Goal: Transaction & Acquisition: Purchase product/service

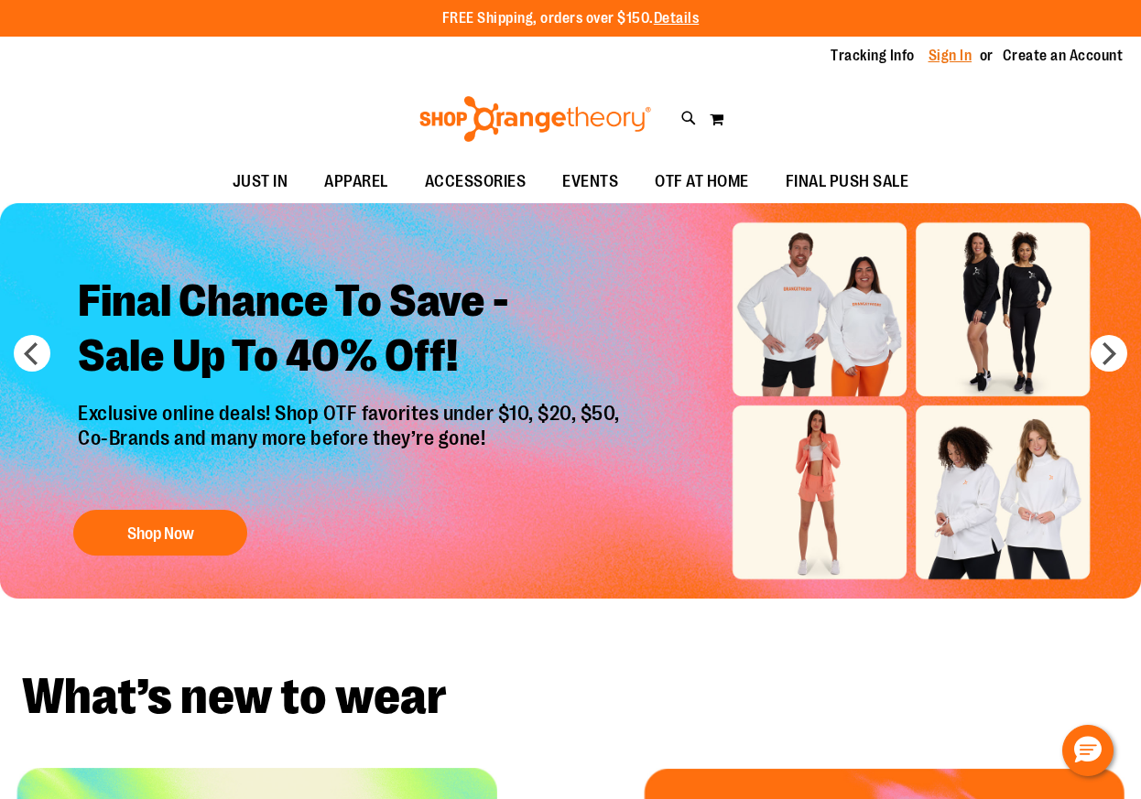
click at [951, 57] on link "Sign In" at bounding box center [951, 56] width 44 height 20
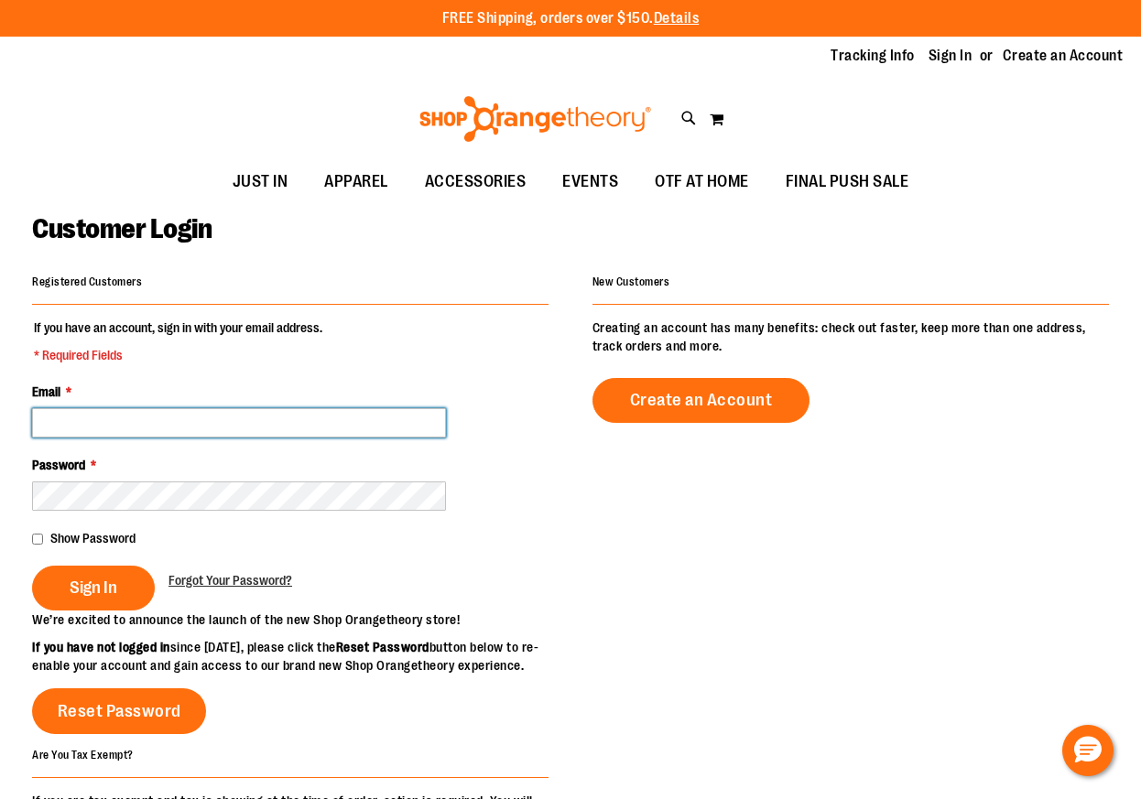
type input "**********"
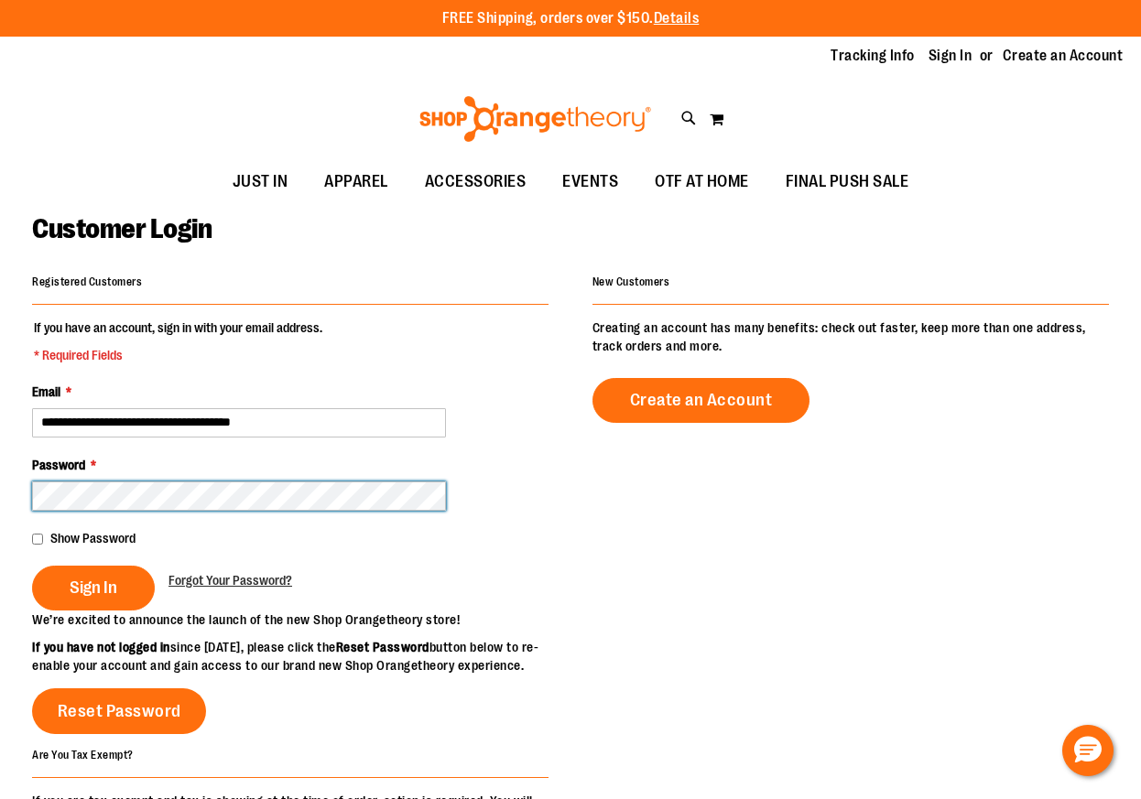
click at [92, 586] on button "Sign In" at bounding box center [93, 588] width 123 height 45
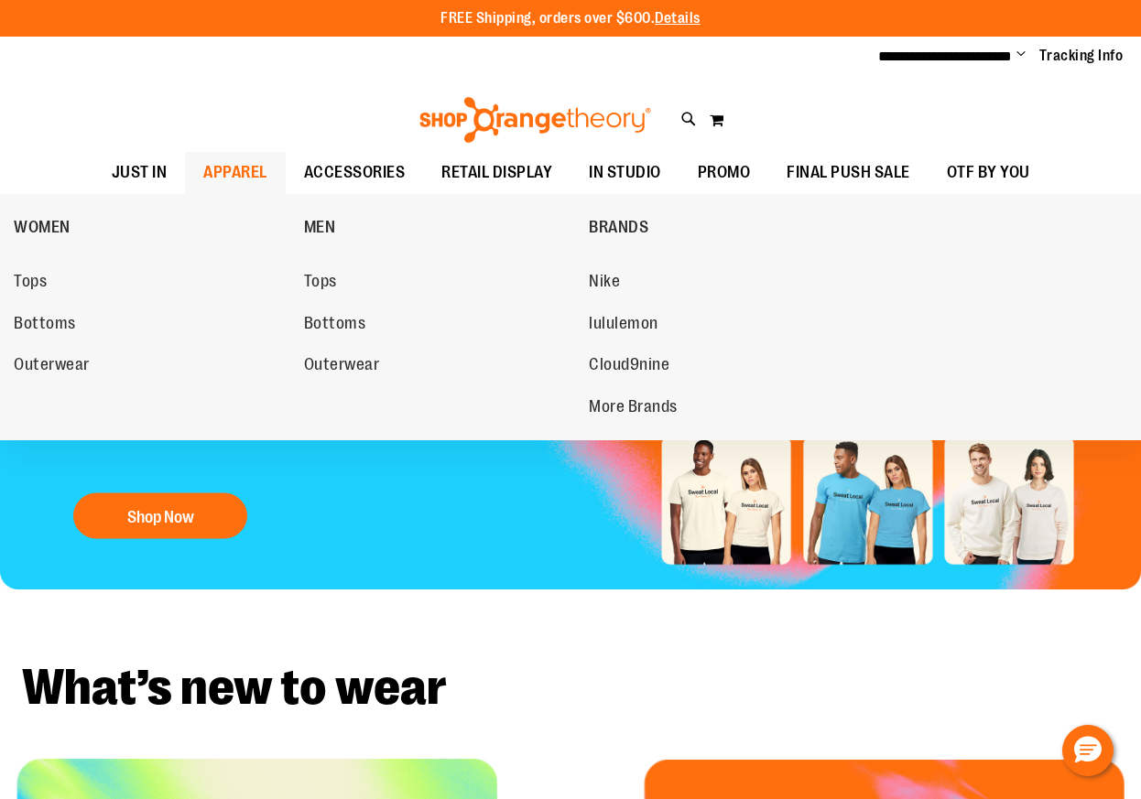
click at [247, 174] on span "APPAREL" at bounding box center [235, 172] width 64 height 41
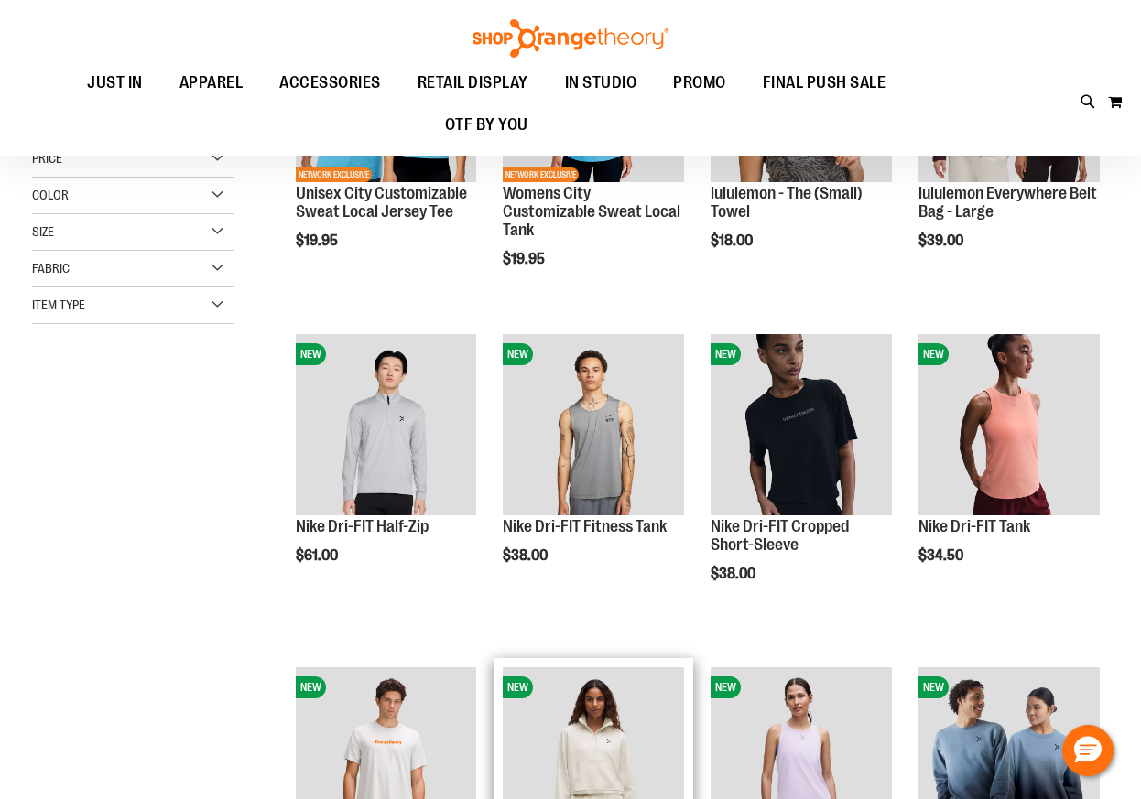
scroll to position [165, 0]
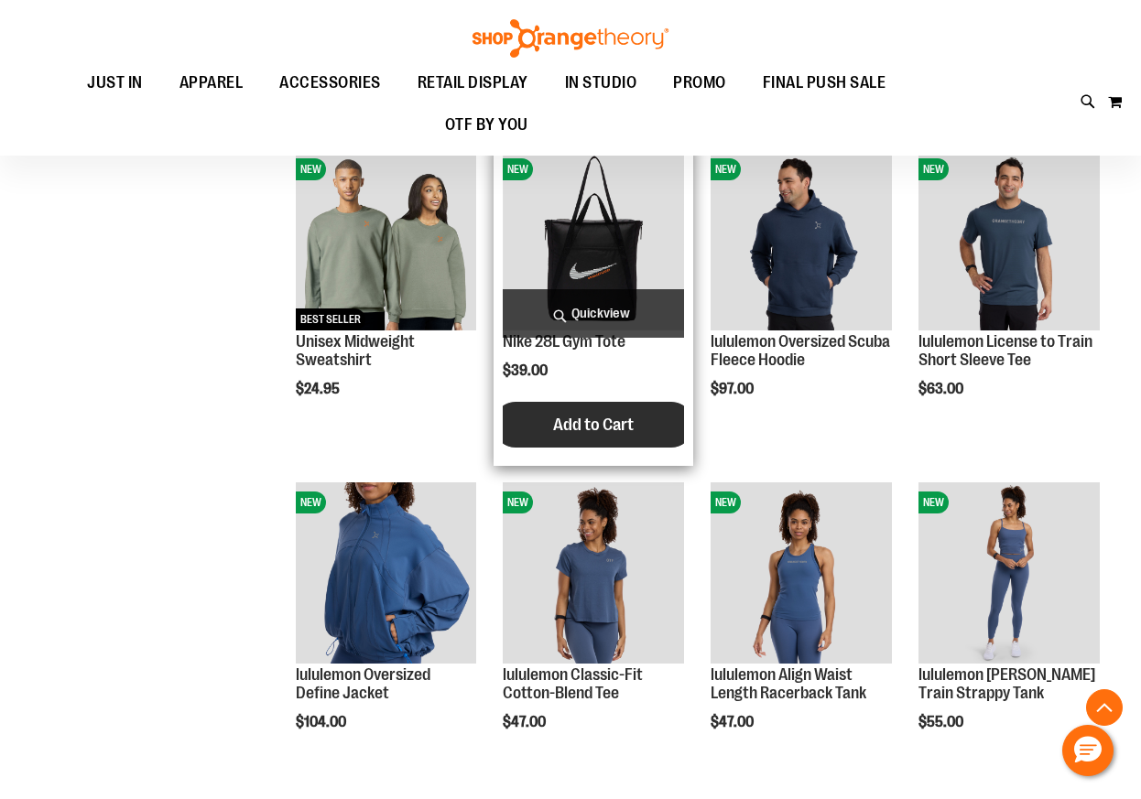
scroll to position [1024, 0]
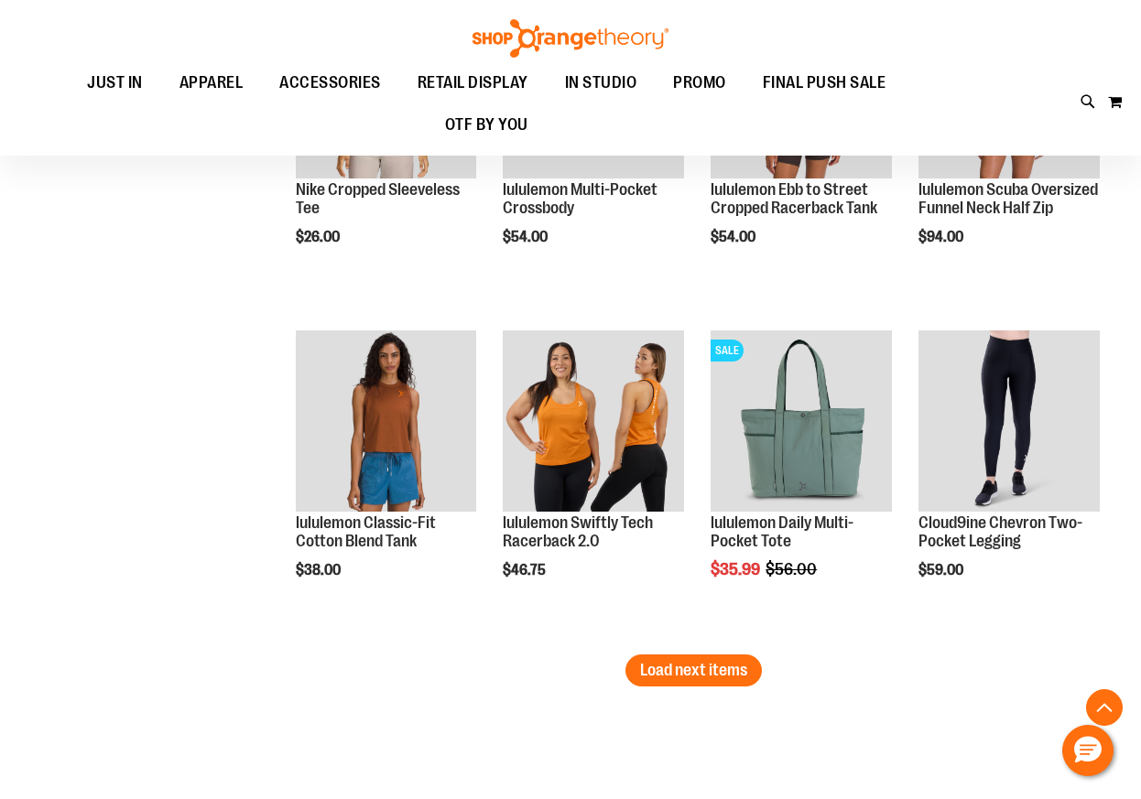
scroll to position [2507, 0]
click at [681, 679] on button "Load next items" at bounding box center [693, 670] width 136 height 32
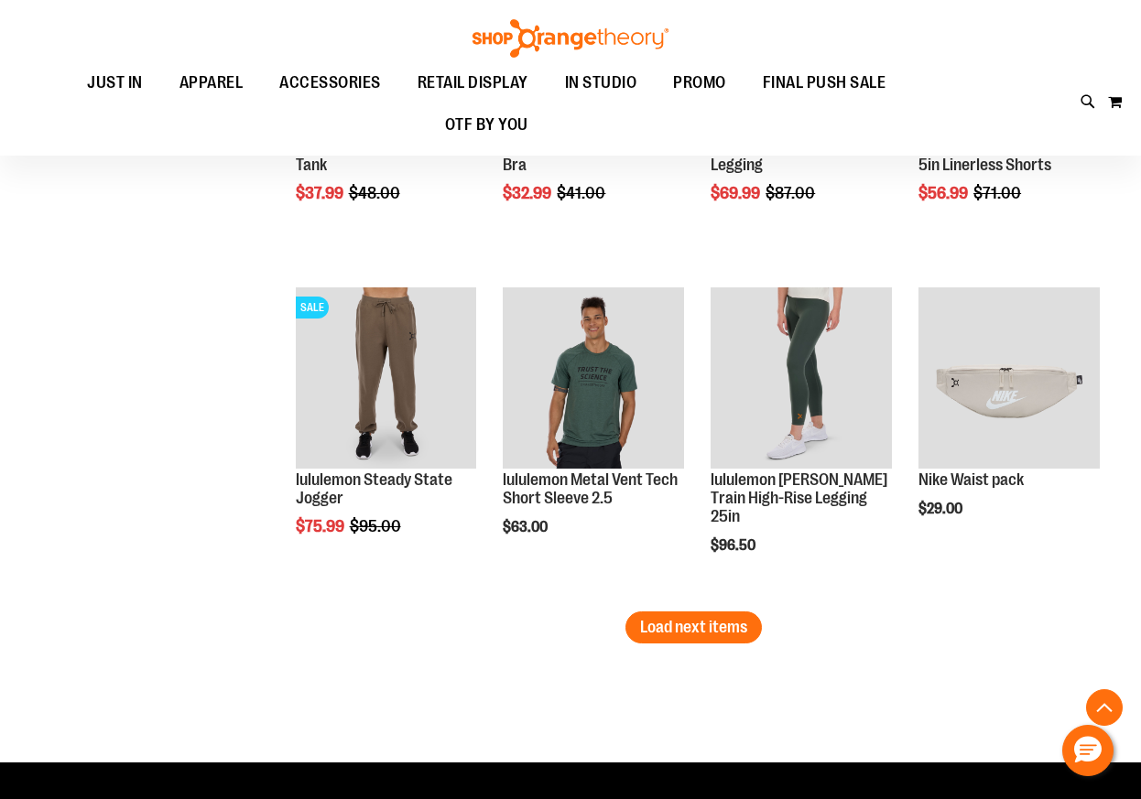
scroll to position [3548, 0]
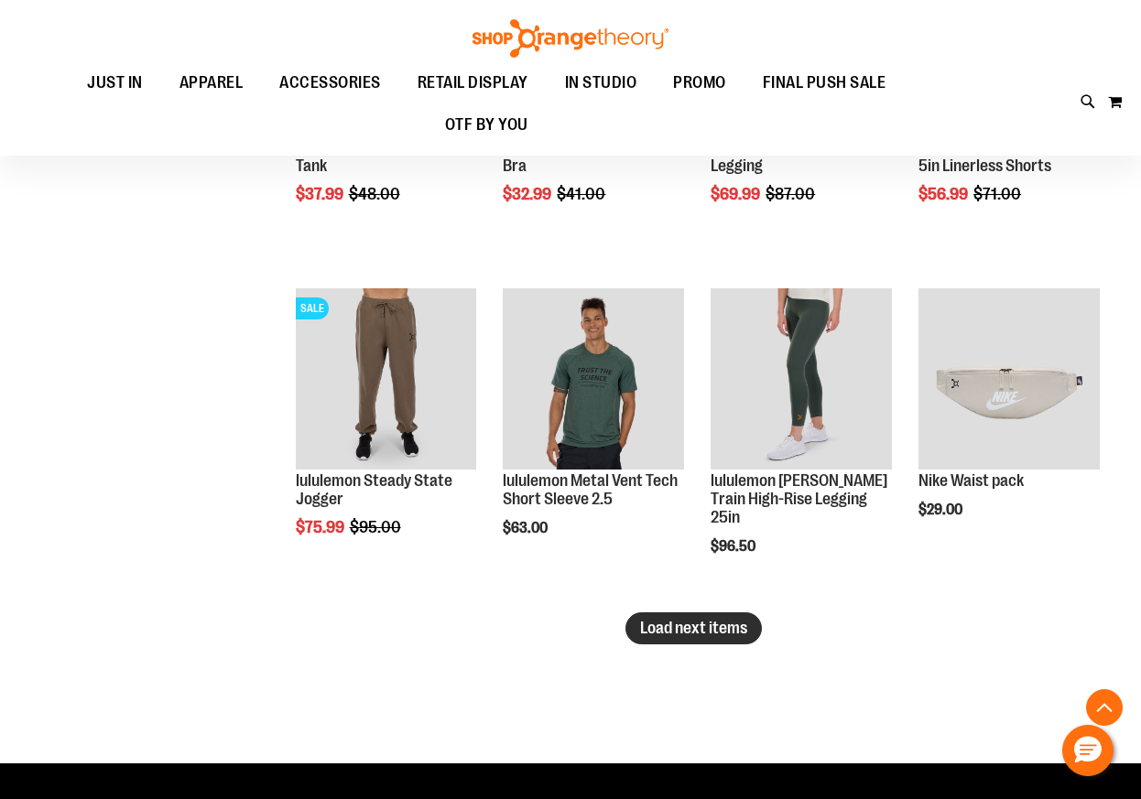
click at [649, 636] on span "Load next items" at bounding box center [693, 628] width 107 height 18
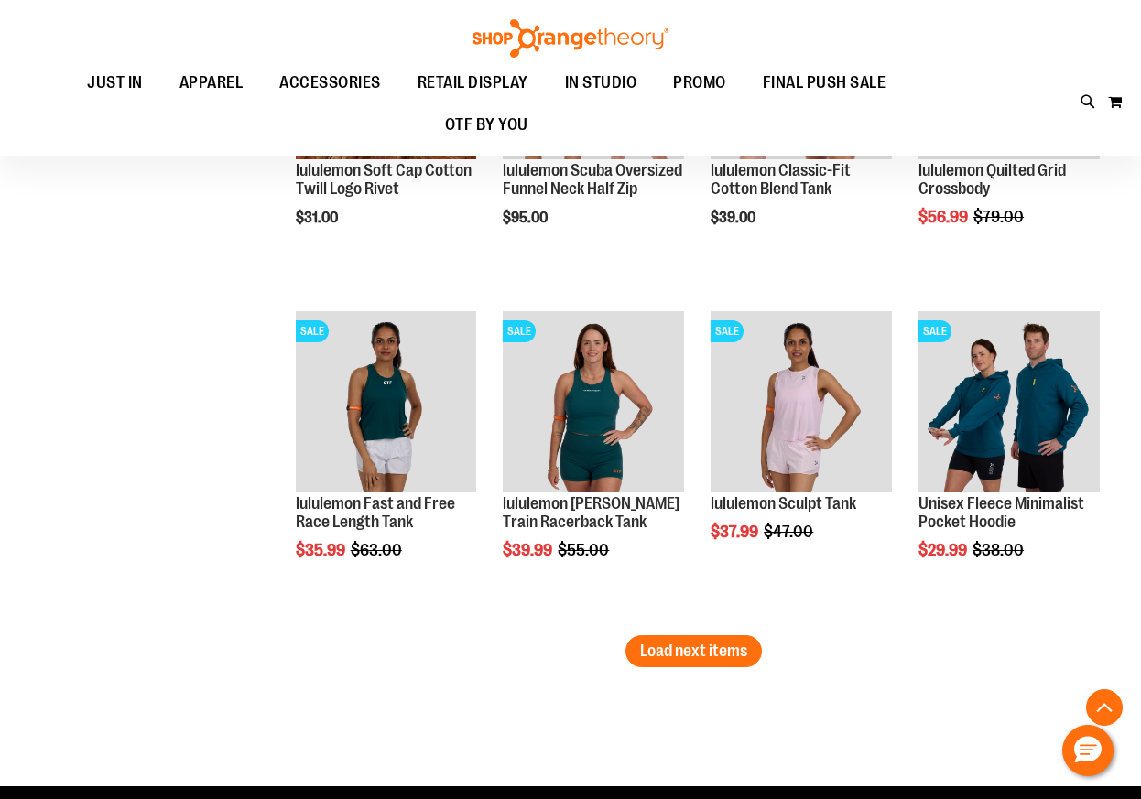
scroll to position [4532, 0]
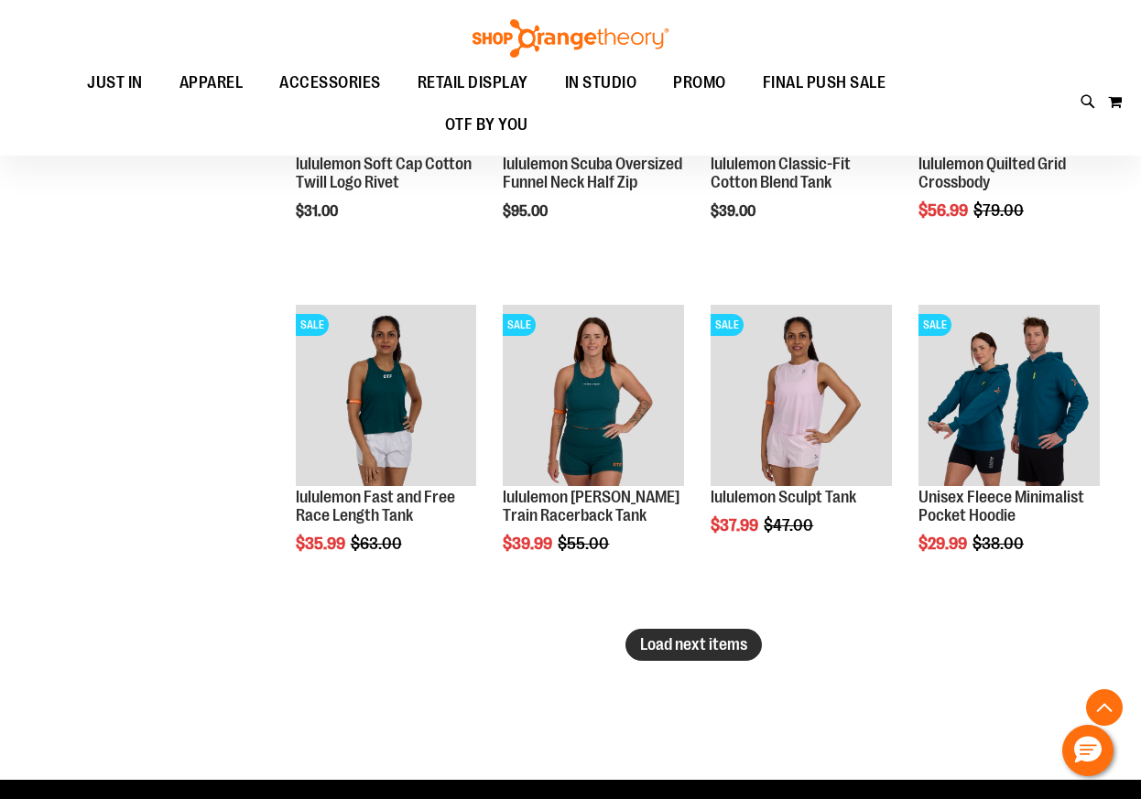
click at [672, 645] on span "Load next items" at bounding box center [693, 645] width 107 height 18
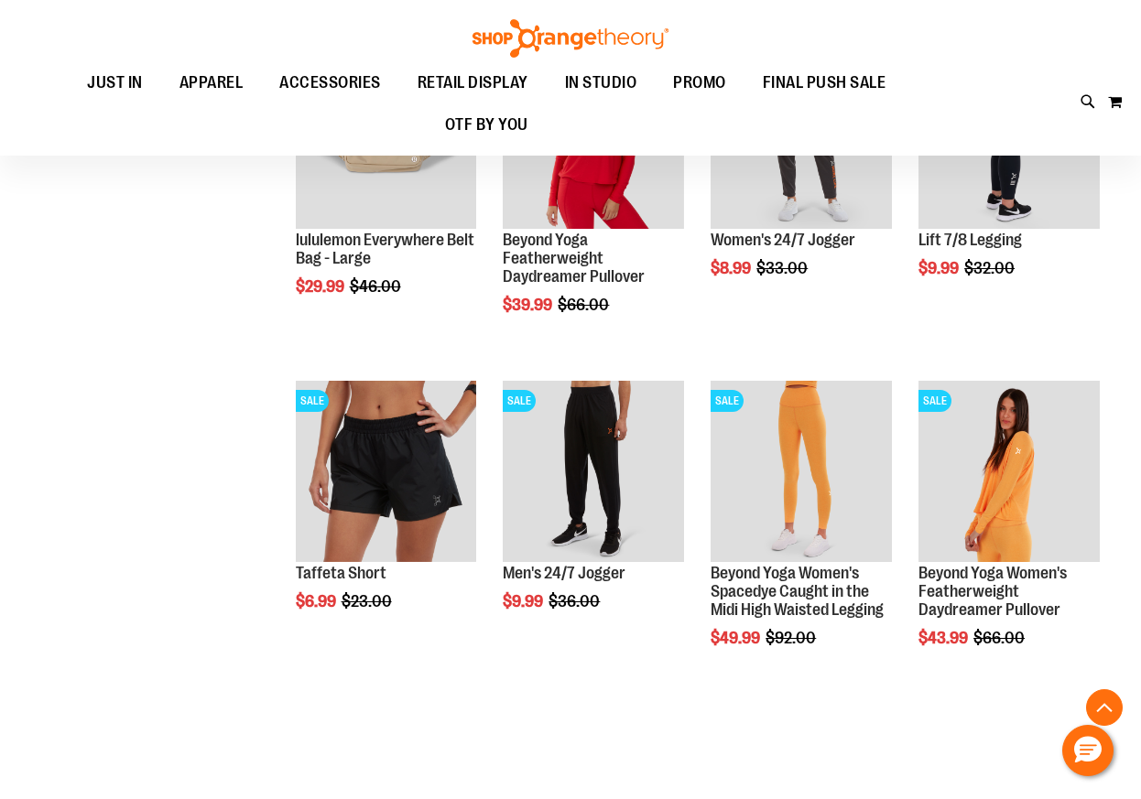
scroll to position [5459, 0]
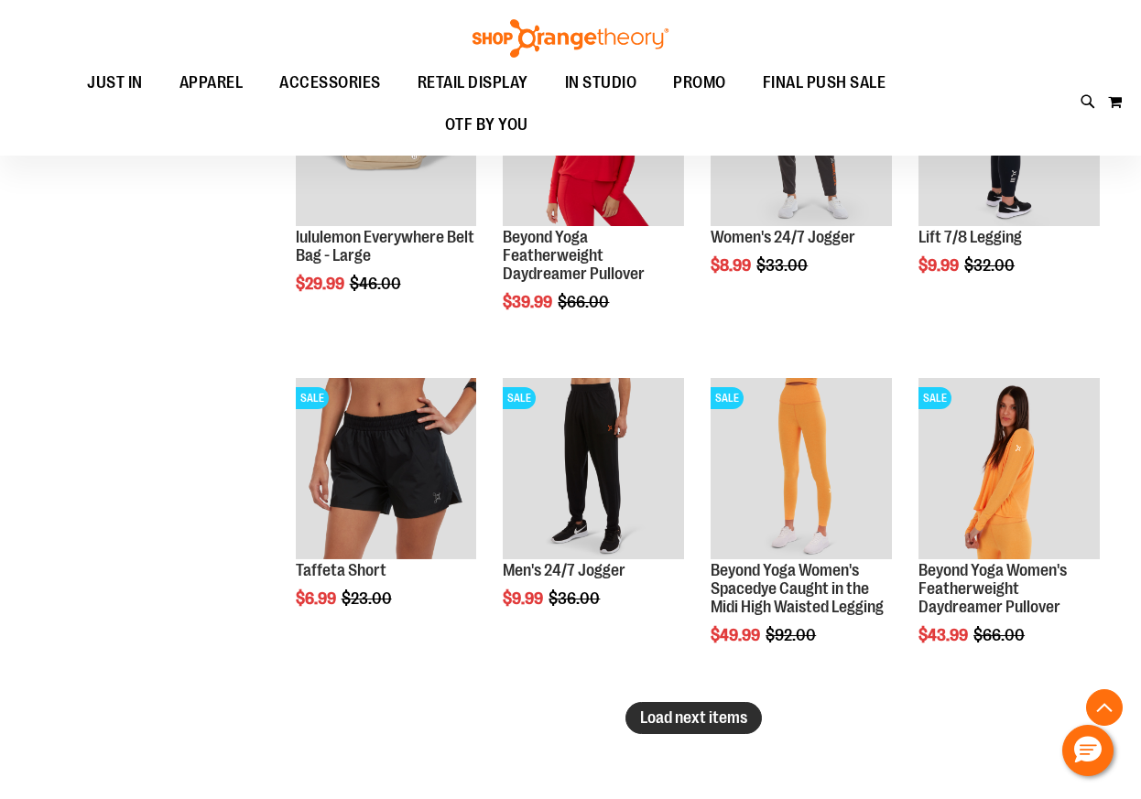
click at [658, 723] on span "Load next items" at bounding box center [693, 718] width 107 height 18
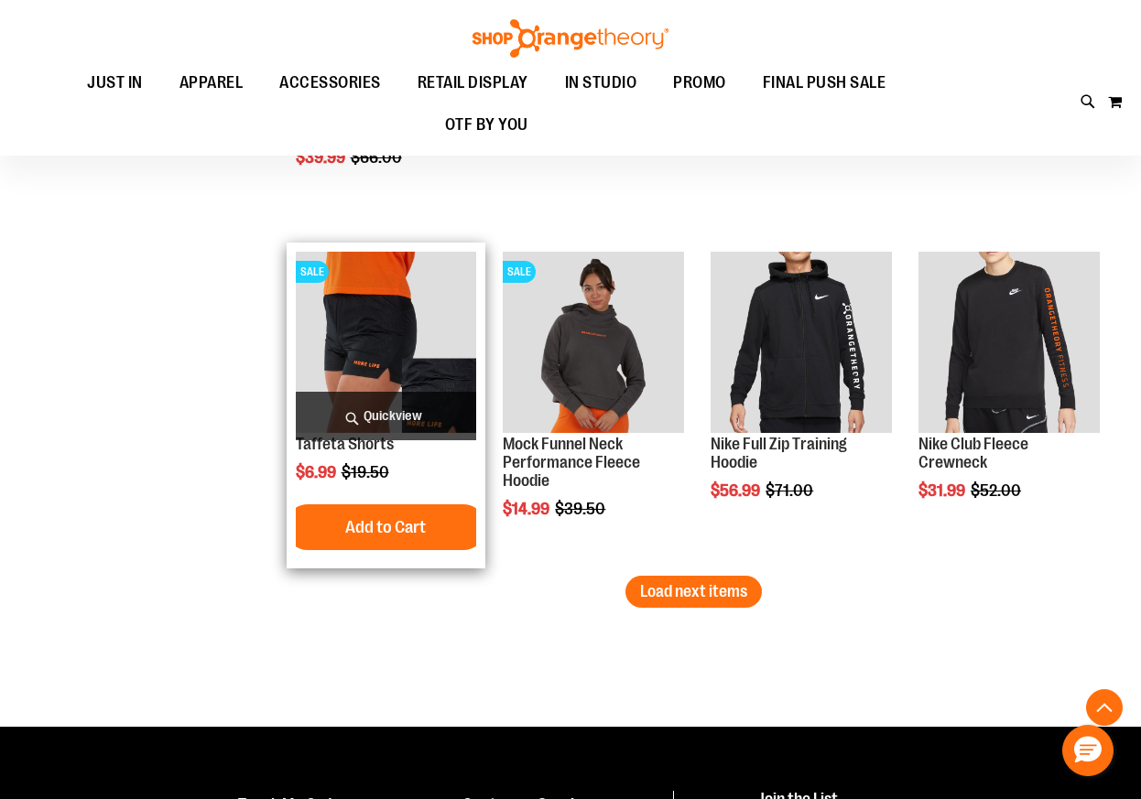
scroll to position [6591, 0]
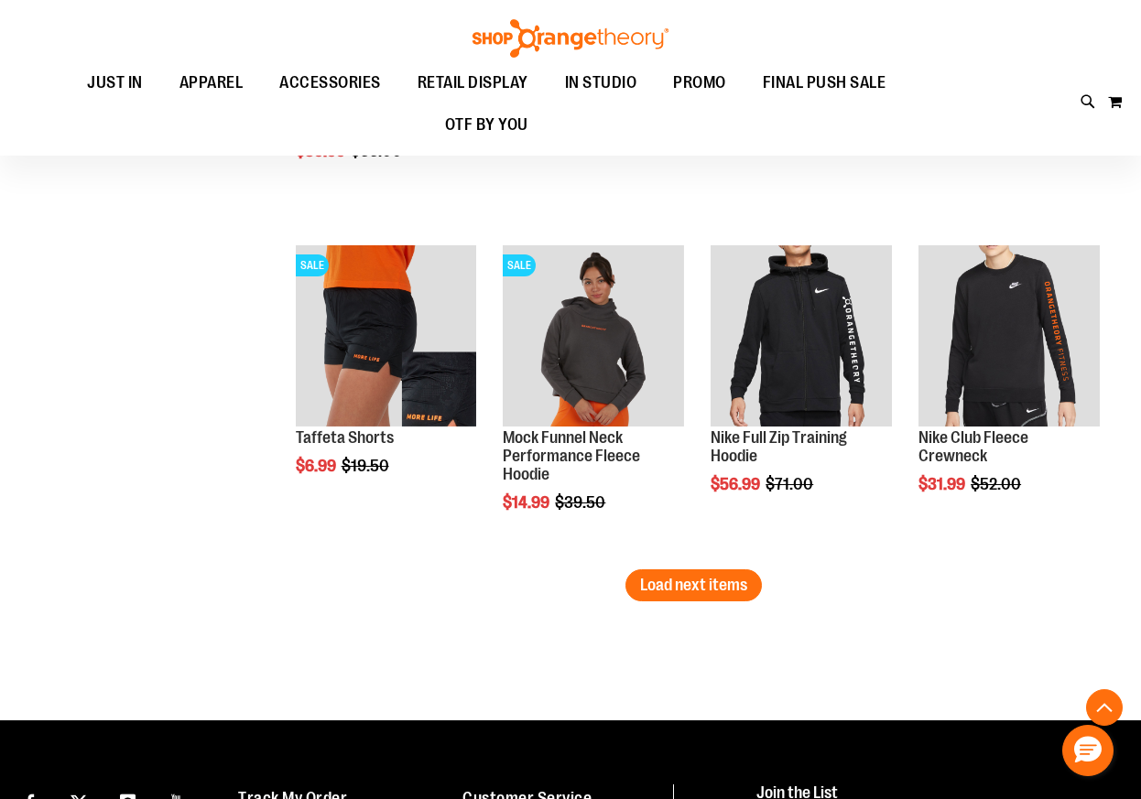
click at [646, 590] on span "Load next items" at bounding box center [693, 585] width 107 height 18
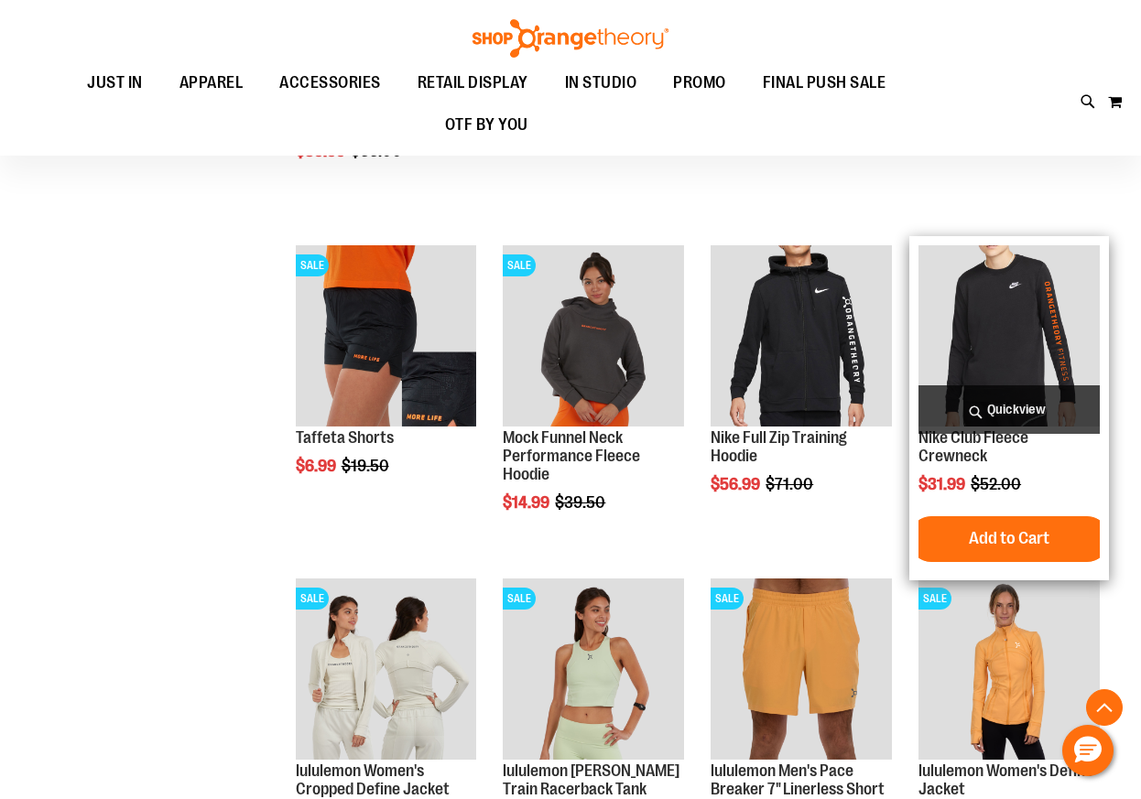
click at [1025, 410] on span "Quickview" at bounding box center [1008, 410] width 181 height 49
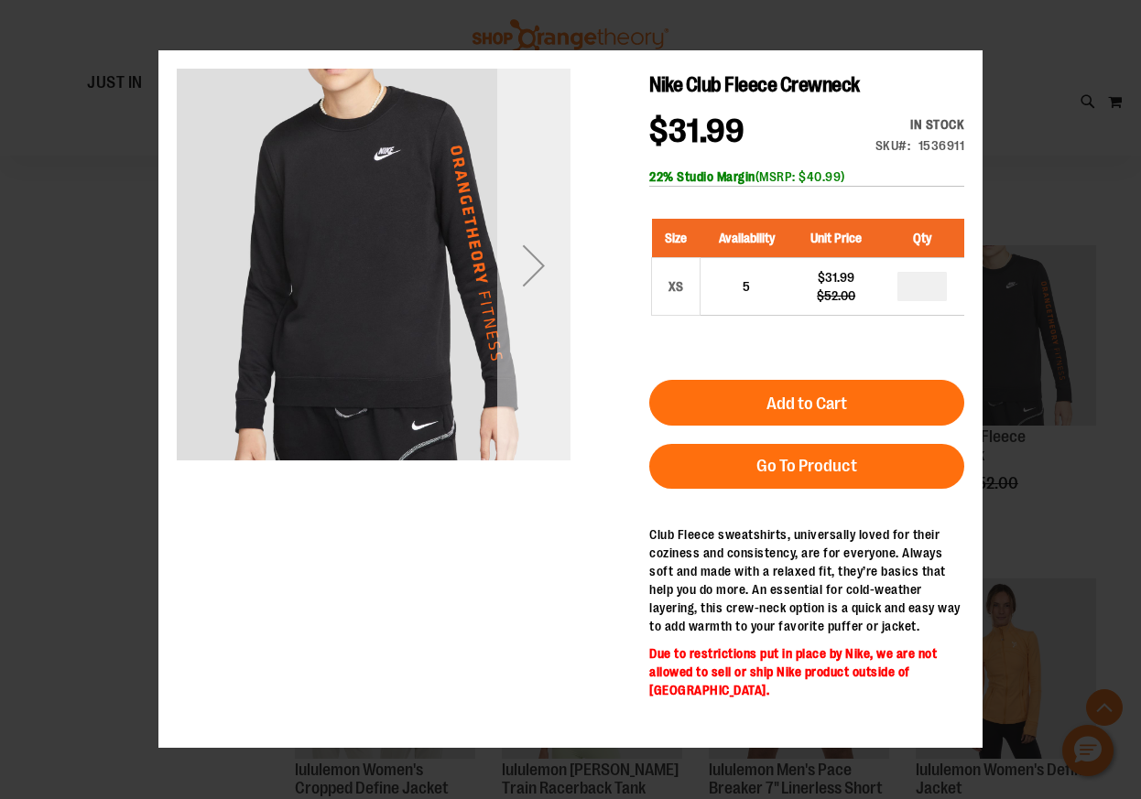
click at [527, 275] on div "Next" at bounding box center [533, 265] width 73 height 73
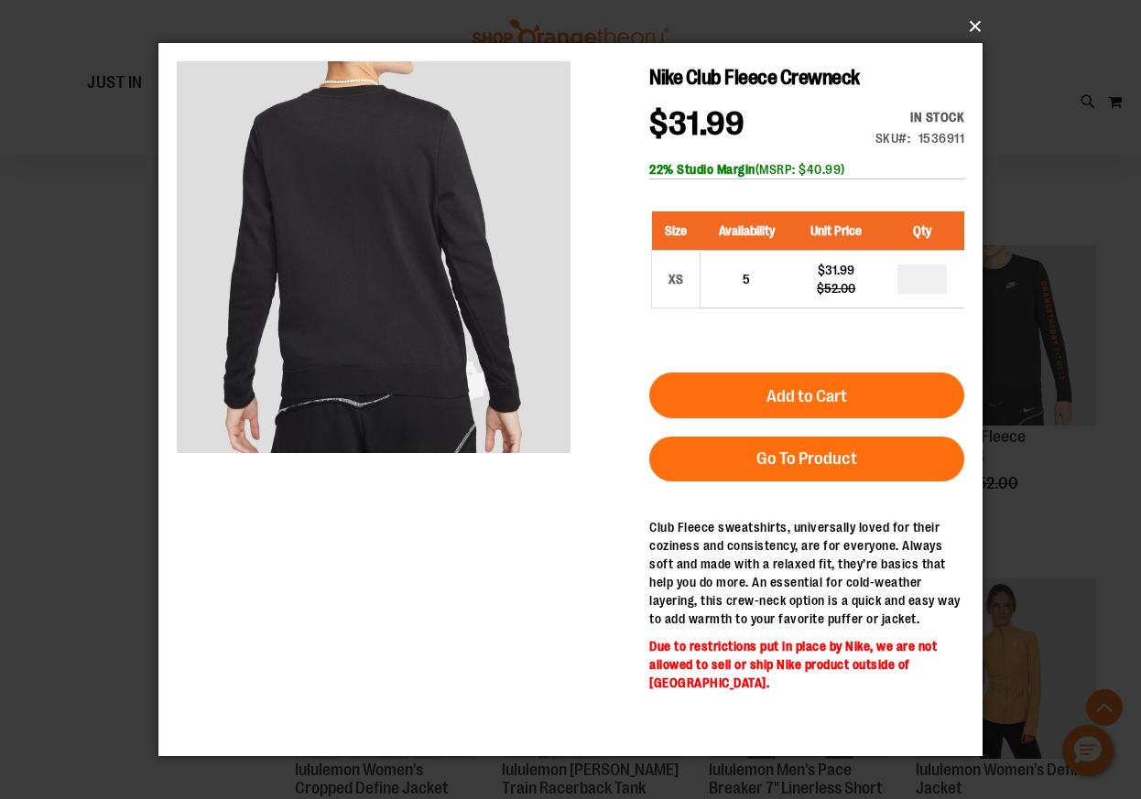
click at [981, 30] on button "×" at bounding box center [576, 26] width 824 height 40
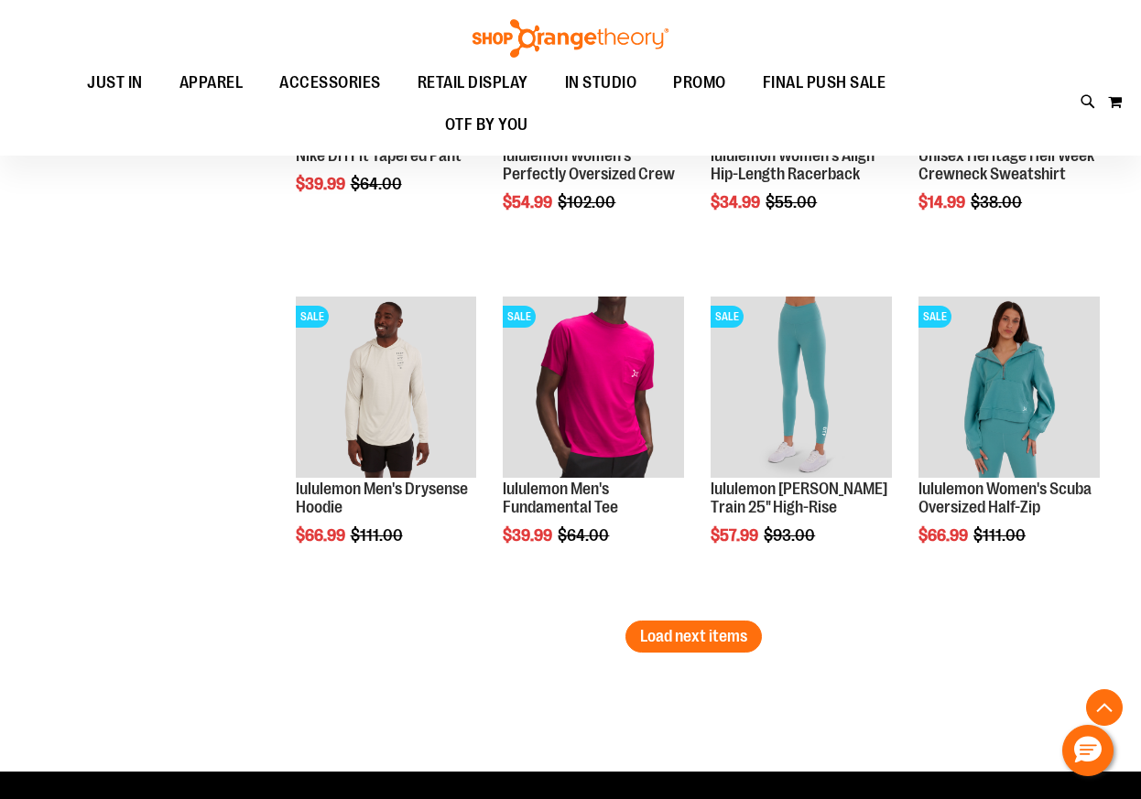
scroll to position [7547, 0]
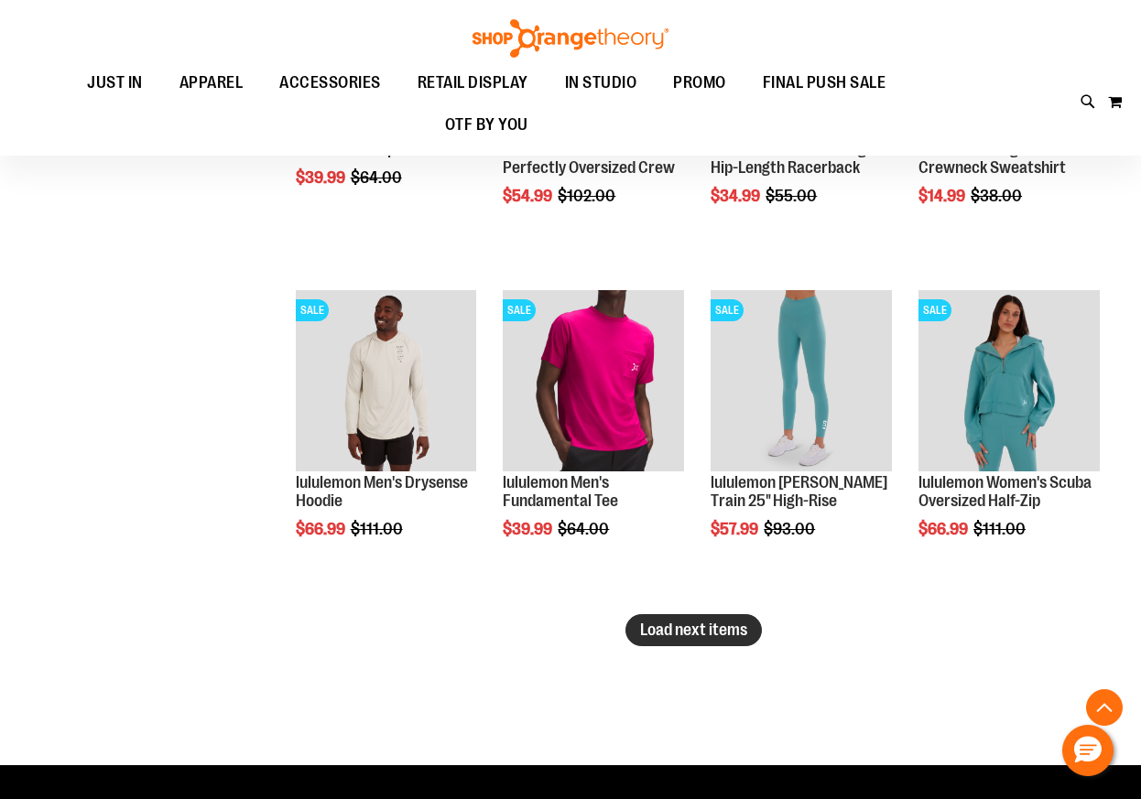
click at [667, 635] on span "Load next items" at bounding box center [693, 630] width 107 height 18
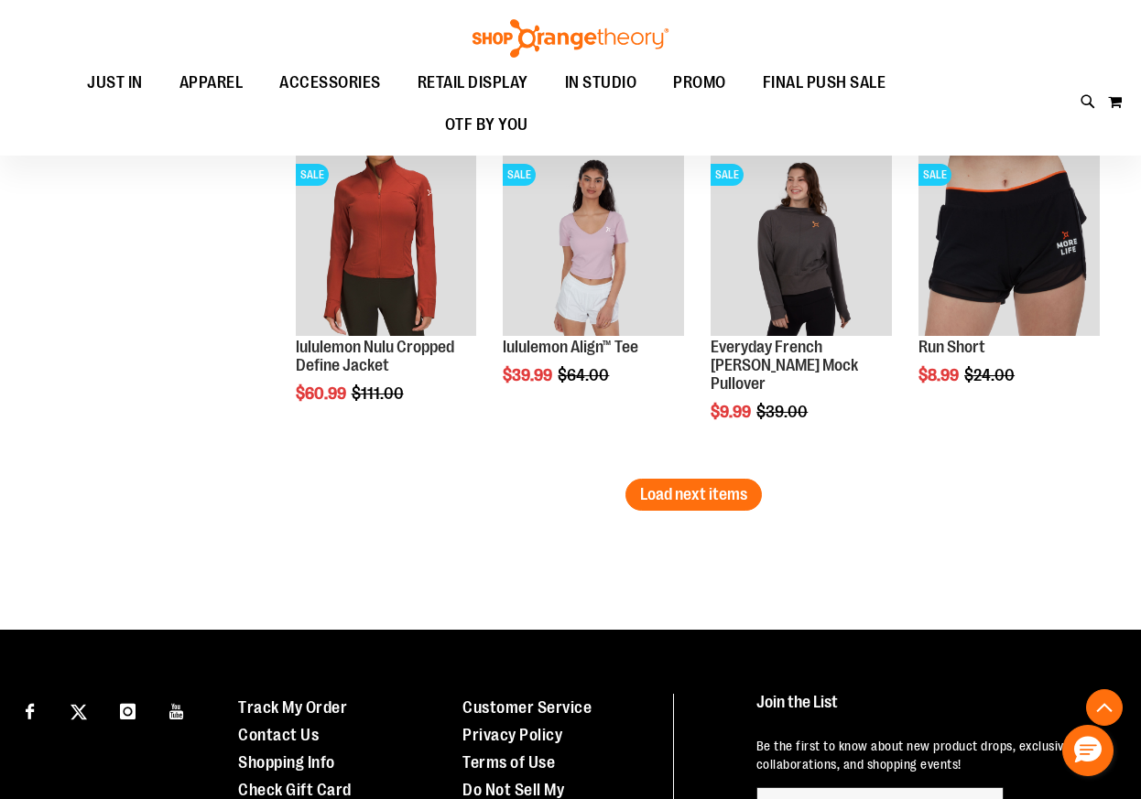
scroll to position [8757, 0]
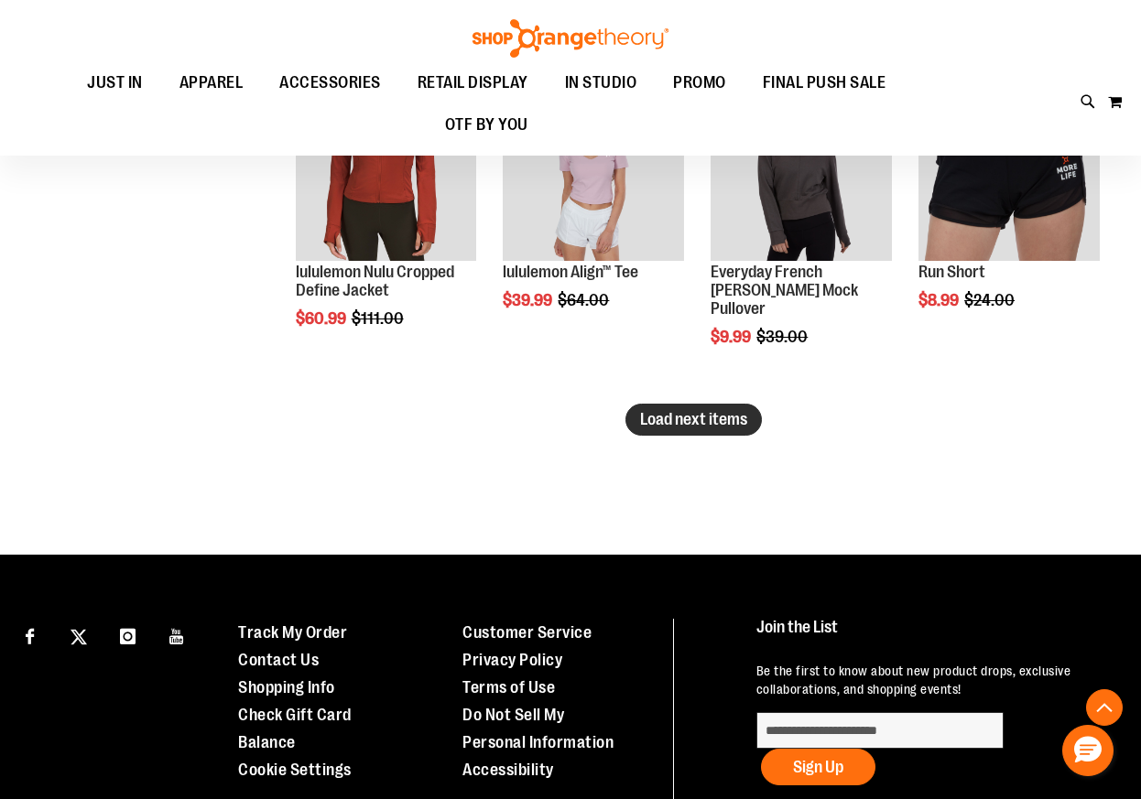
click at [648, 430] on button "Load next items" at bounding box center [693, 420] width 136 height 32
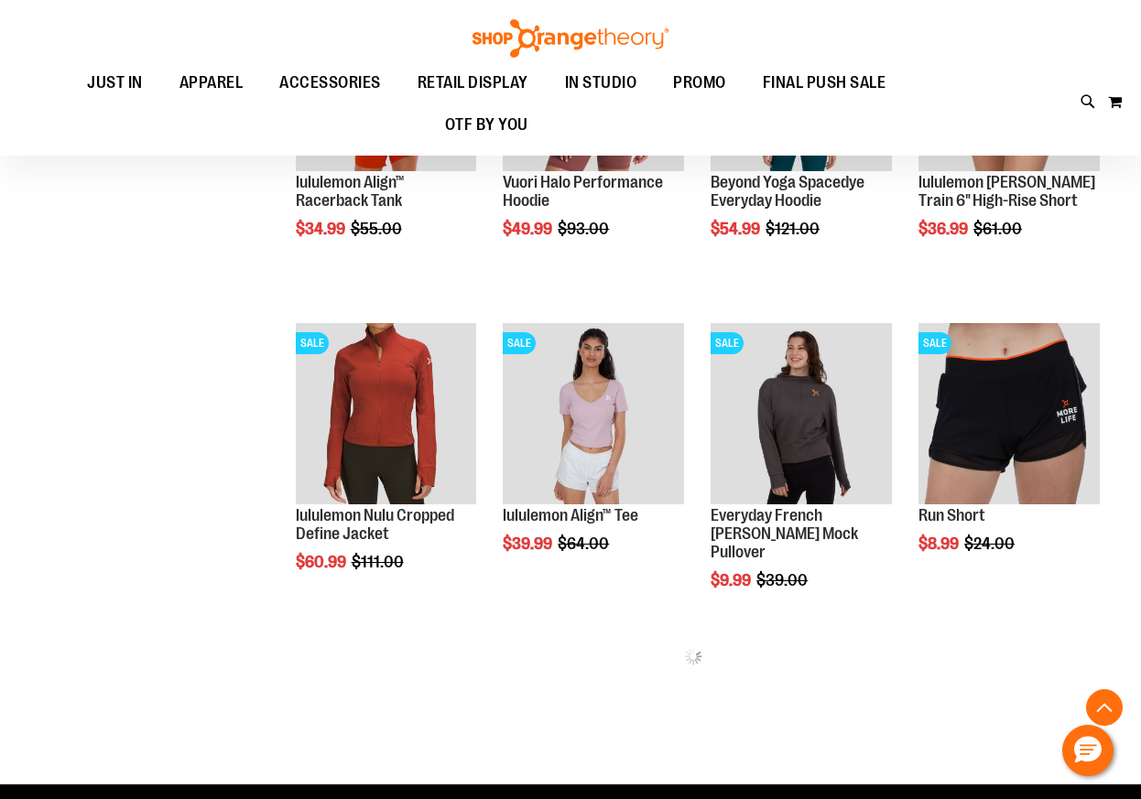
scroll to position [8509, 0]
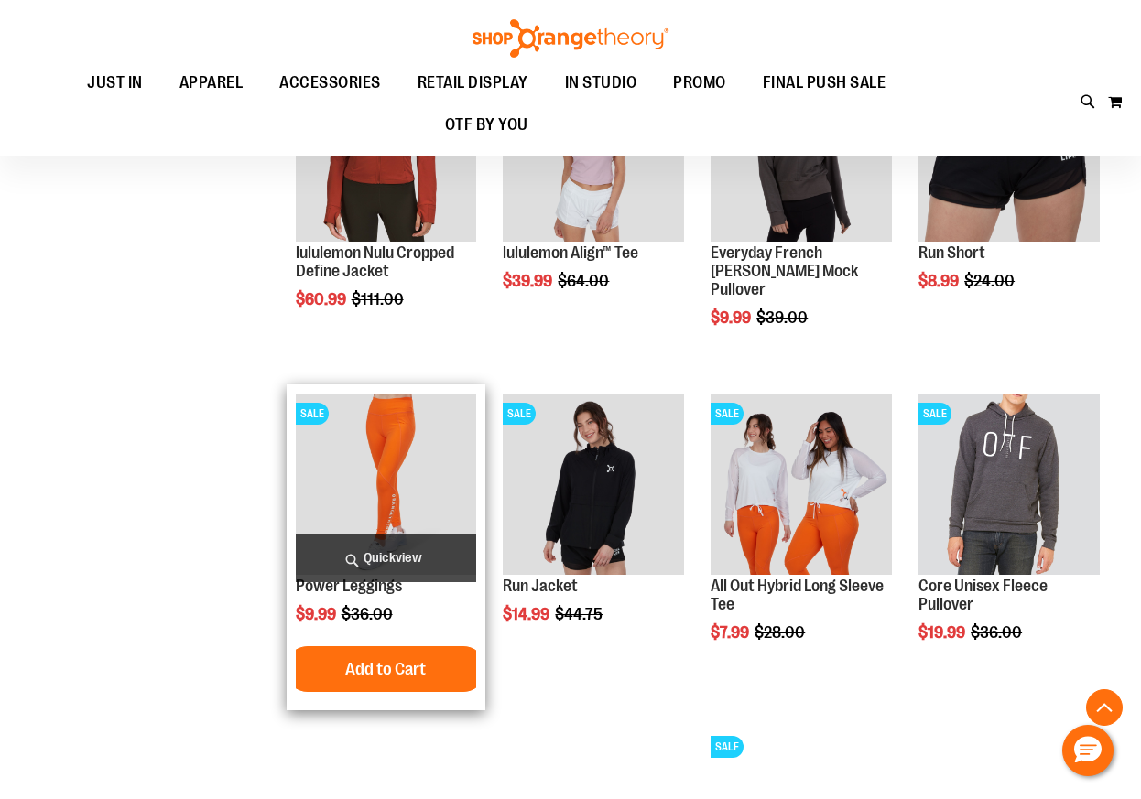
scroll to position [8588, 0]
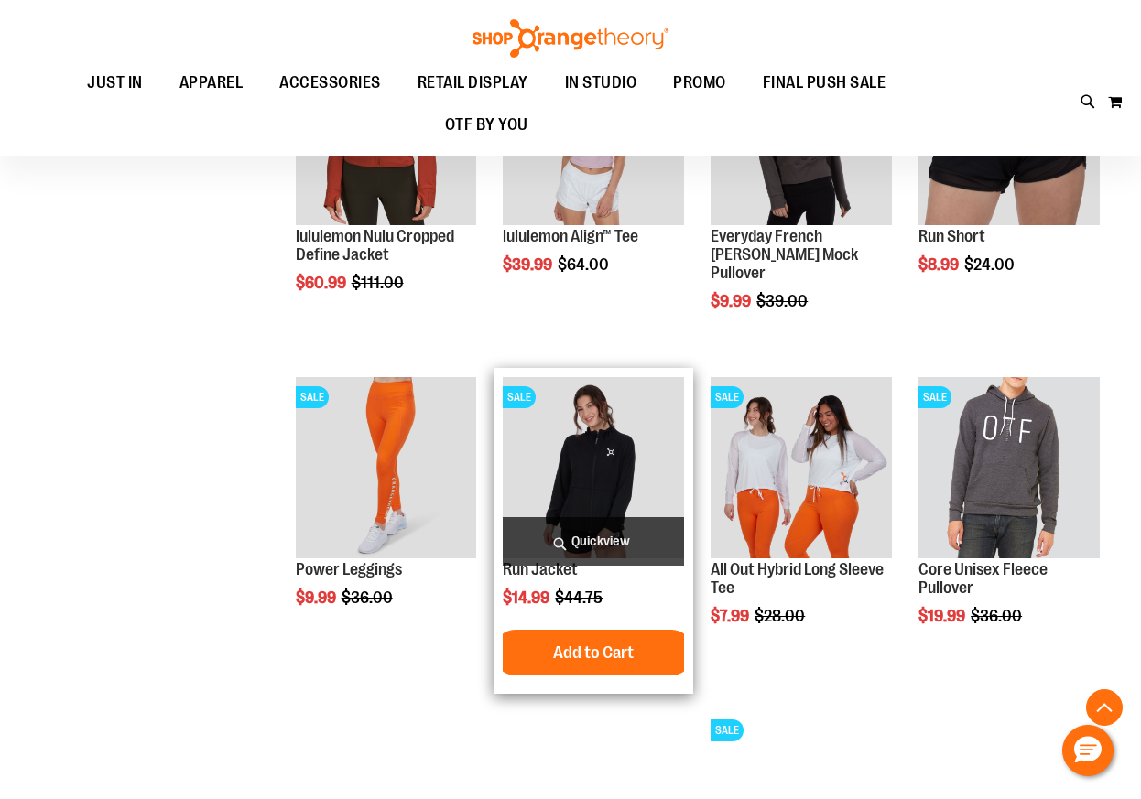
scroll to position [8793, 2]
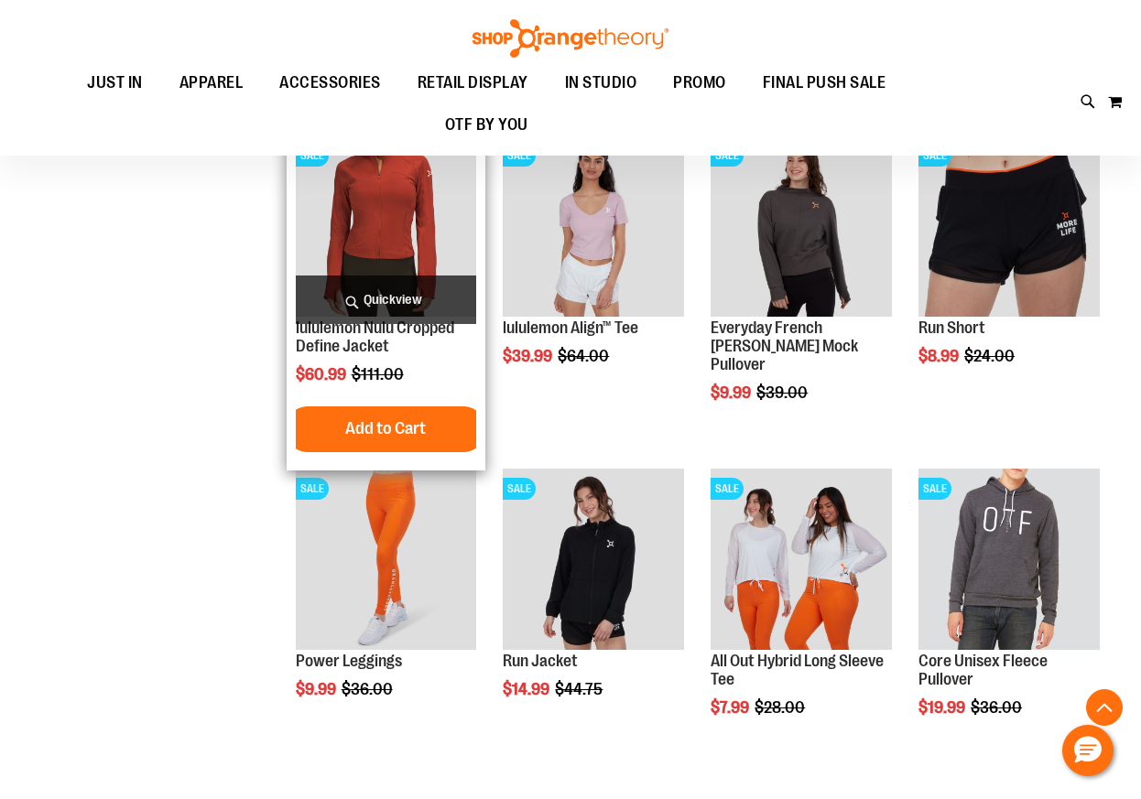
scroll to position [8646, 0]
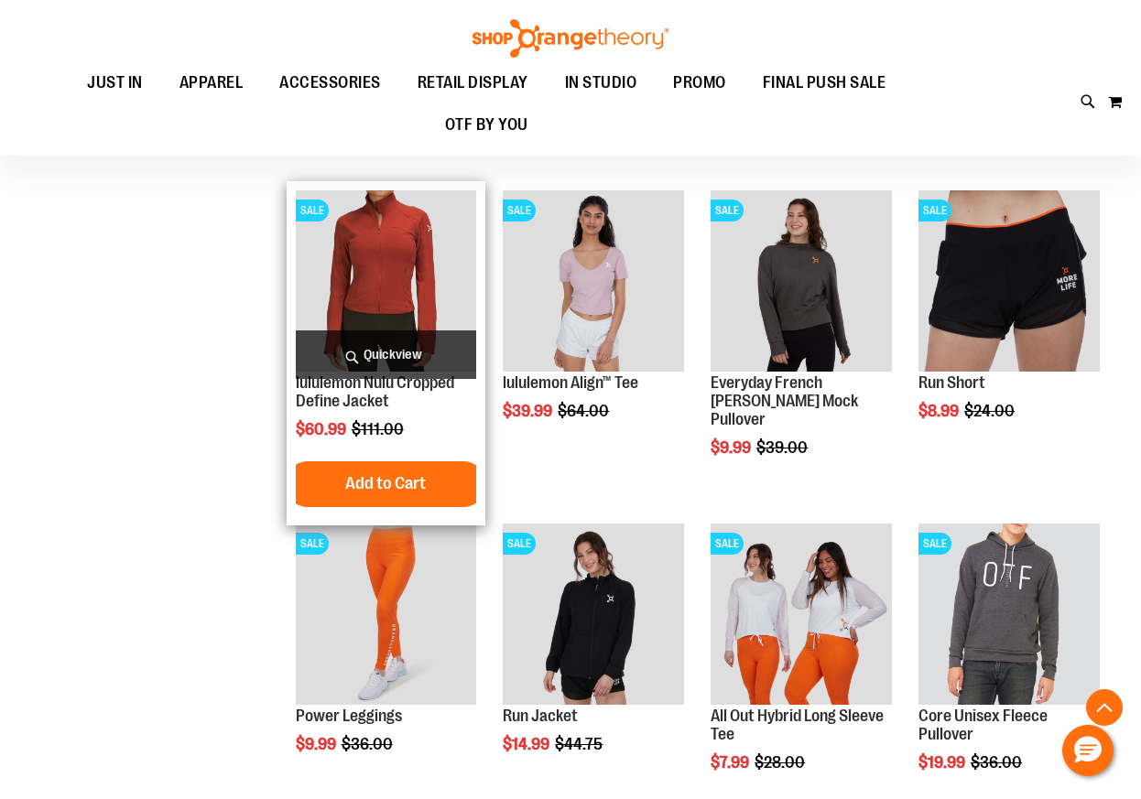
click at [405, 360] on span "Quickview" at bounding box center [386, 355] width 181 height 49
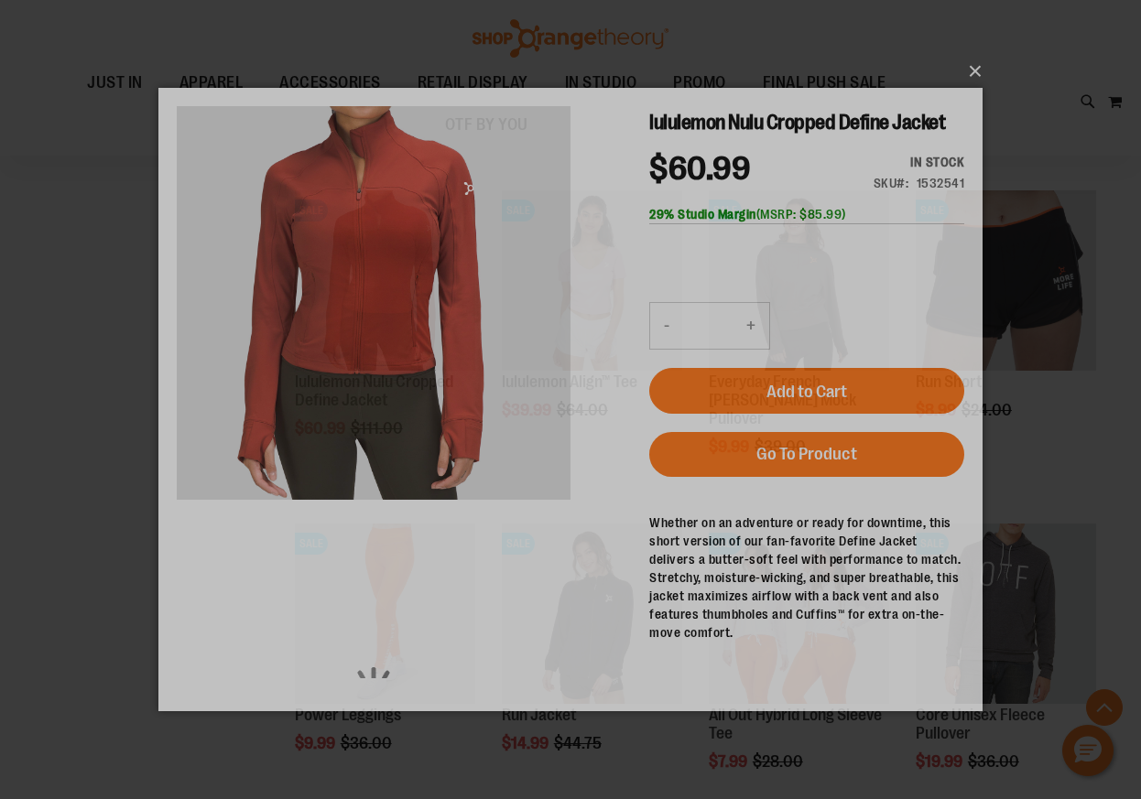
scroll to position [0, 0]
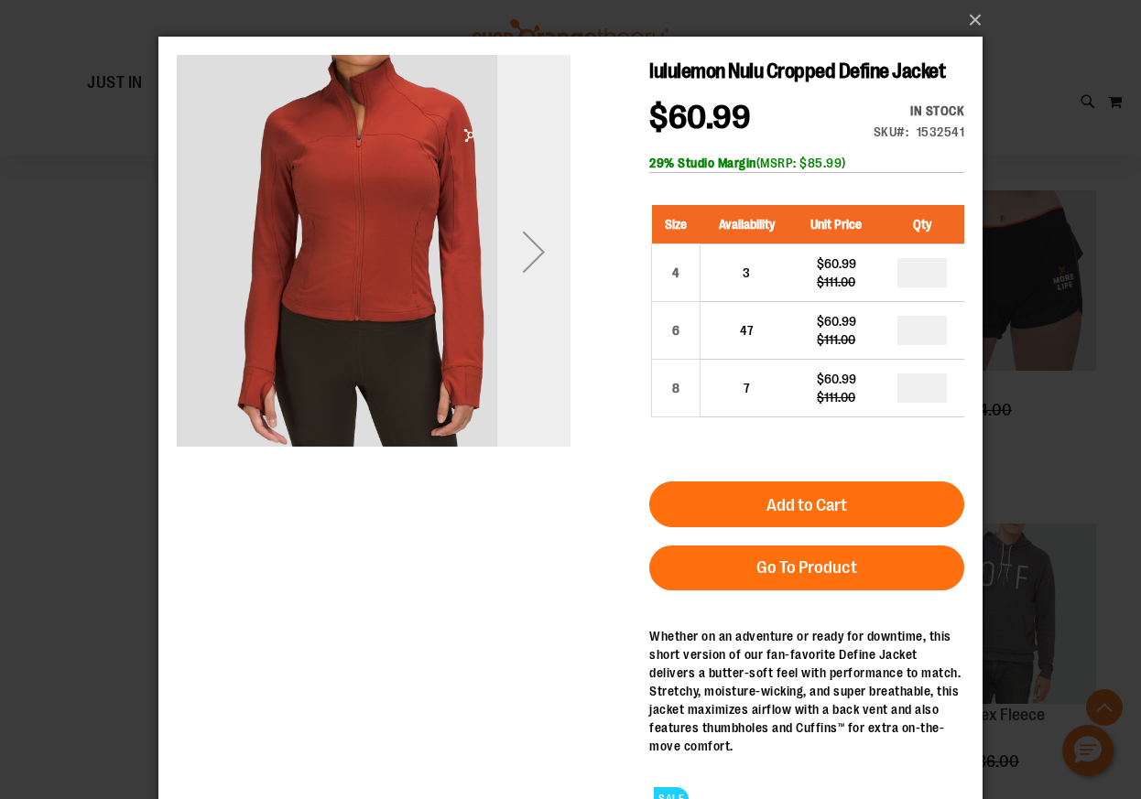
click at [536, 261] on div "Next" at bounding box center [533, 251] width 73 height 73
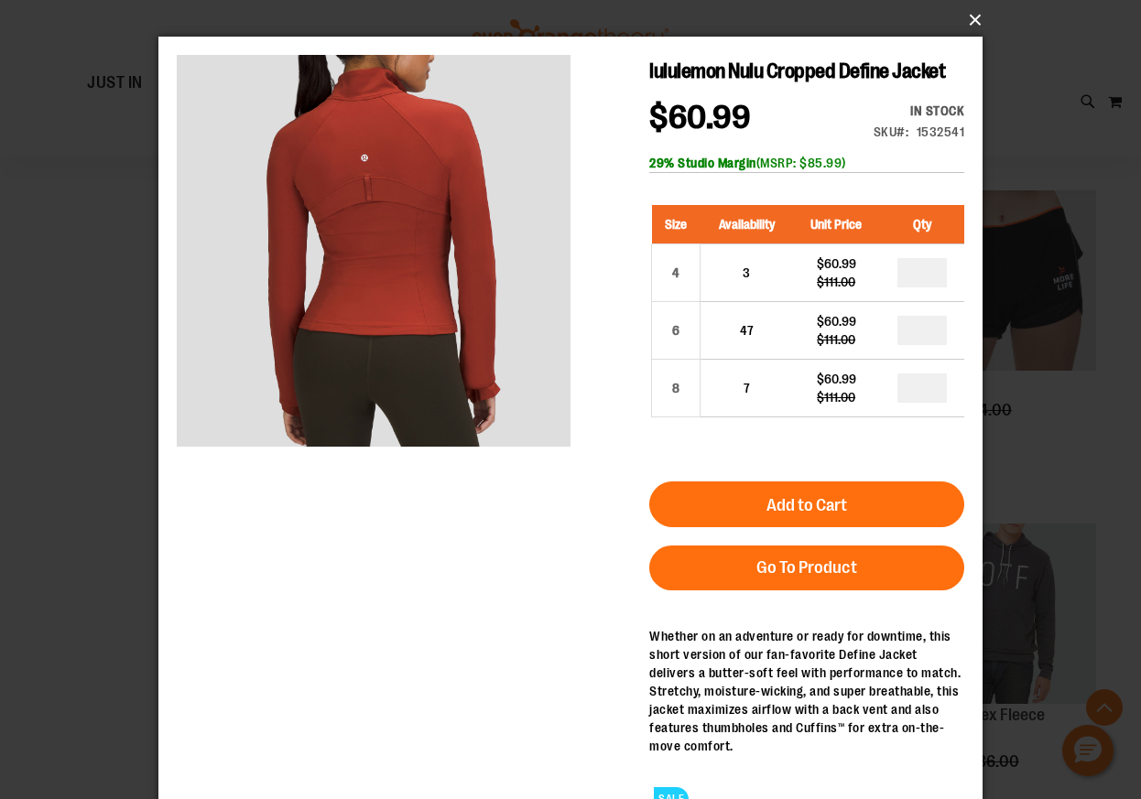
click at [968, 26] on button "×" at bounding box center [576, 20] width 824 height 40
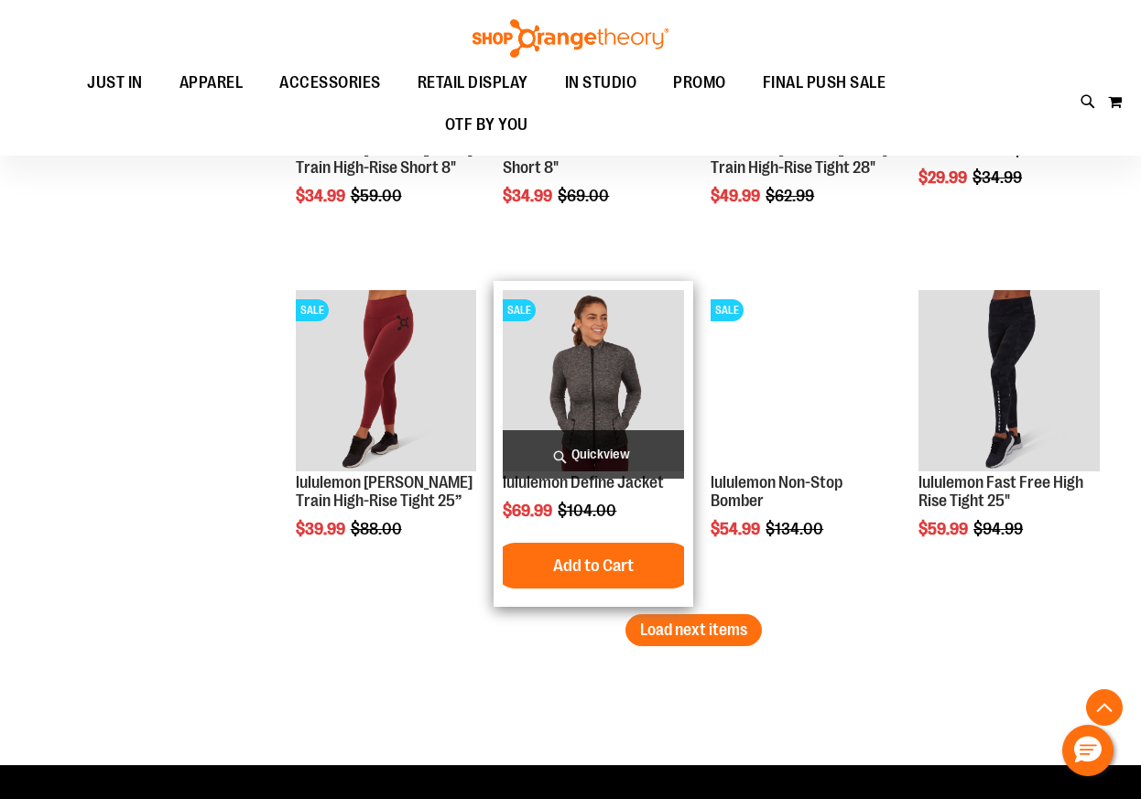
scroll to position [9546, 0]
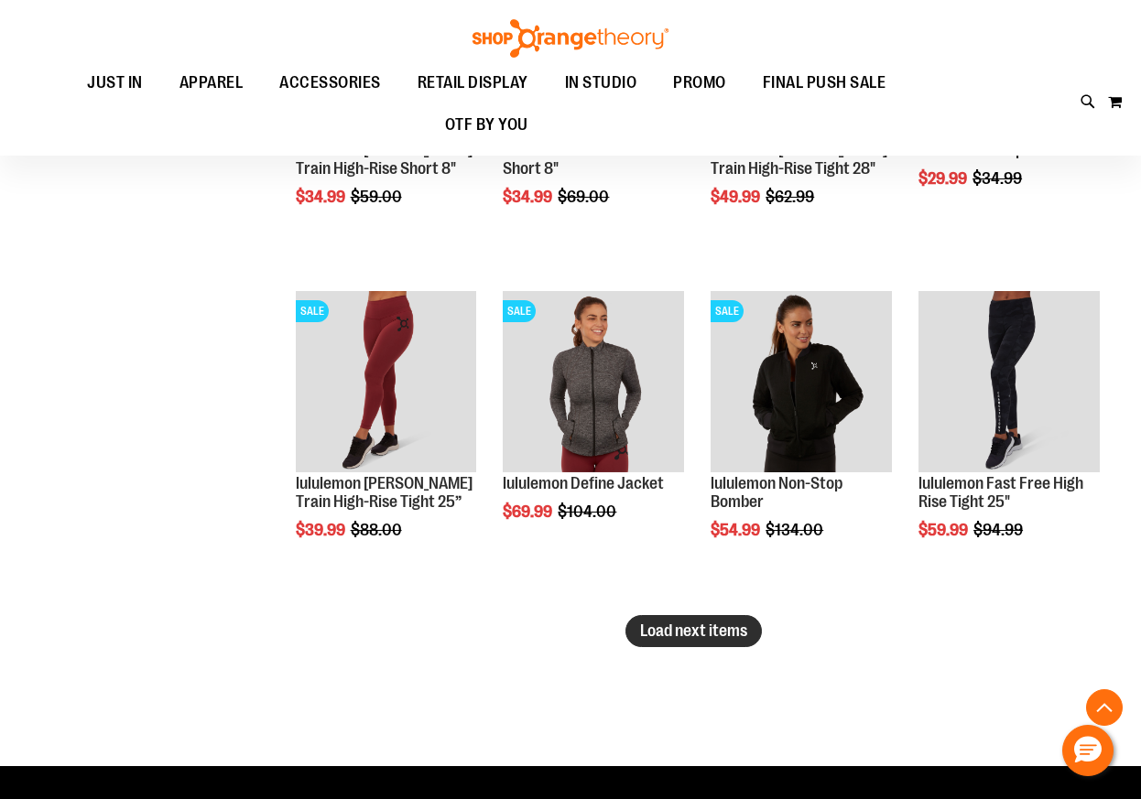
click at [655, 631] on span "Load next items" at bounding box center [693, 631] width 107 height 18
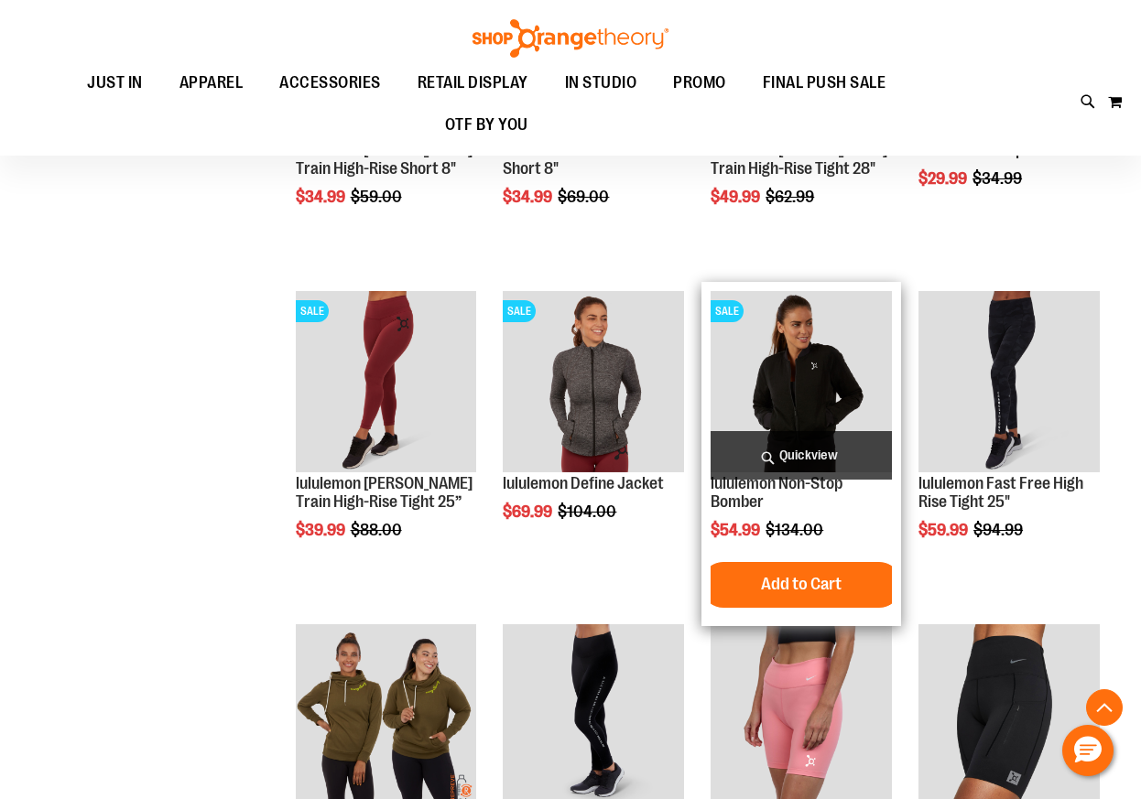
click at [793, 480] on span "Quickview" at bounding box center [801, 455] width 181 height 49
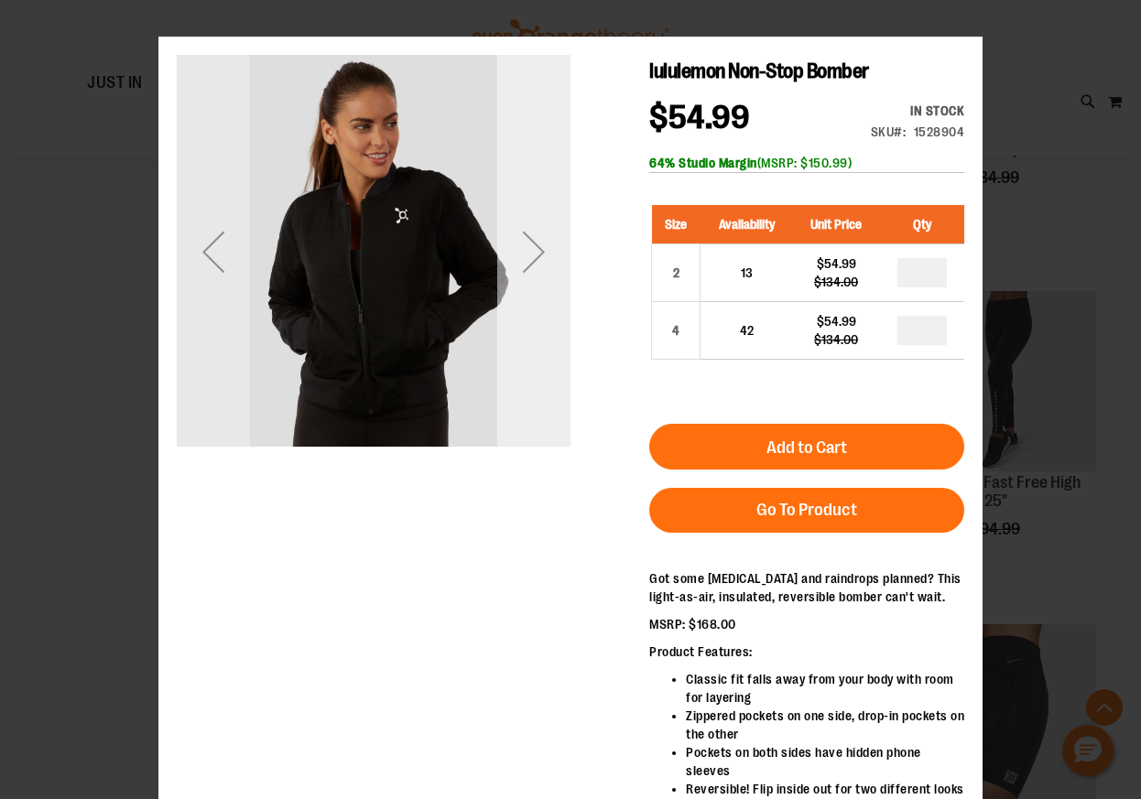
click at [547, 245] on div "Next" at bounding box center [533, 251] width 73 height 73
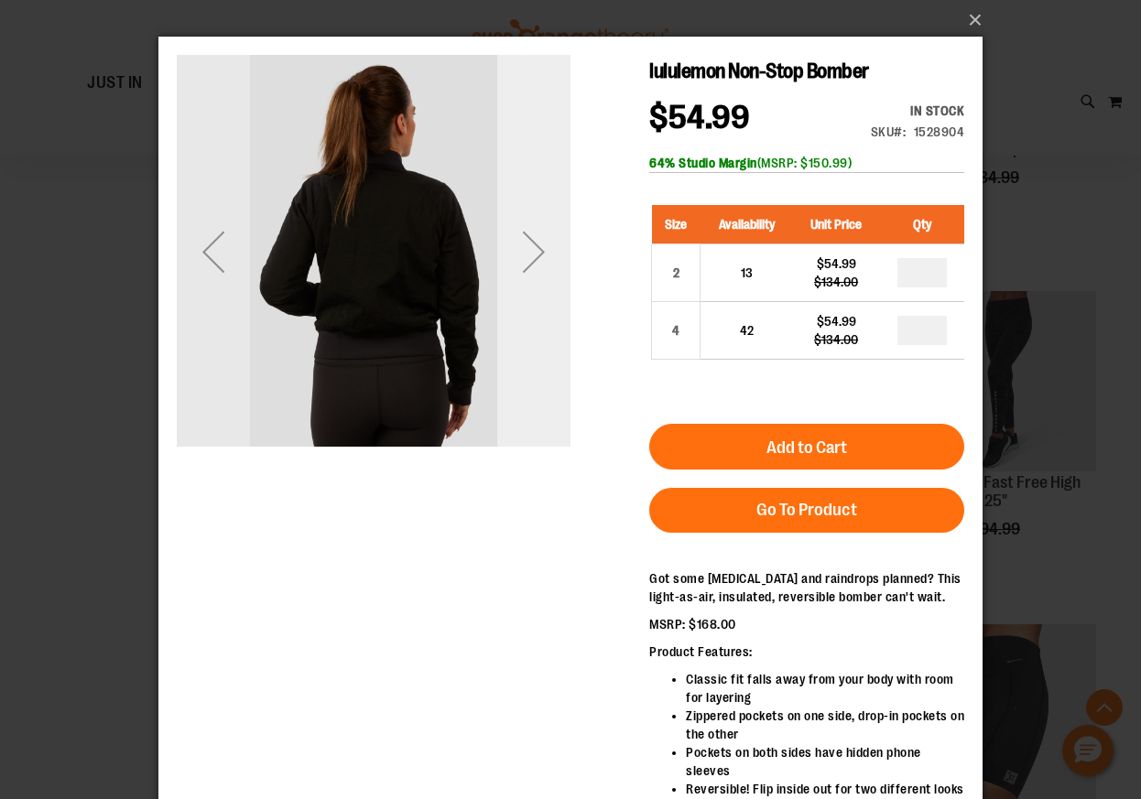
click at [547, 245] on div "Next" at bounding box center [533, 251] width 73 height 73
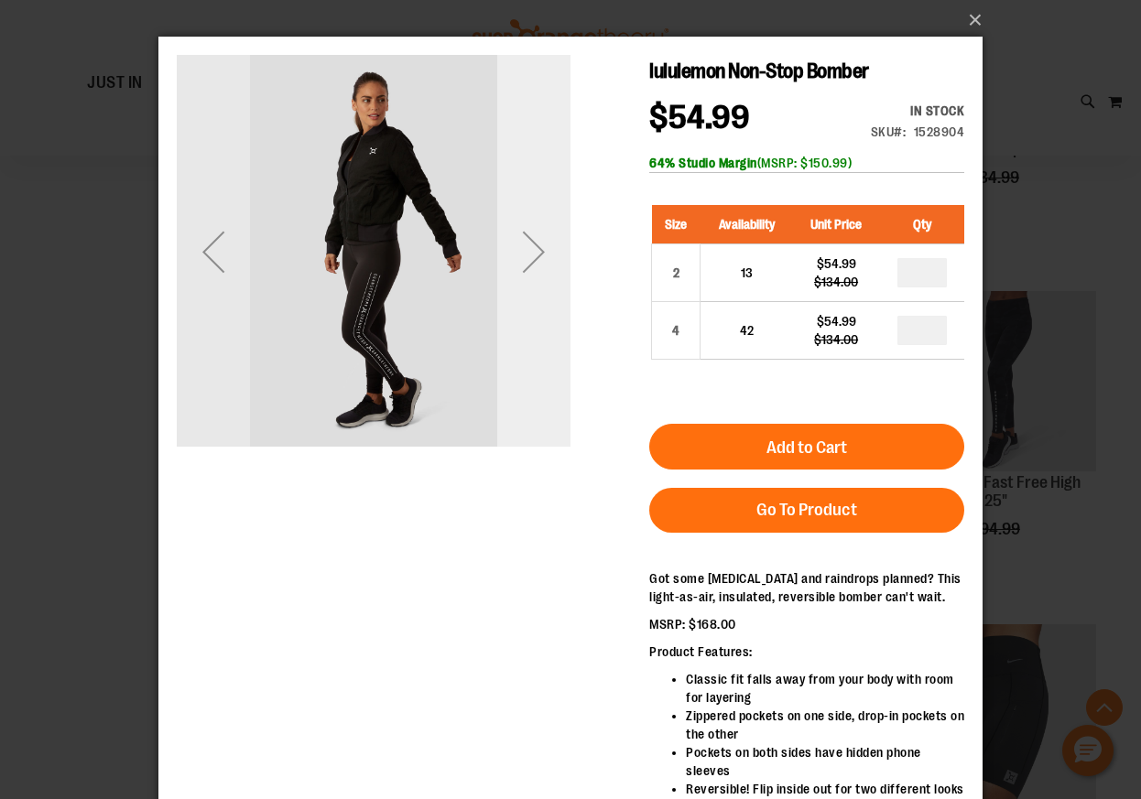
click at [547, 245] on div "Next" at bounding box center [533, 251] width 73 height 73
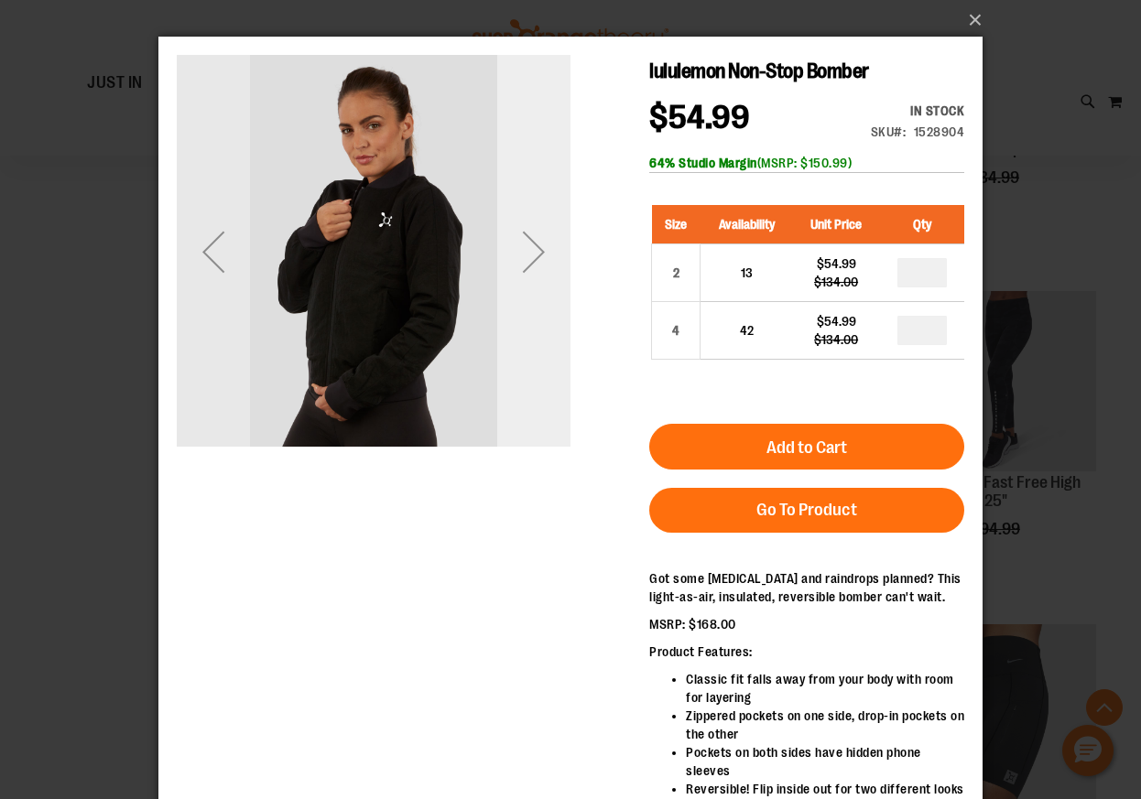
click at [547, 245] on div "Next" at bounding box center [533, 251] width 73 height 73
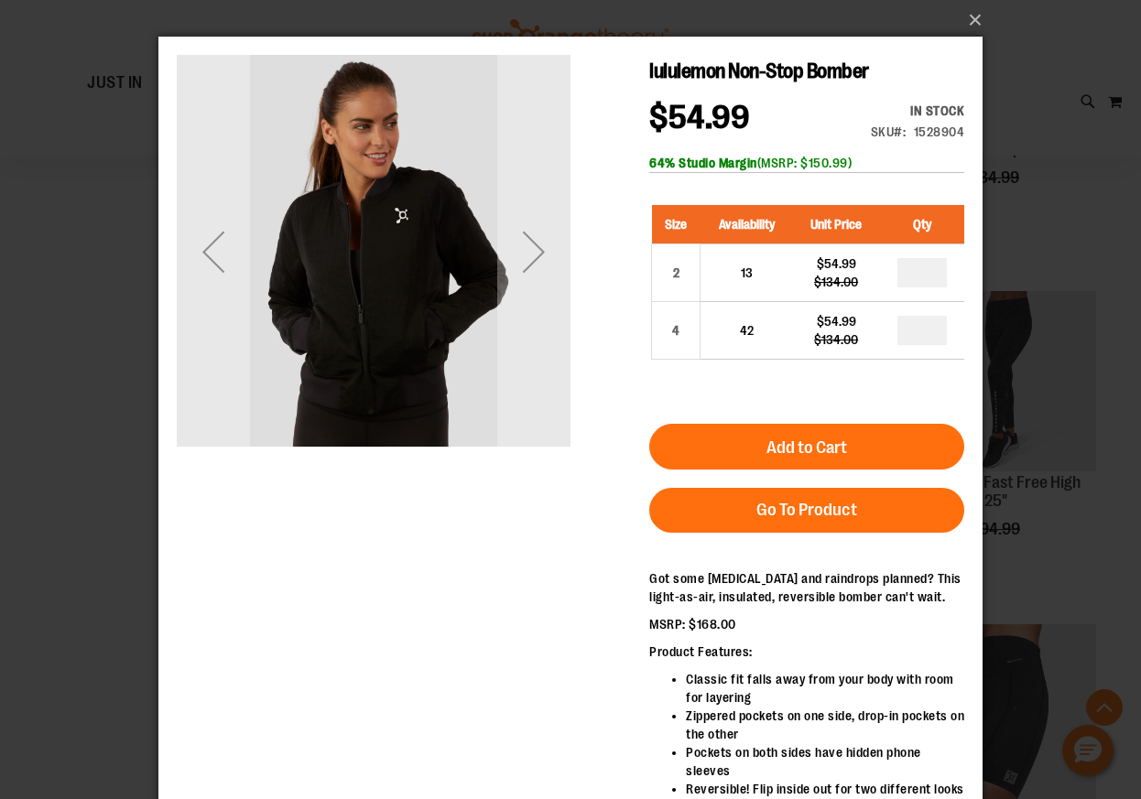
scroll to position [9483, 0]
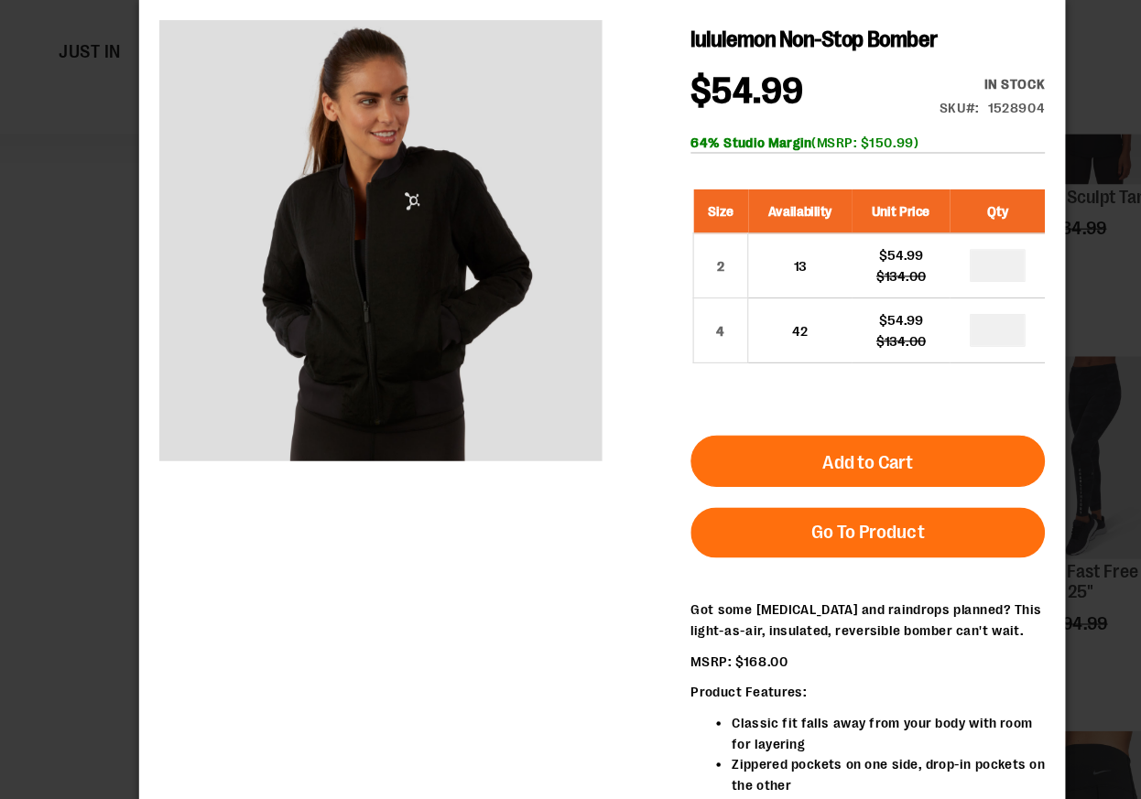
scroll to position [9268, 0]
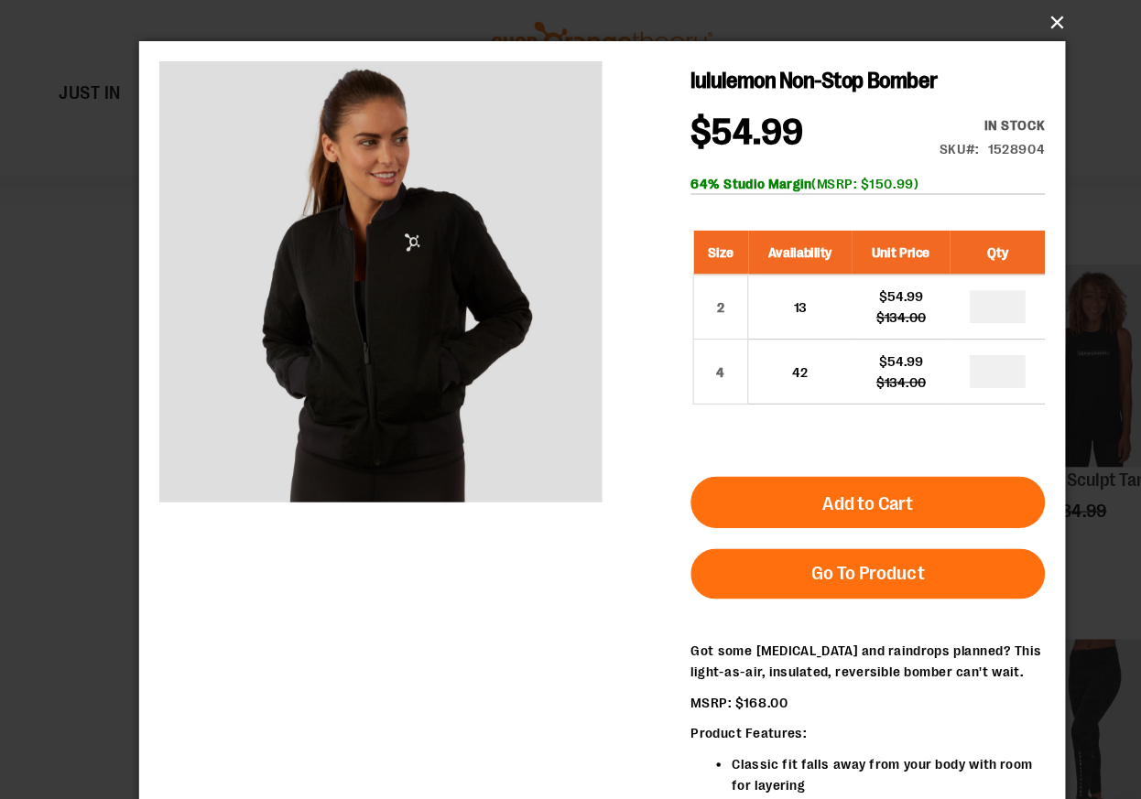
click at [943, 18] on button "×" at bounding box center [576, 20] width 824 height 40
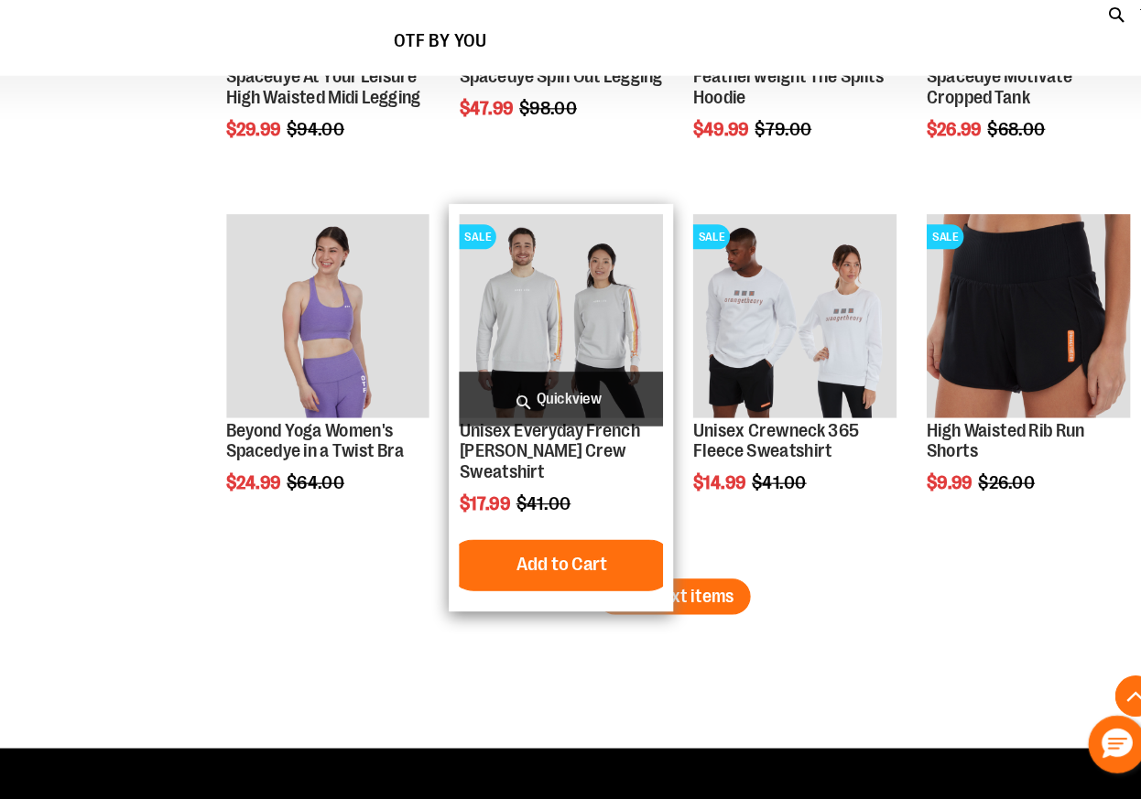
scroll to position [10558, 0]
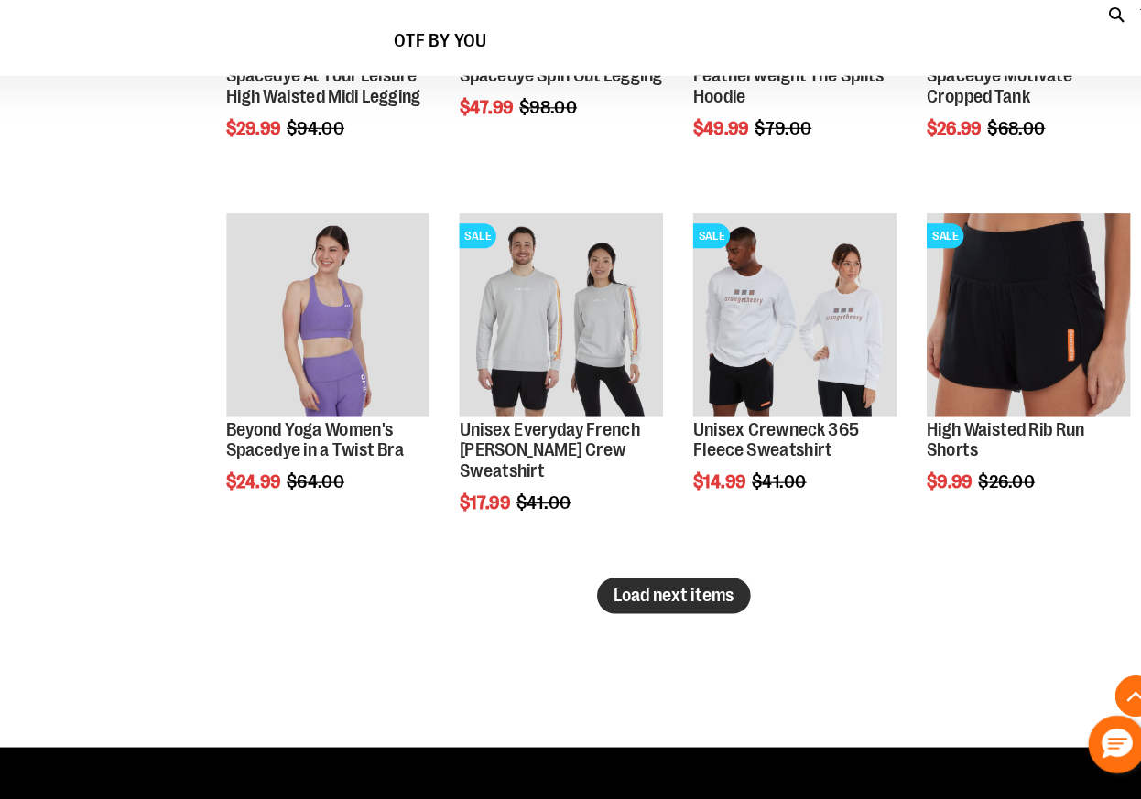
click at [640, 609] on span "Load next items" at bounding box center [693, 618] width 107 height 18
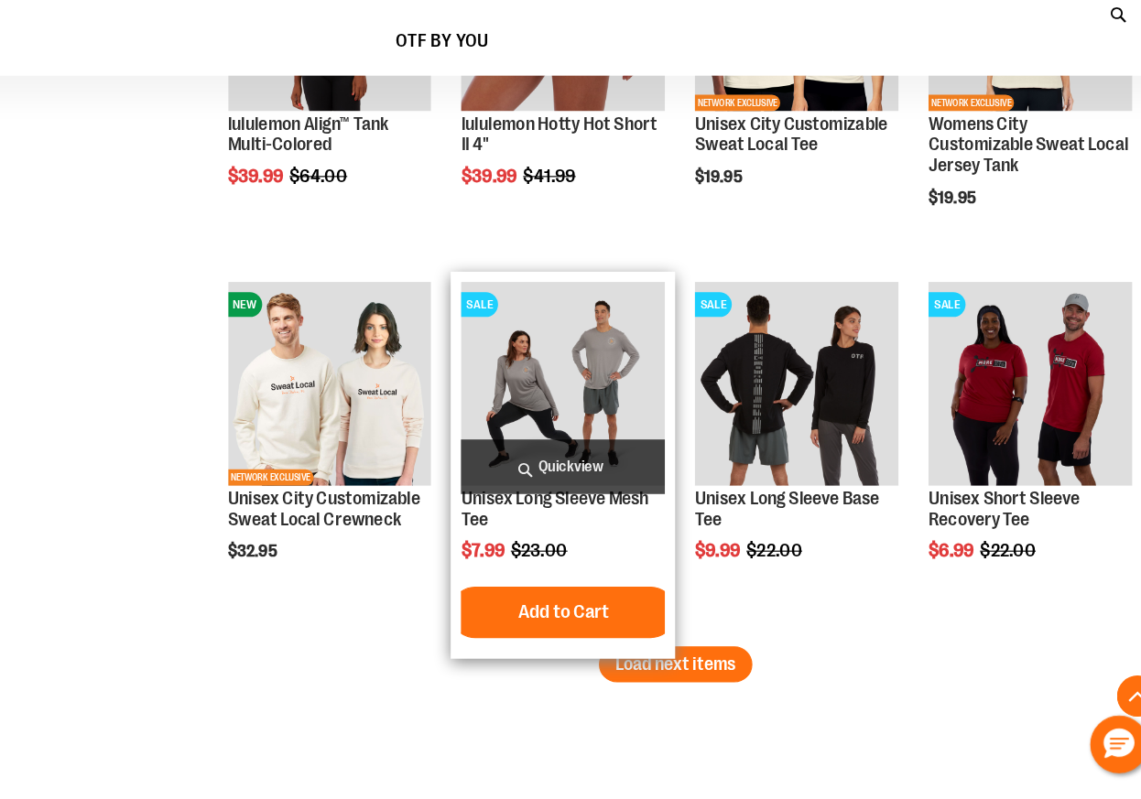
scroll to position [11500, 0]
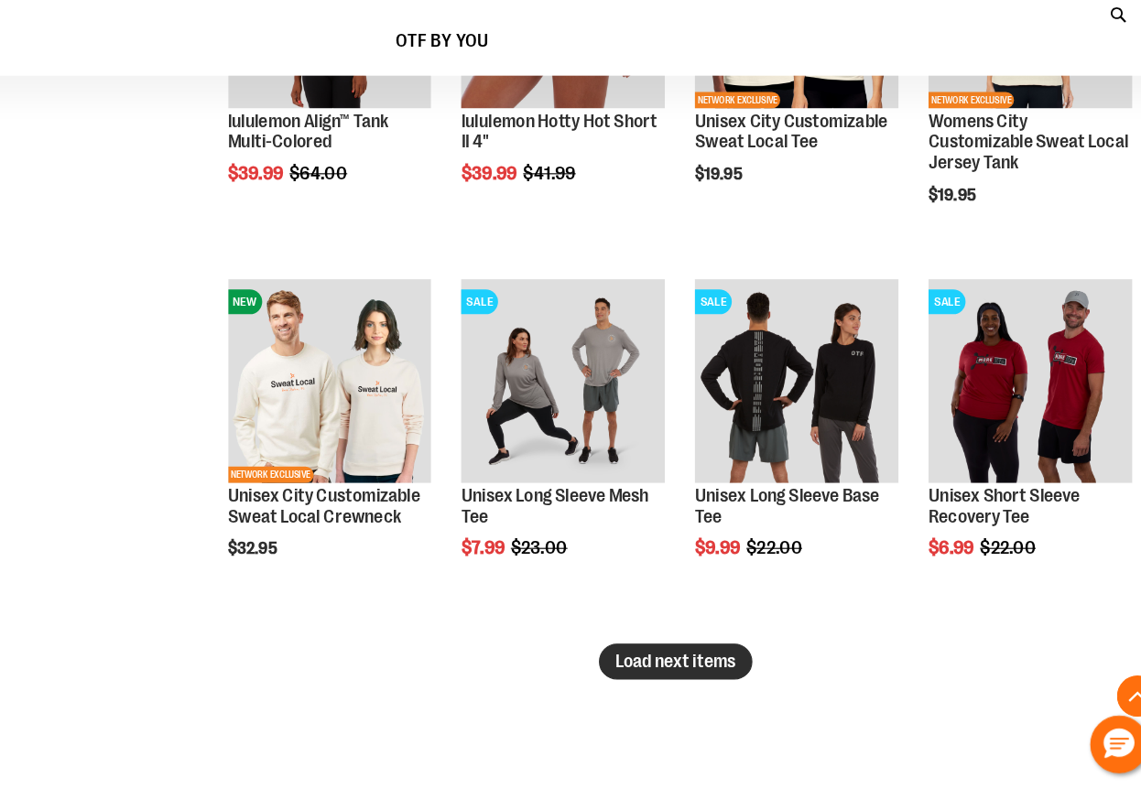
click at [640, 668] on span "Load next items" at bounding box center [693, 677] width 107 height 18
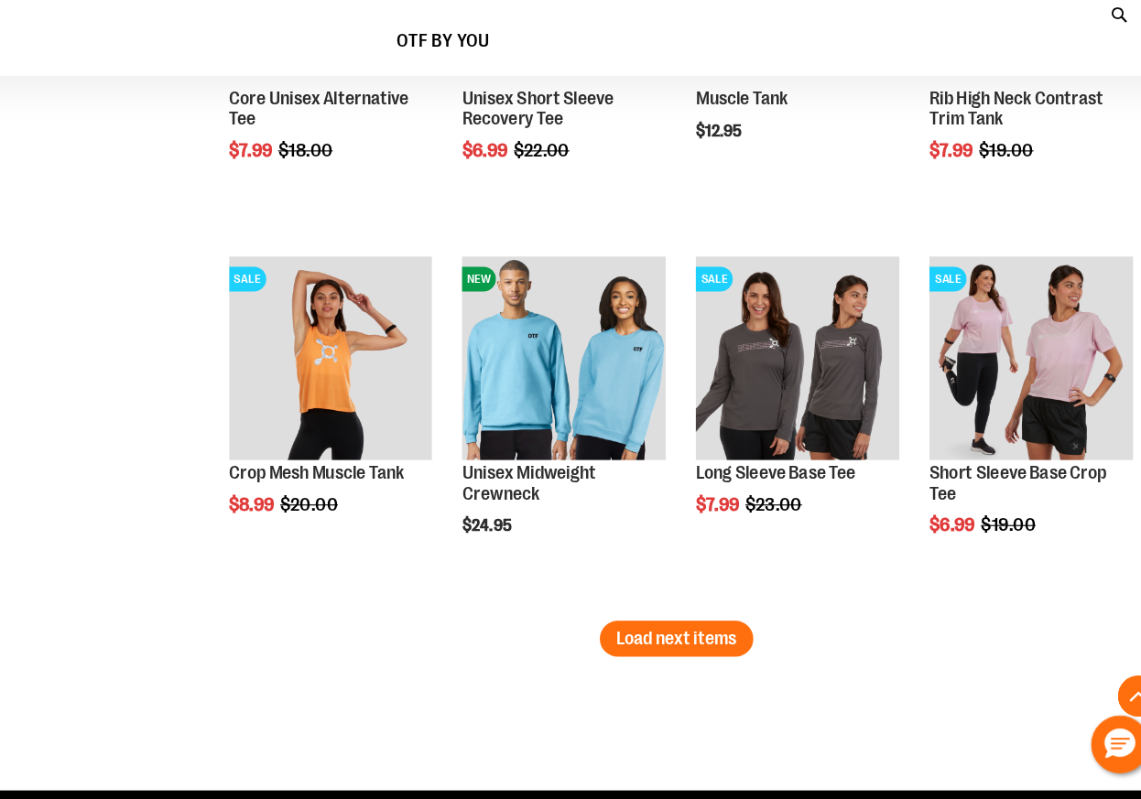
scroll to position [12521, 0]
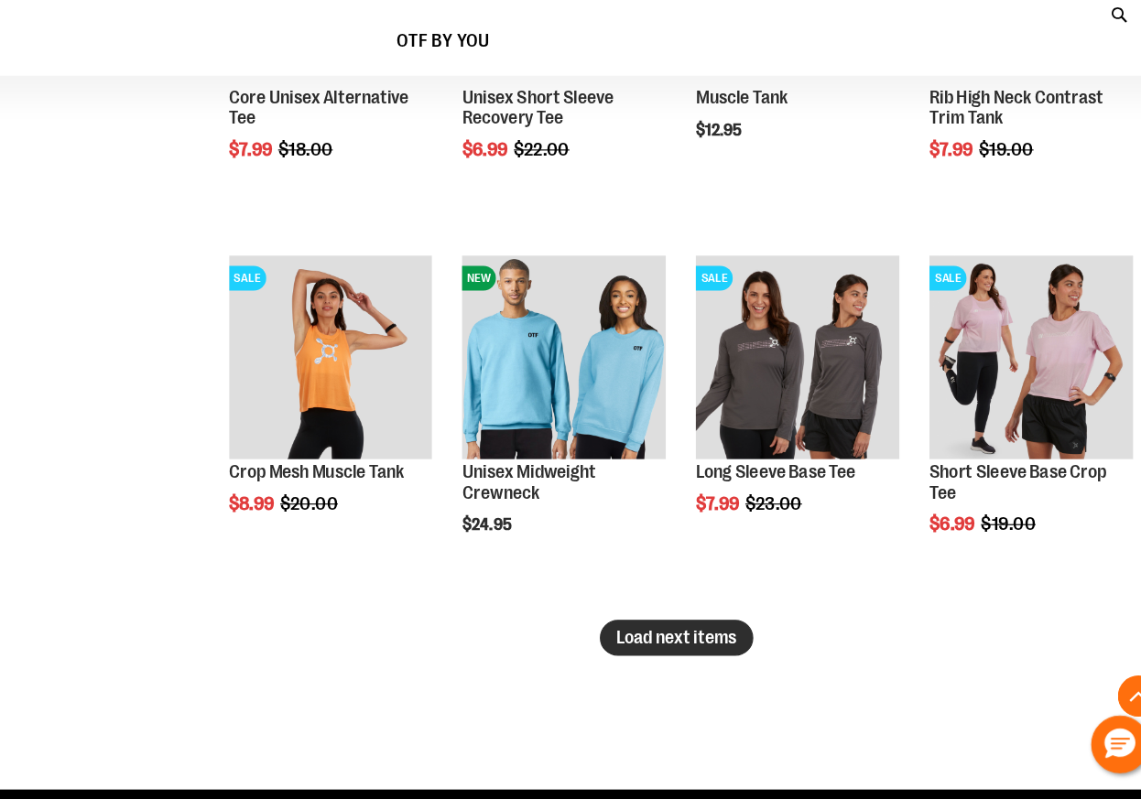
click at [640, 647] on span "Load next items" at bounding box center [693, 656] width 107 height 18
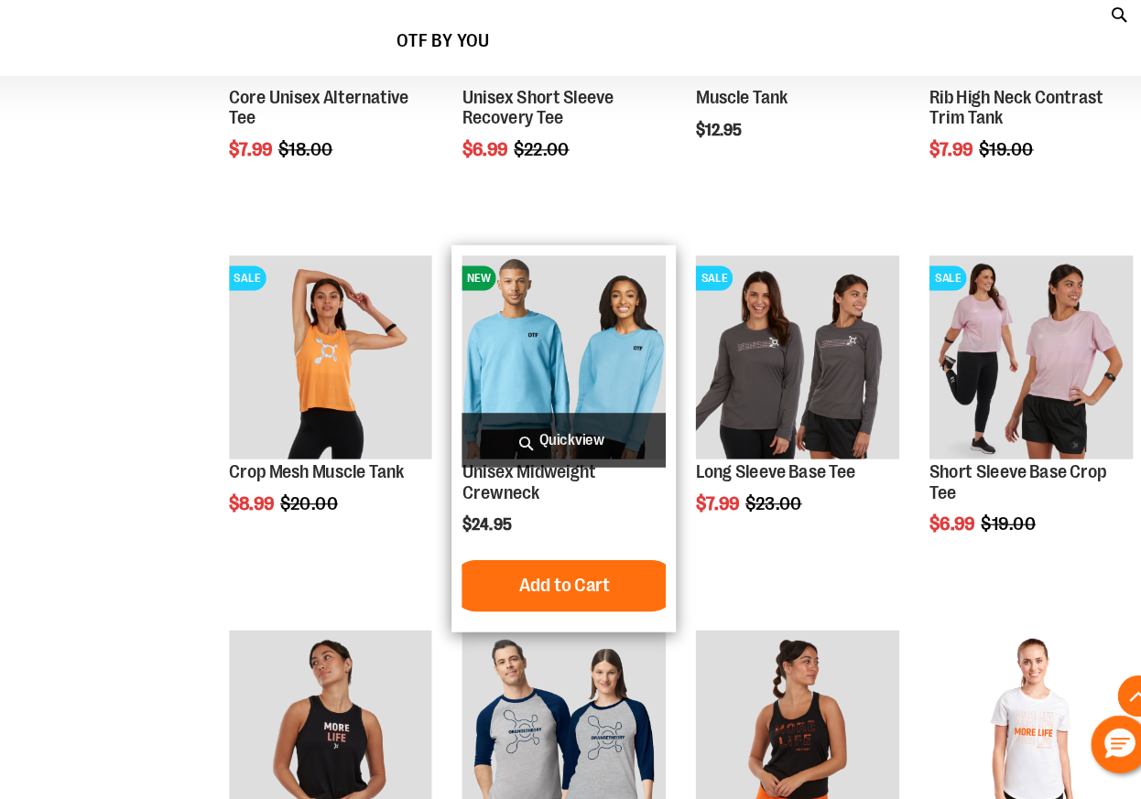
click at [503, 456] on span "Quickview" at bounding box center [593, 480] width 181 height 49
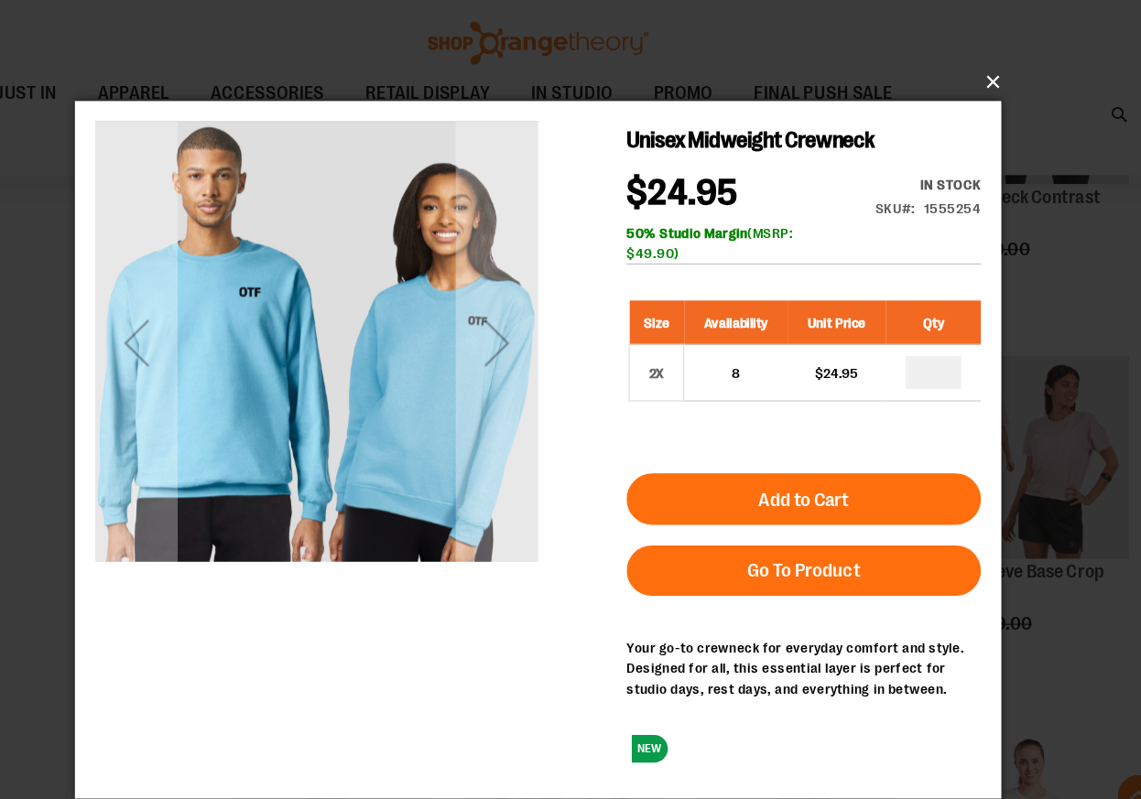
click at [884, 70] on button "×" at bounding box center [576, 73] width 824 height 40
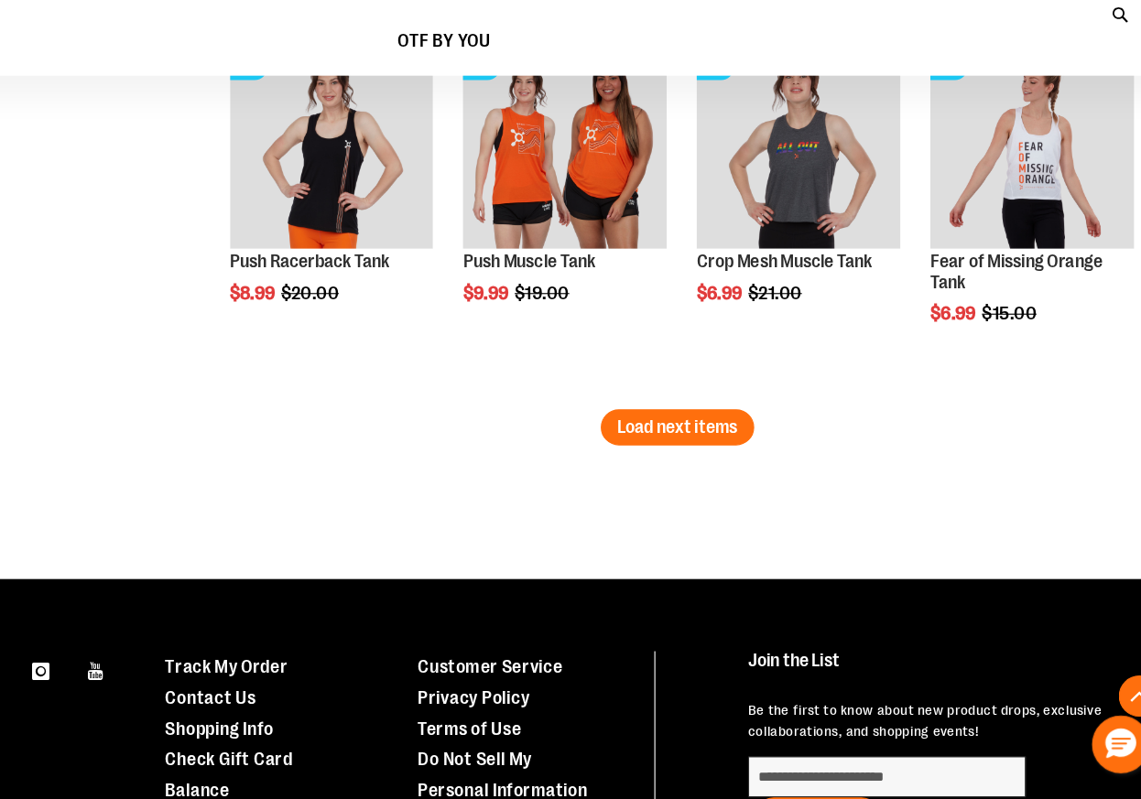
scroll to position [13710, 0]
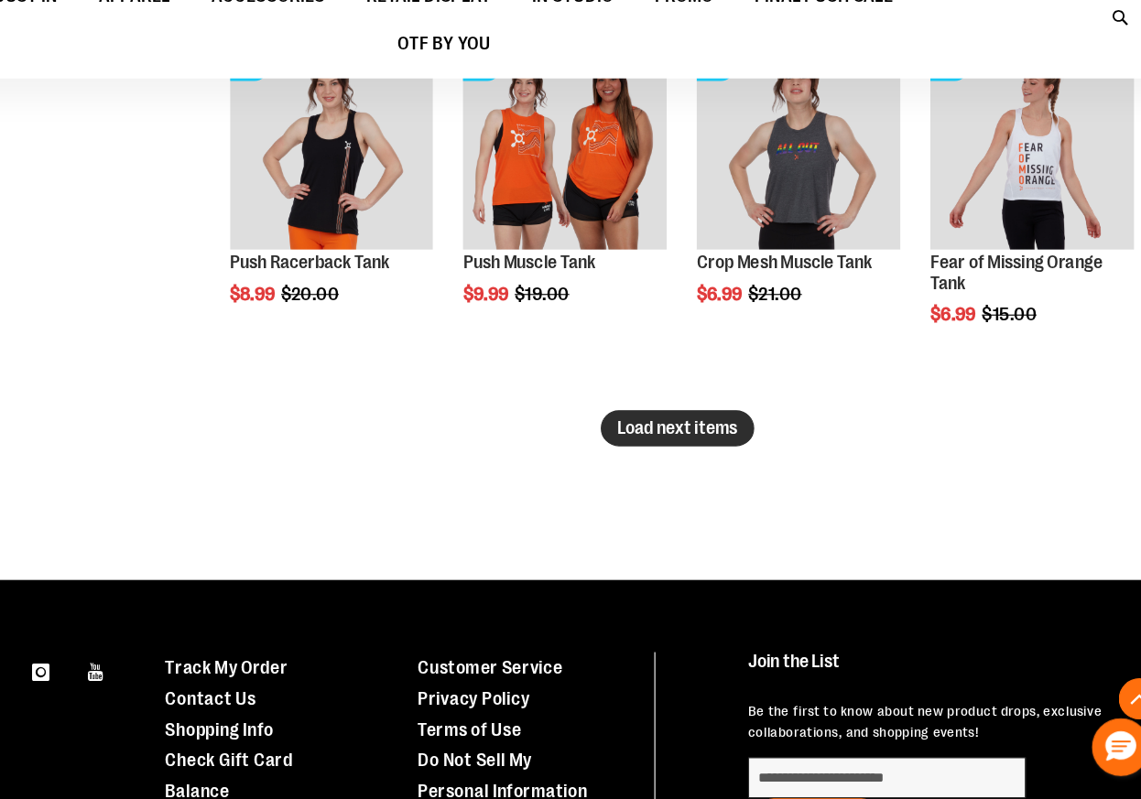
click at [640, 458] on span "Load next items" at bounding box center [693, 467] width 107 height 18
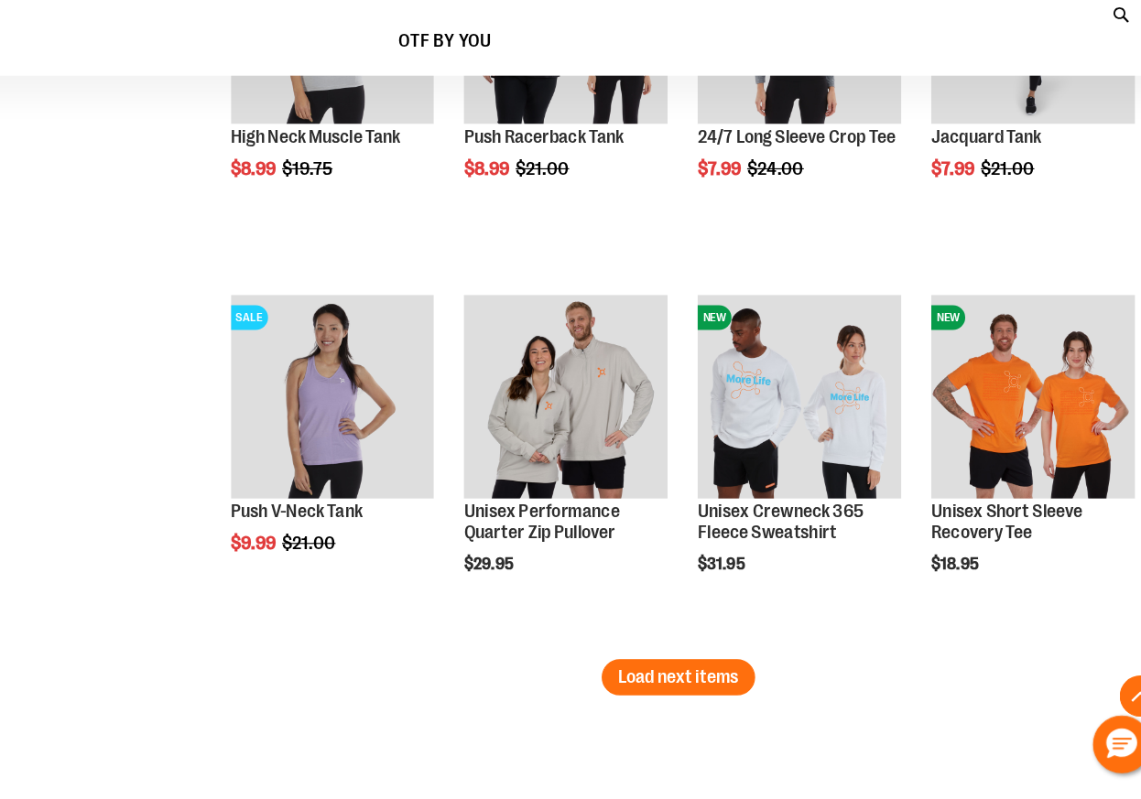
scroll to position [14501, 0]
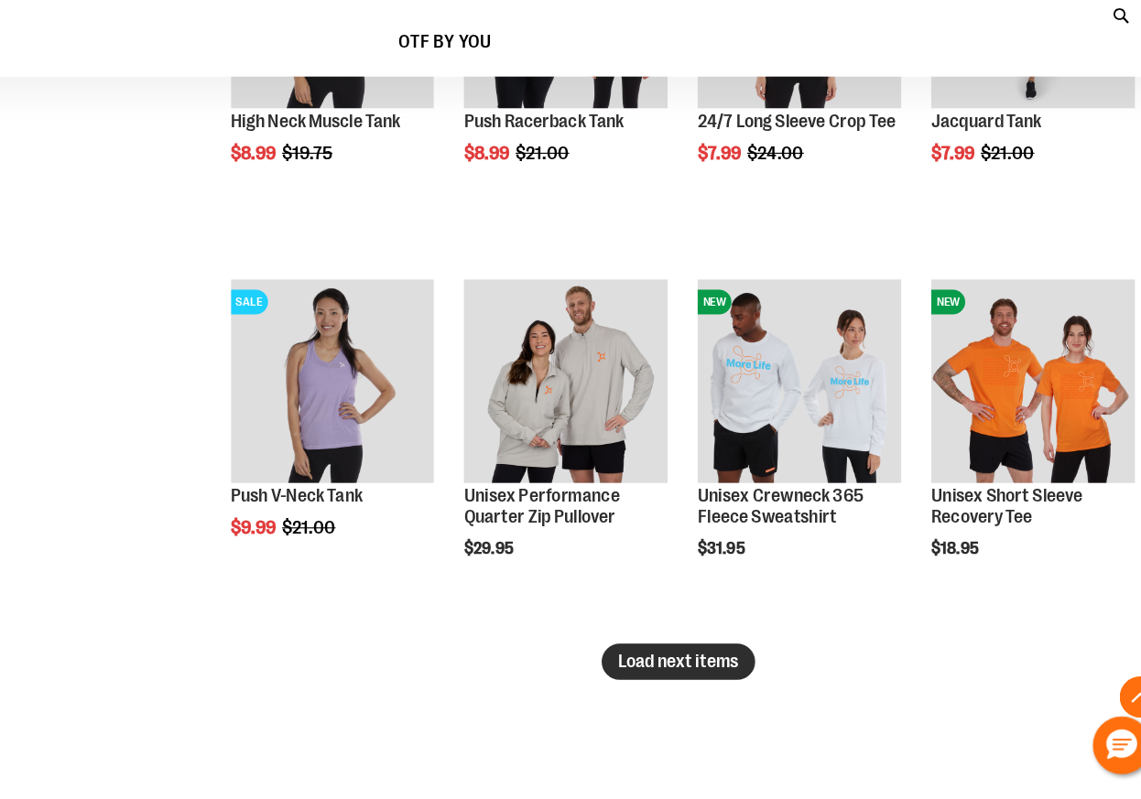
click at [640, 667] on span "Load next items" at bounding box center [693, 676] width 107 height 18
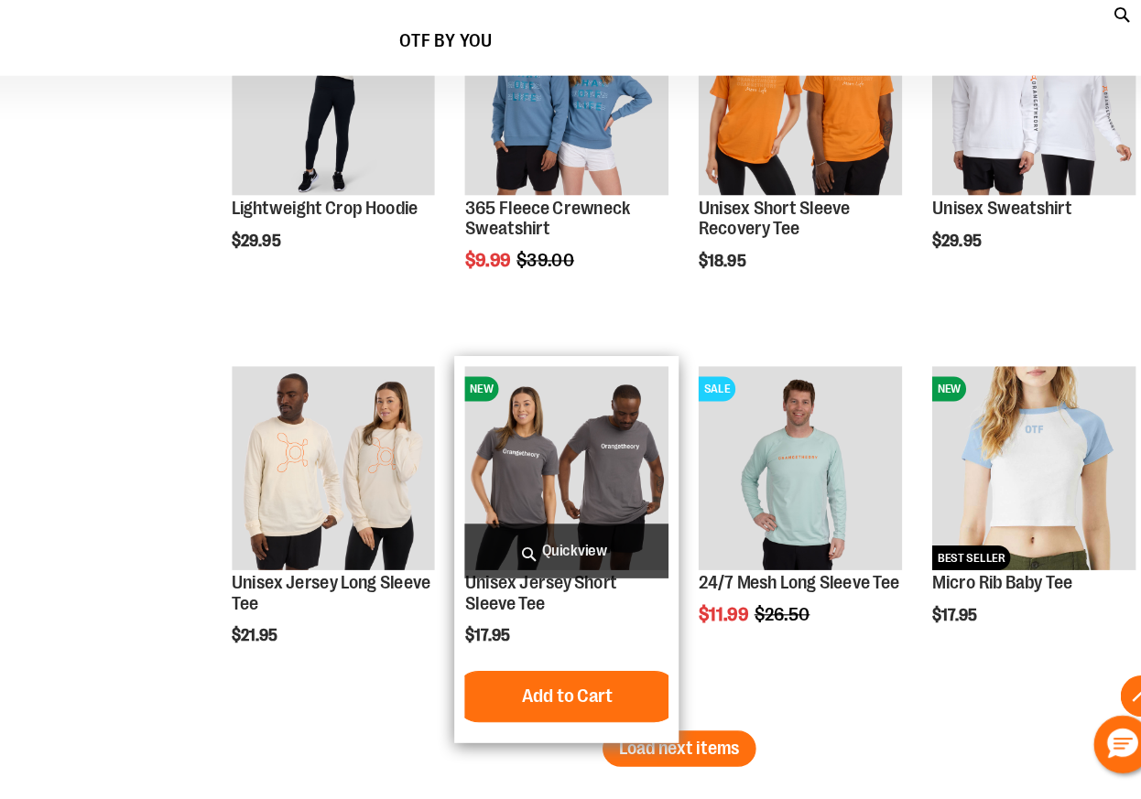
scroll to position [15441, 0]
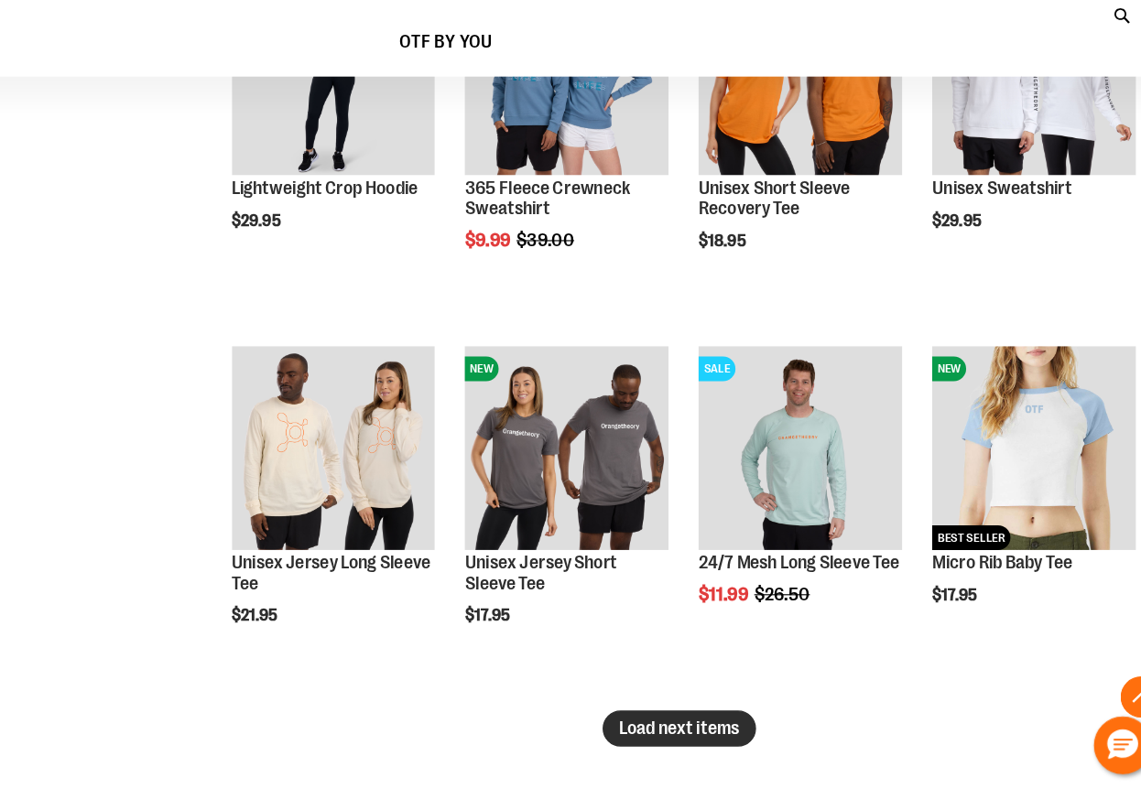
click at [640, 726] on span "Load next items" at bounding box center [693, 735] width 107 height 18
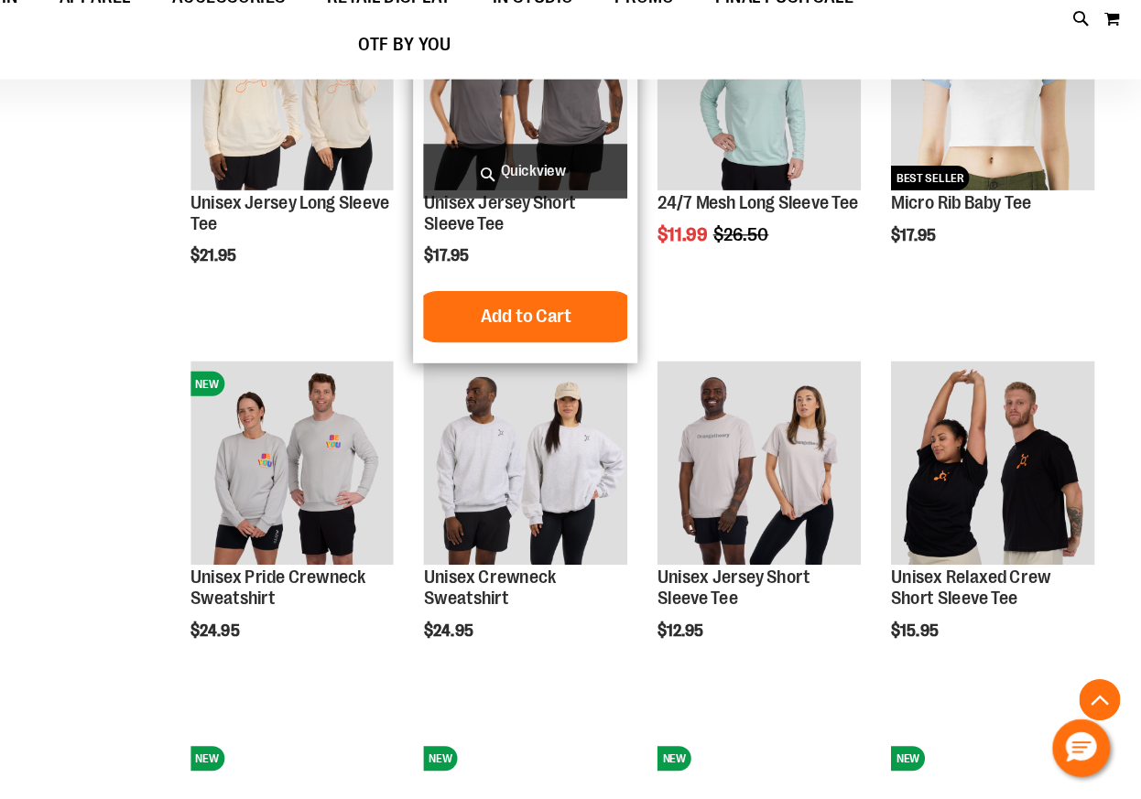
scroll to position [15764, 0]
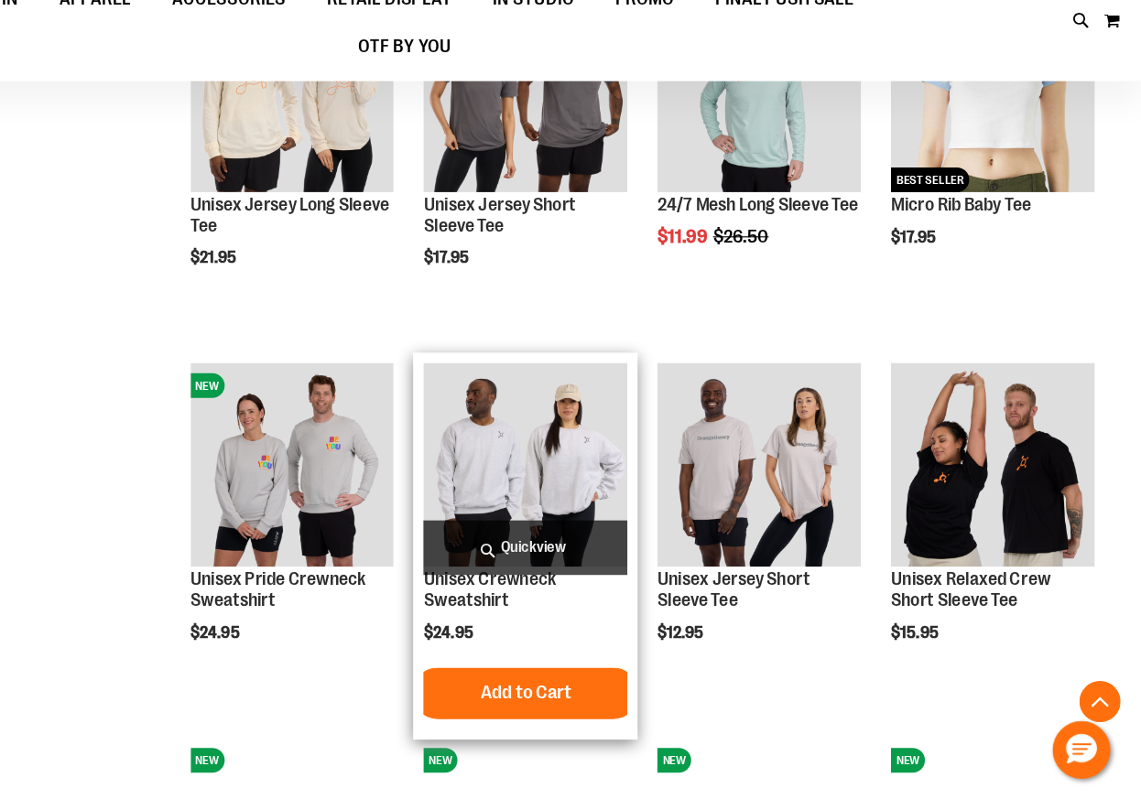
click at [503, 547] on span "Quickview" at bounding box center [593, 571] width 181 height 49
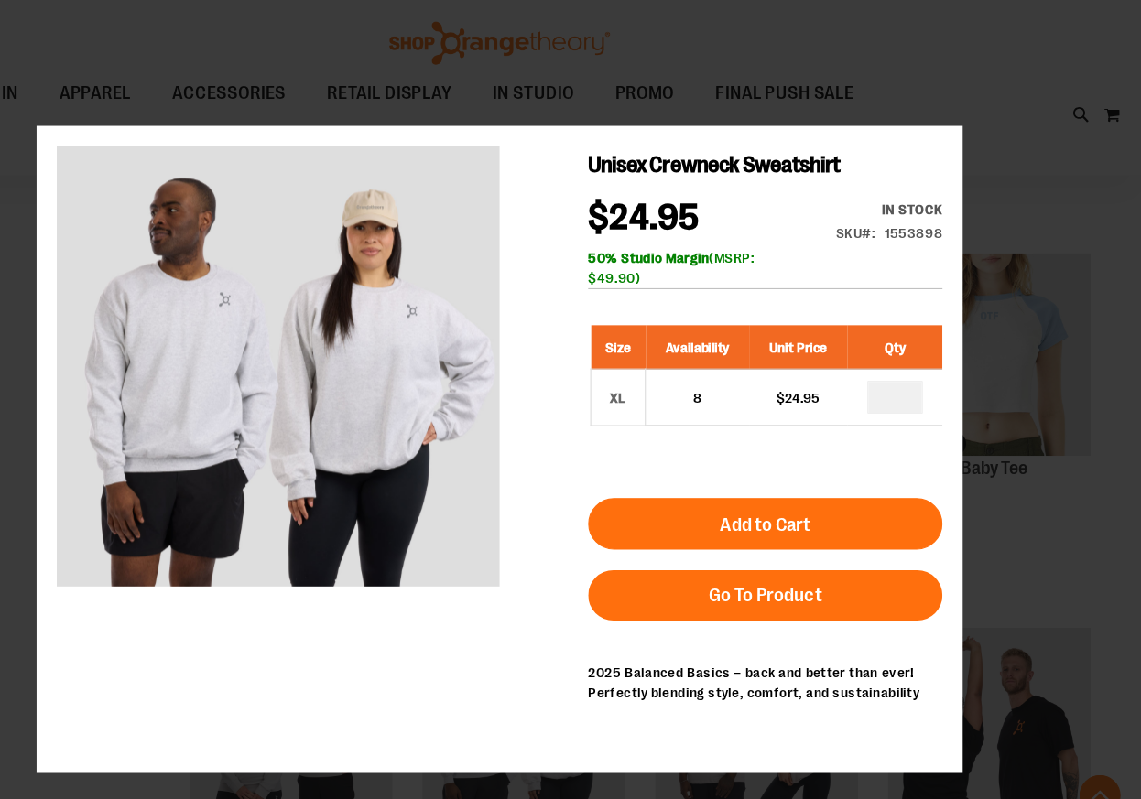
scroll to position [15539, 0]
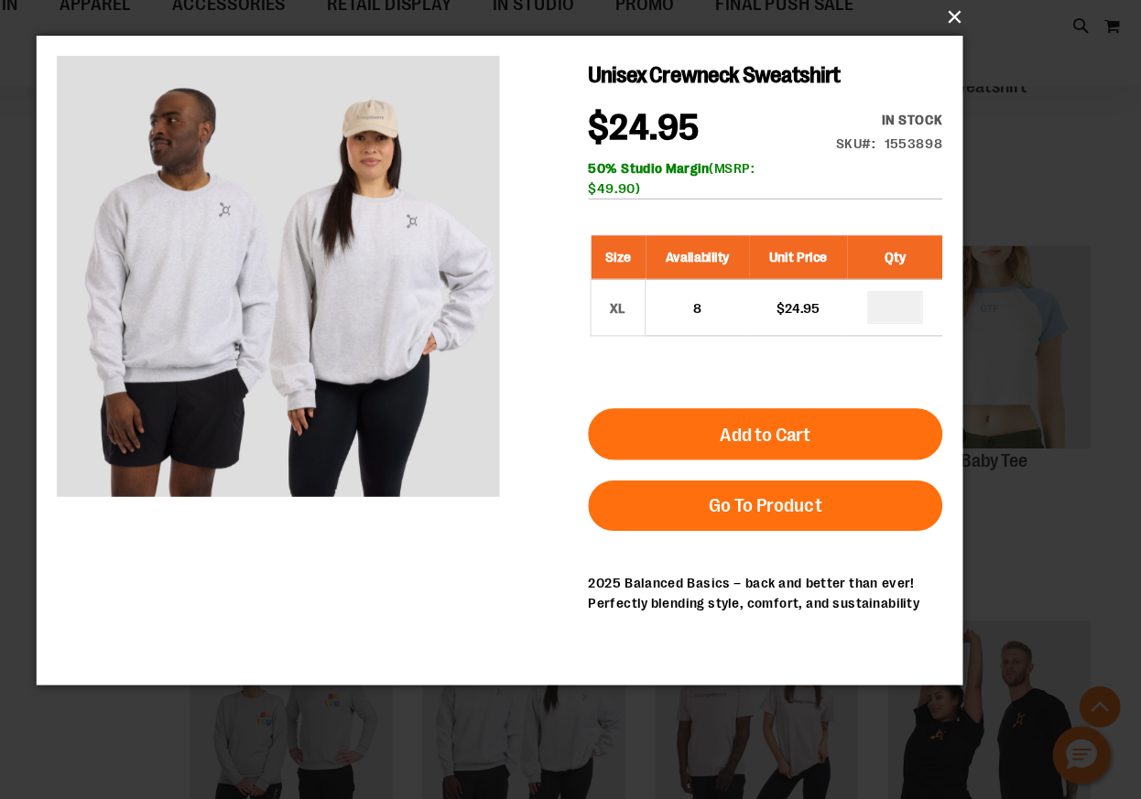
click at [847, 74] on button "×" at bounding box center [576, 94] width 824 height 40
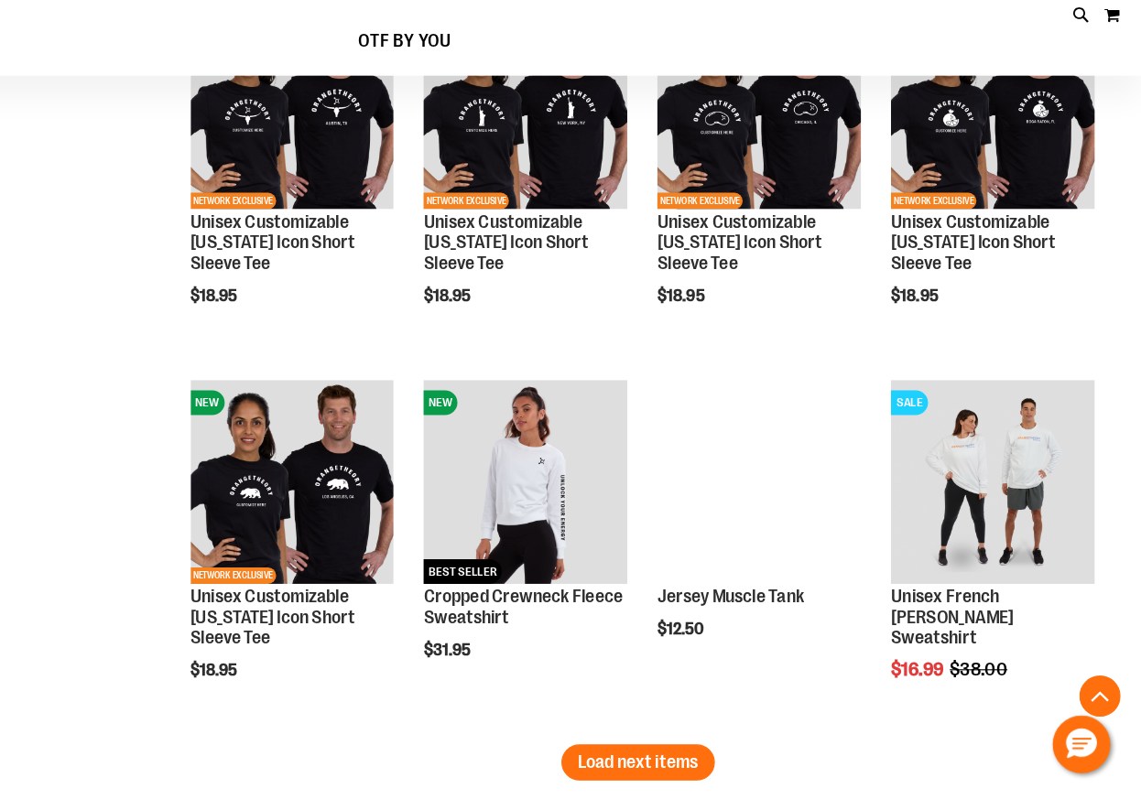
scroll to position [16485, 0]
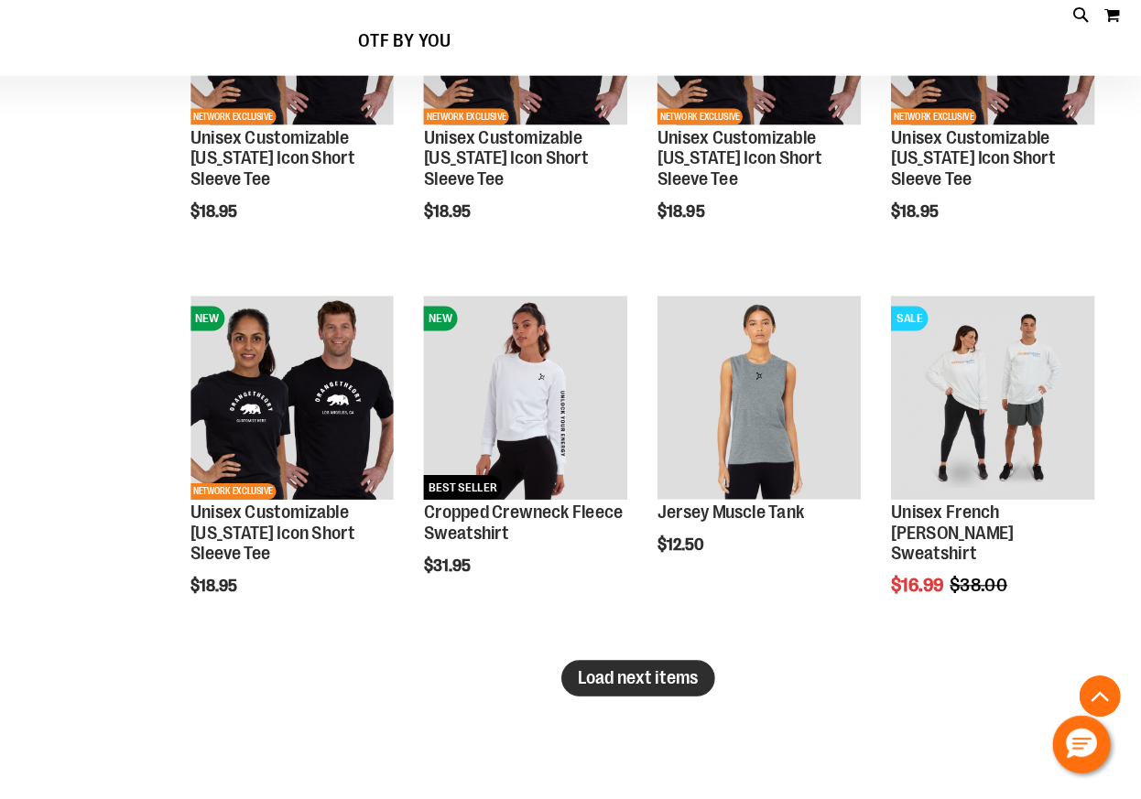
click at [640, 682] on span "Load next items" at bounding box center [693, 691] width 107 height 18
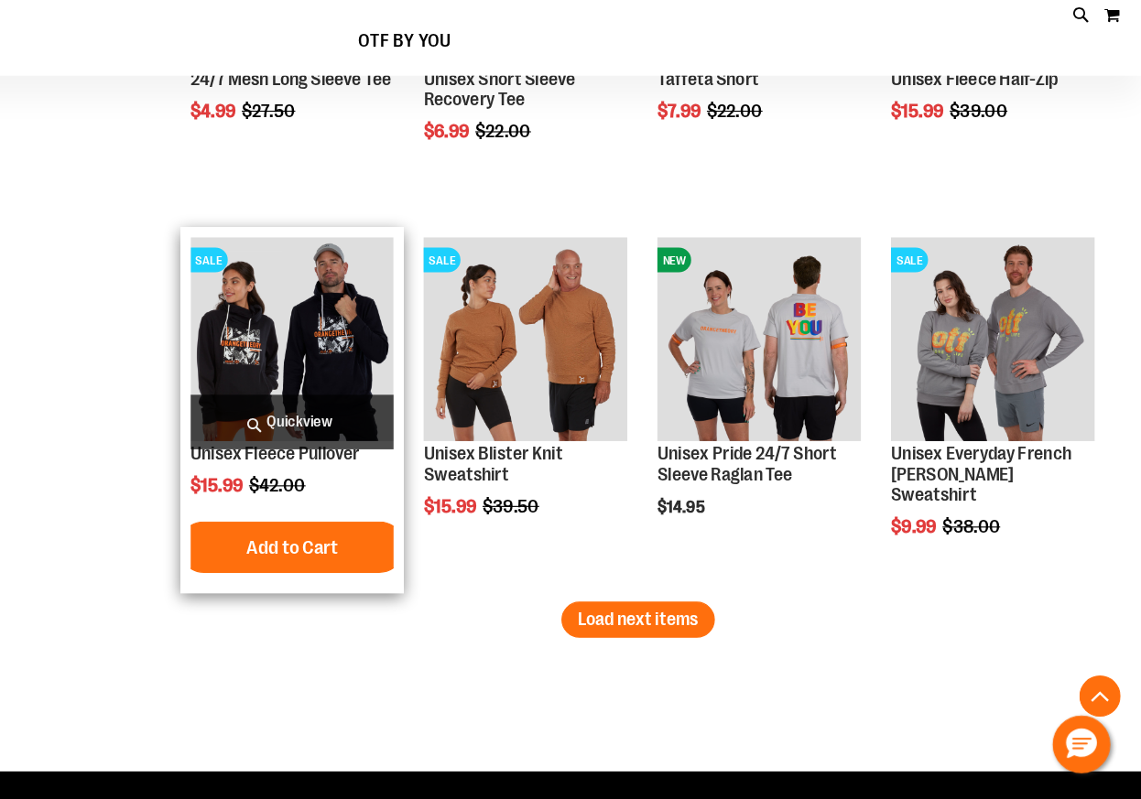
scroll to position [17548, 0]
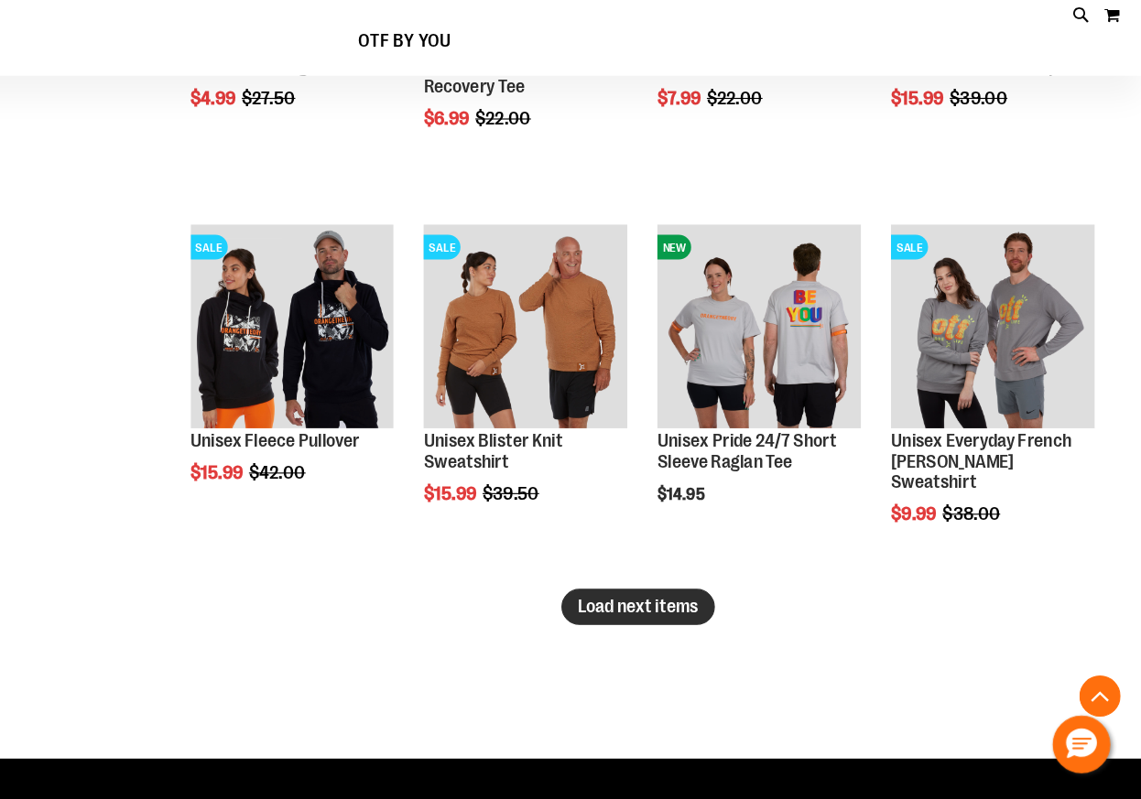
click at [640, 619] on span "Load next items" at bounding box center [693, 628] width 107 height 18
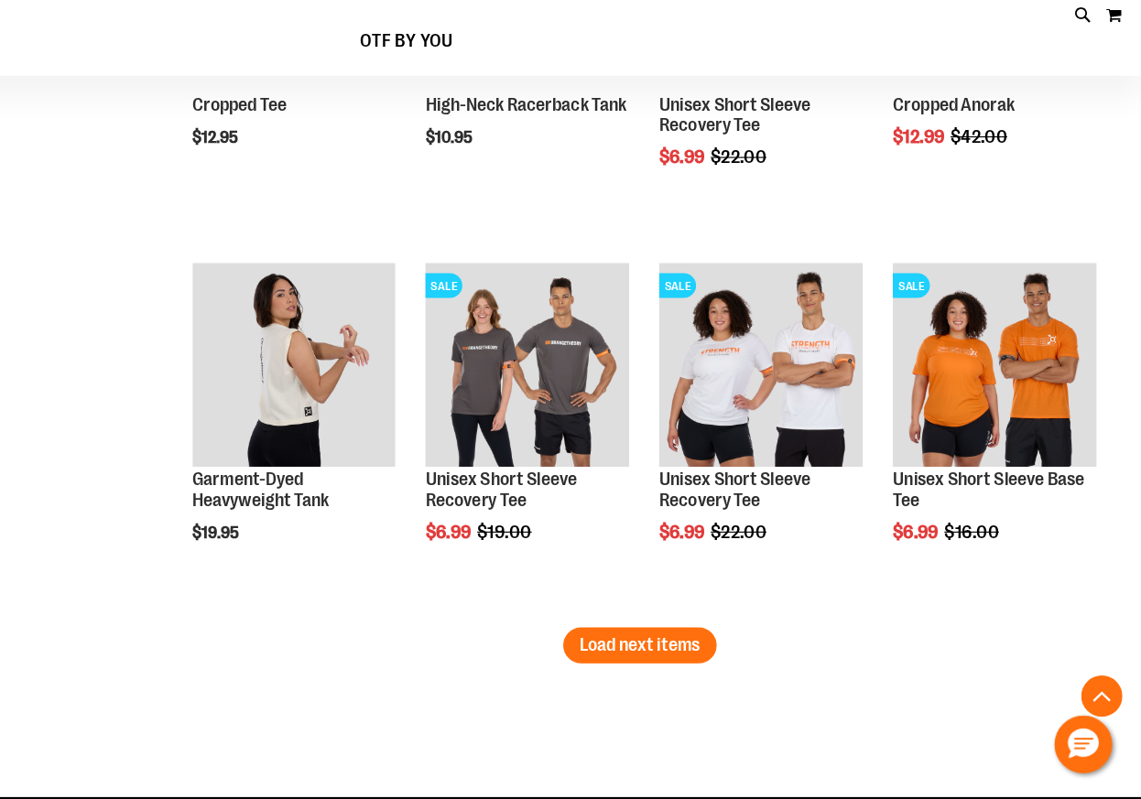
scroll to position [18527, 0]
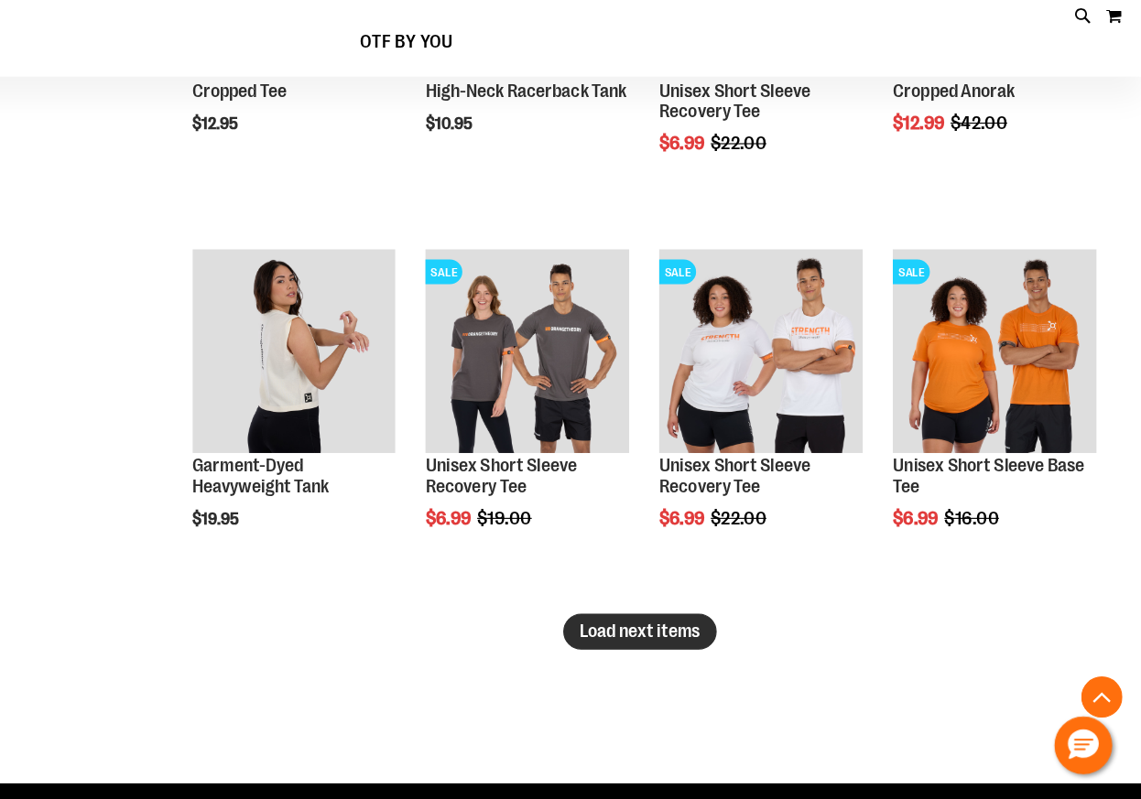
click at [625, 634] on button "Load next items" at bounding box center [693, 650] width 136 height 32
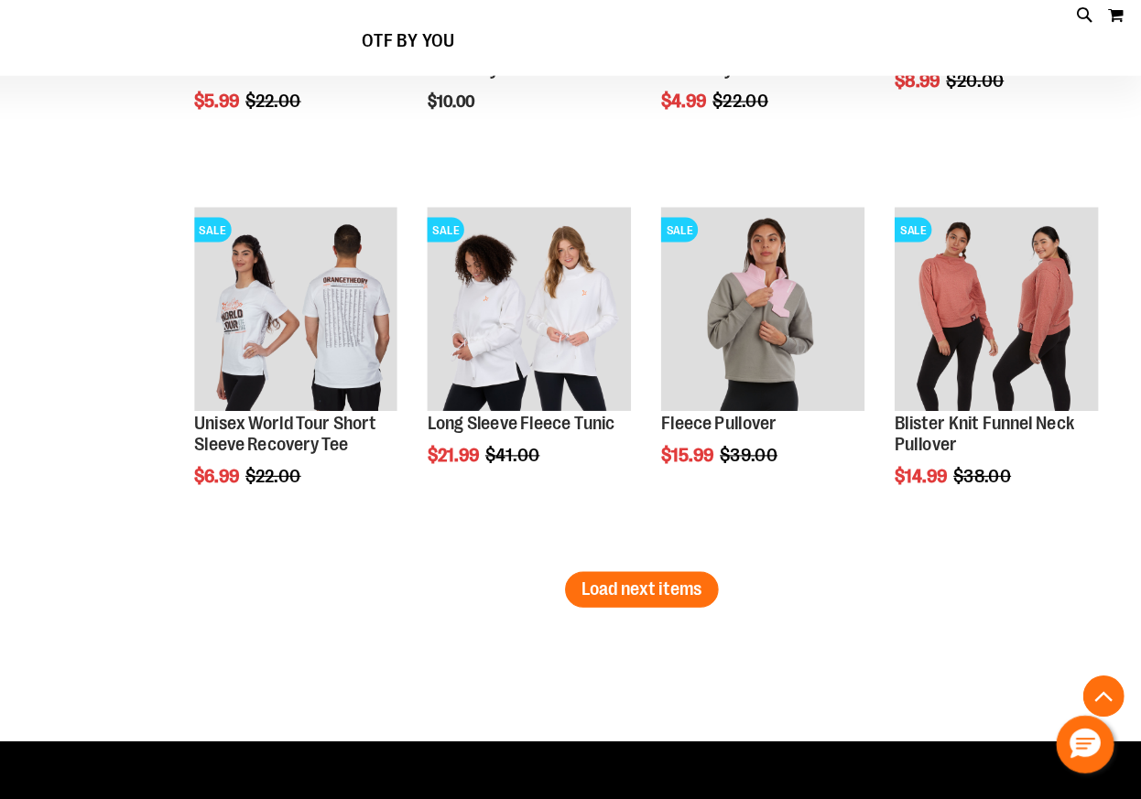
scroll to position [19567, 0]
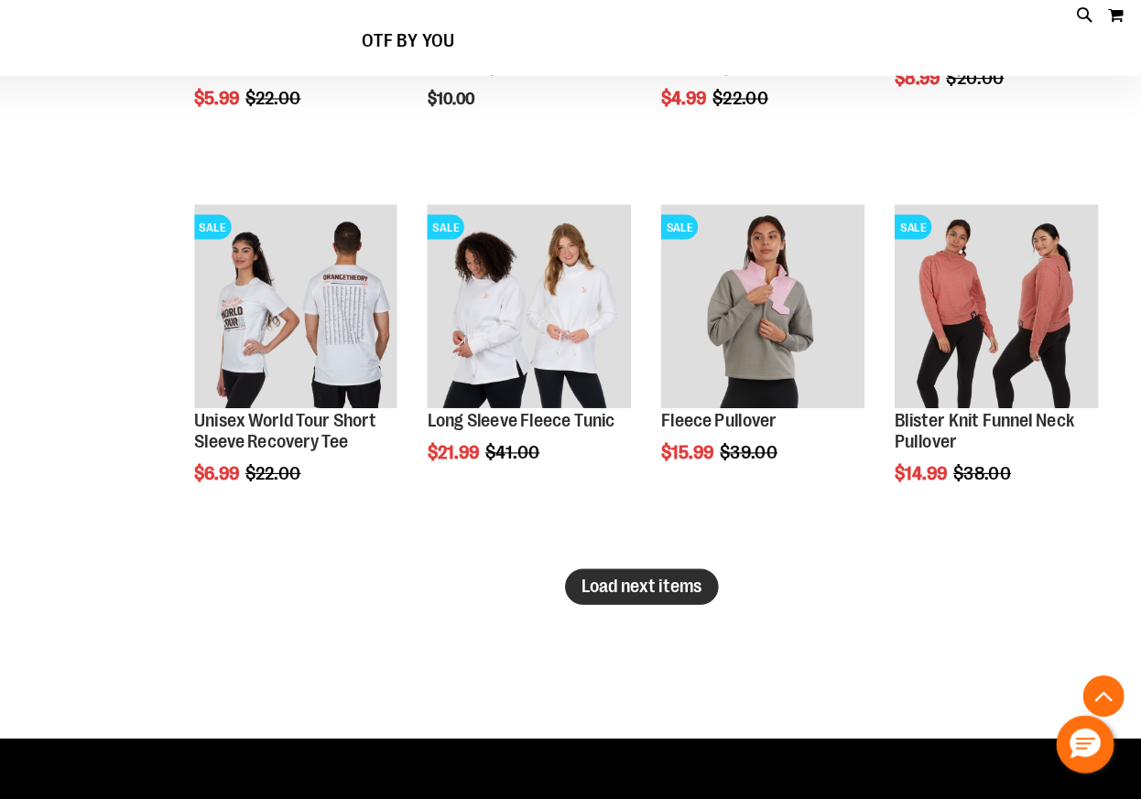
click at [640, 601] on span "Load next items" at bounding box center [693, 610] width 107 height 18
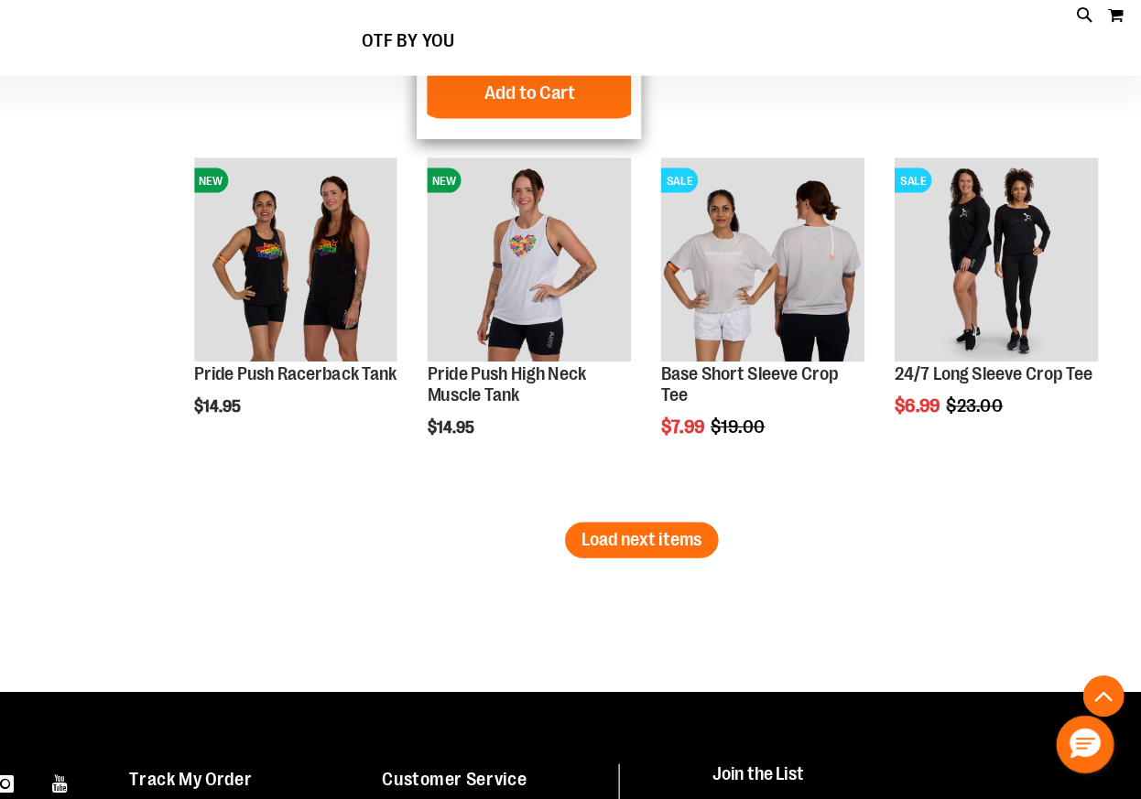
scroll to position [20622, 0]
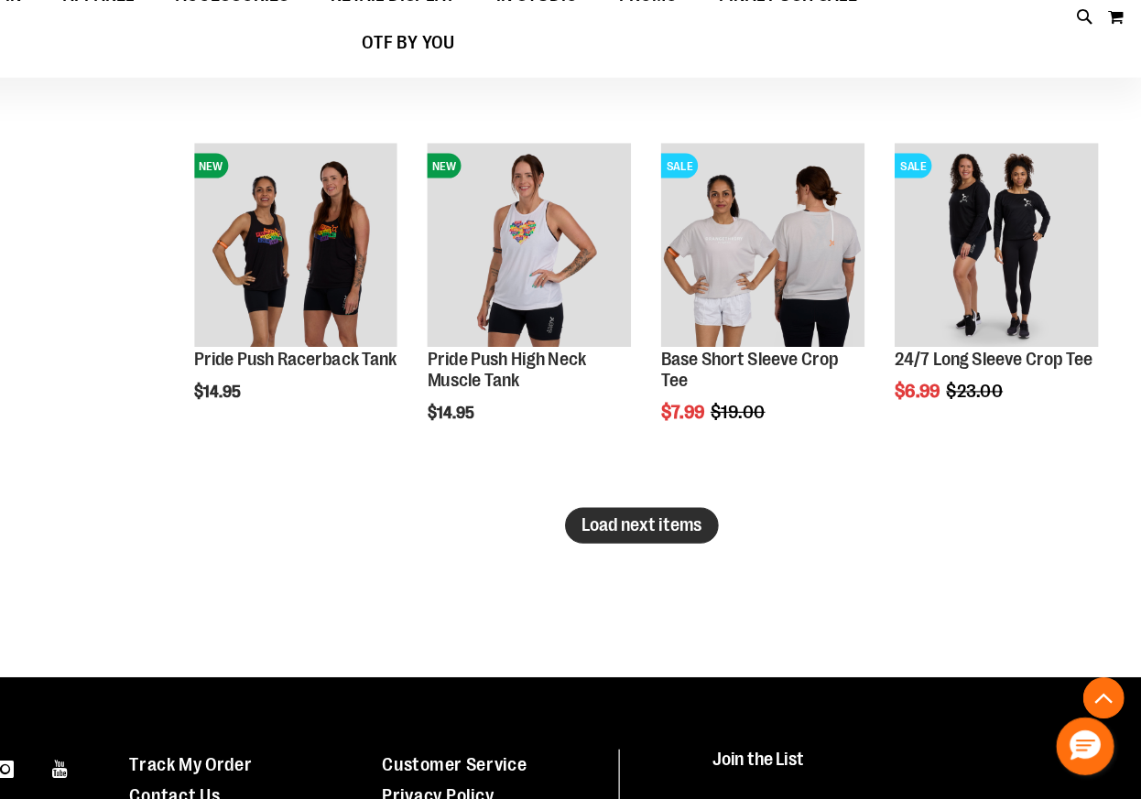
click at [640, 545] on span "Load next items" at bounding box center [693, 554] width 107 height 18
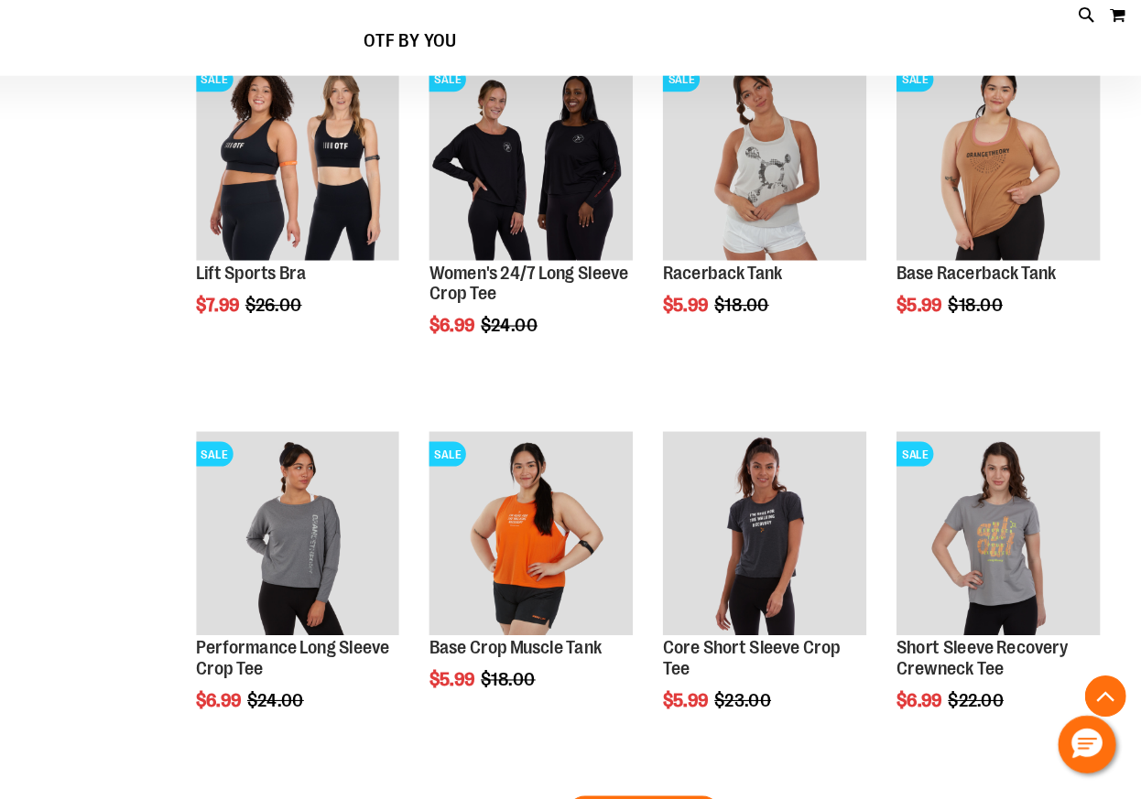
scroll to position [21449, 0]
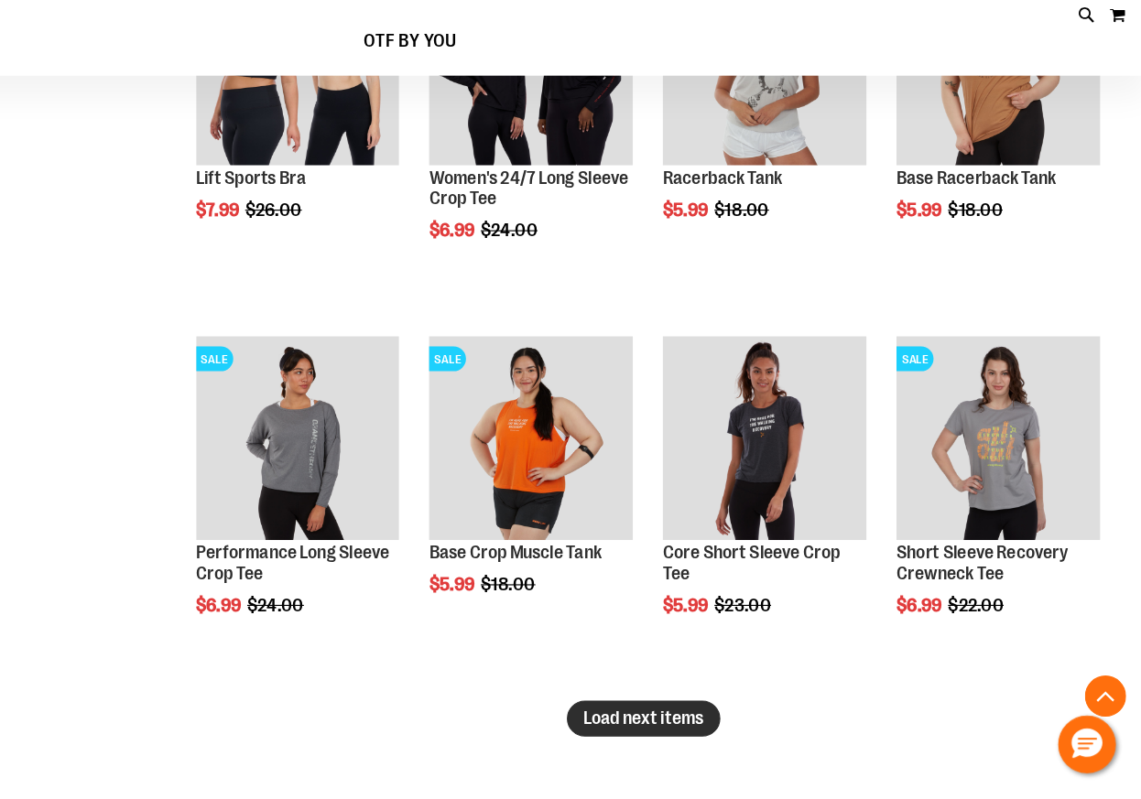
click at [640, 718] on span "Load next items" at bounding box center [693, 727] width 107 height 18
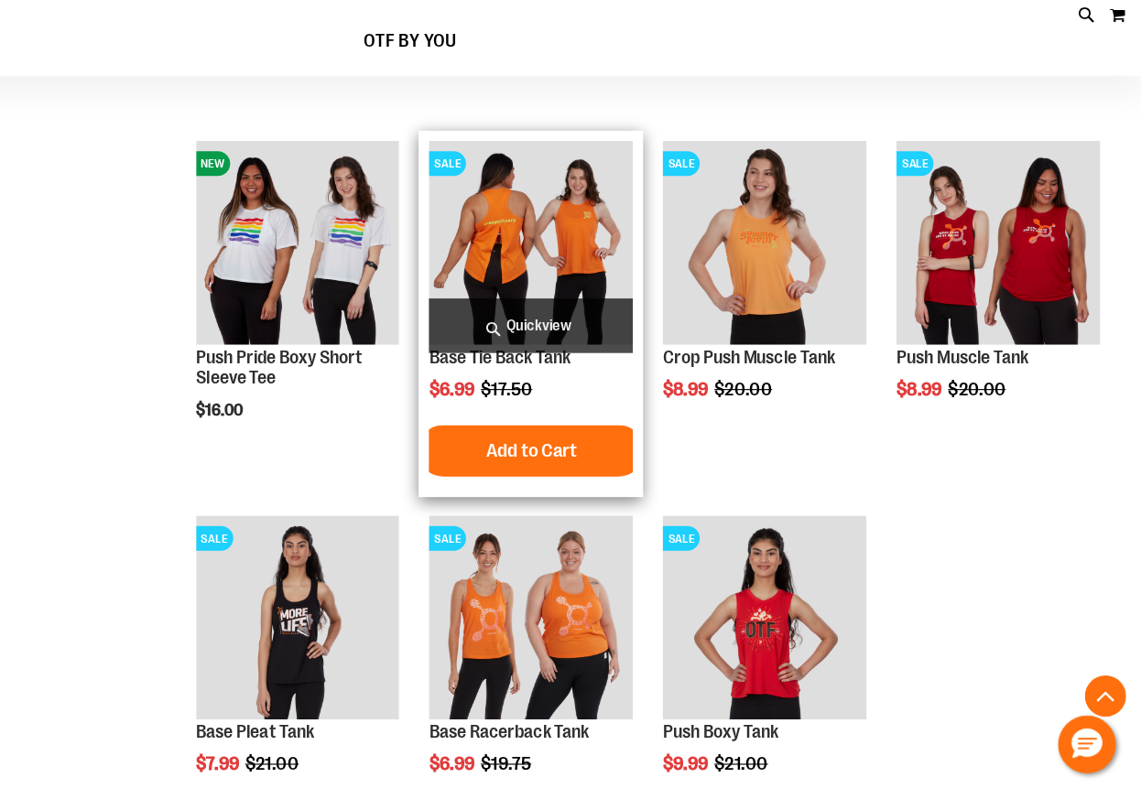
scroll to position [22723, 0]
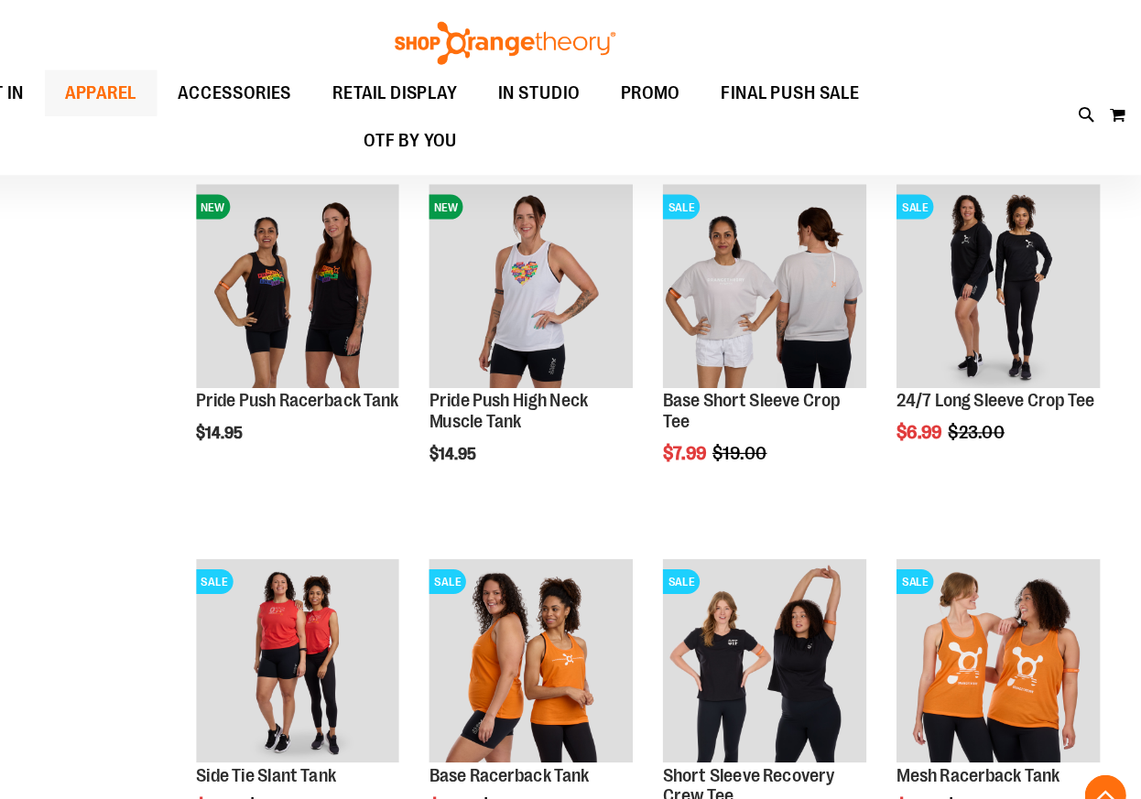
scroll to position [20216, 0]
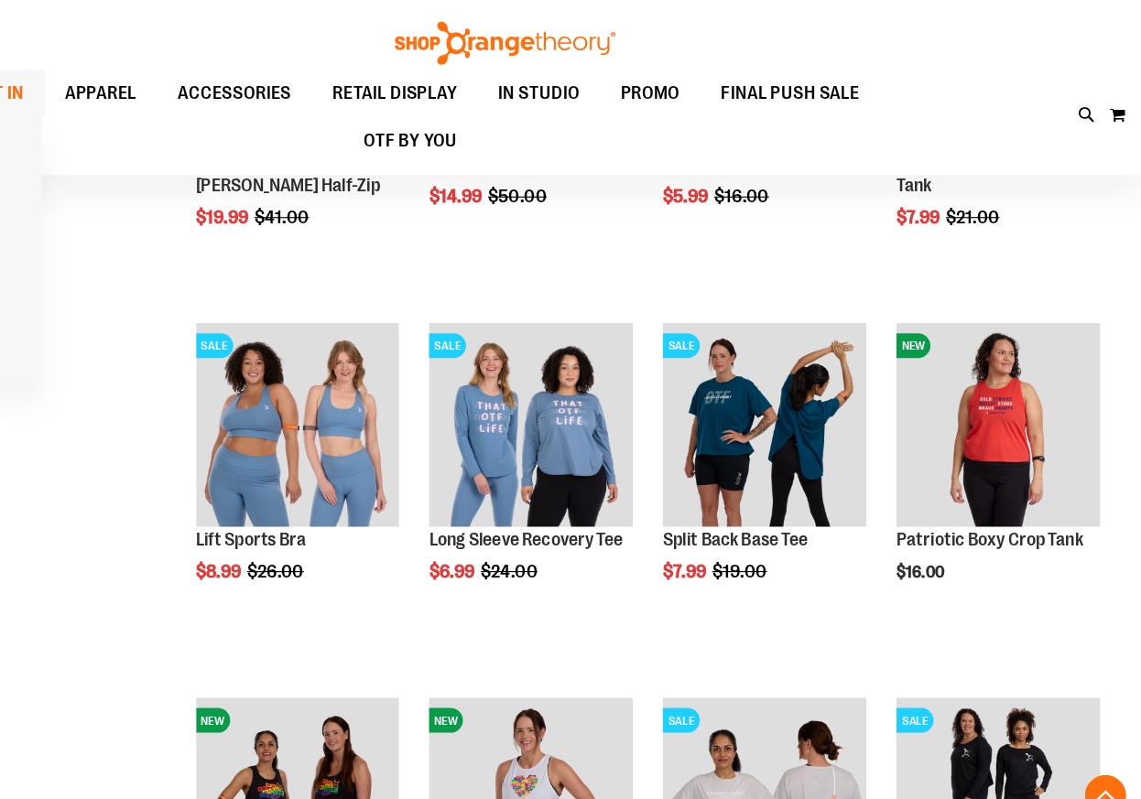
click at [69, 80] on link "JUST IN" at bounding box center [115, 83] width 92 height 42
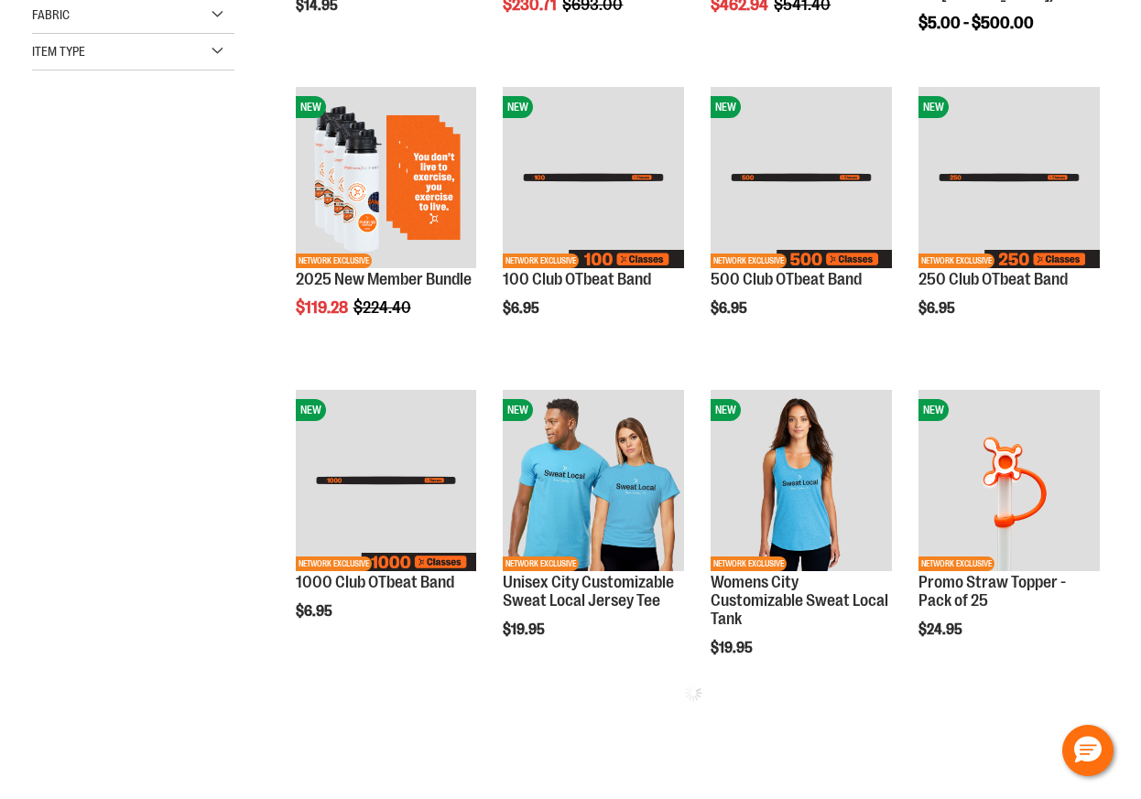
scroll to position [824, 0]
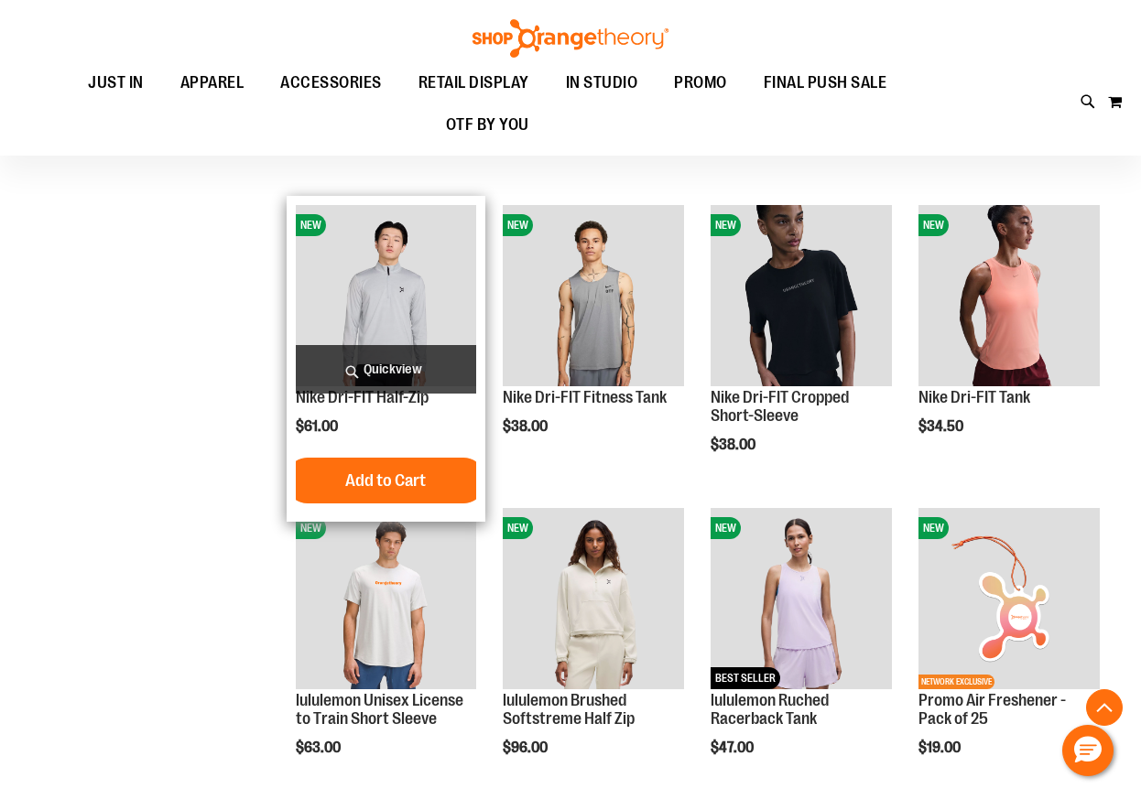
scroll to position [1179, 0]
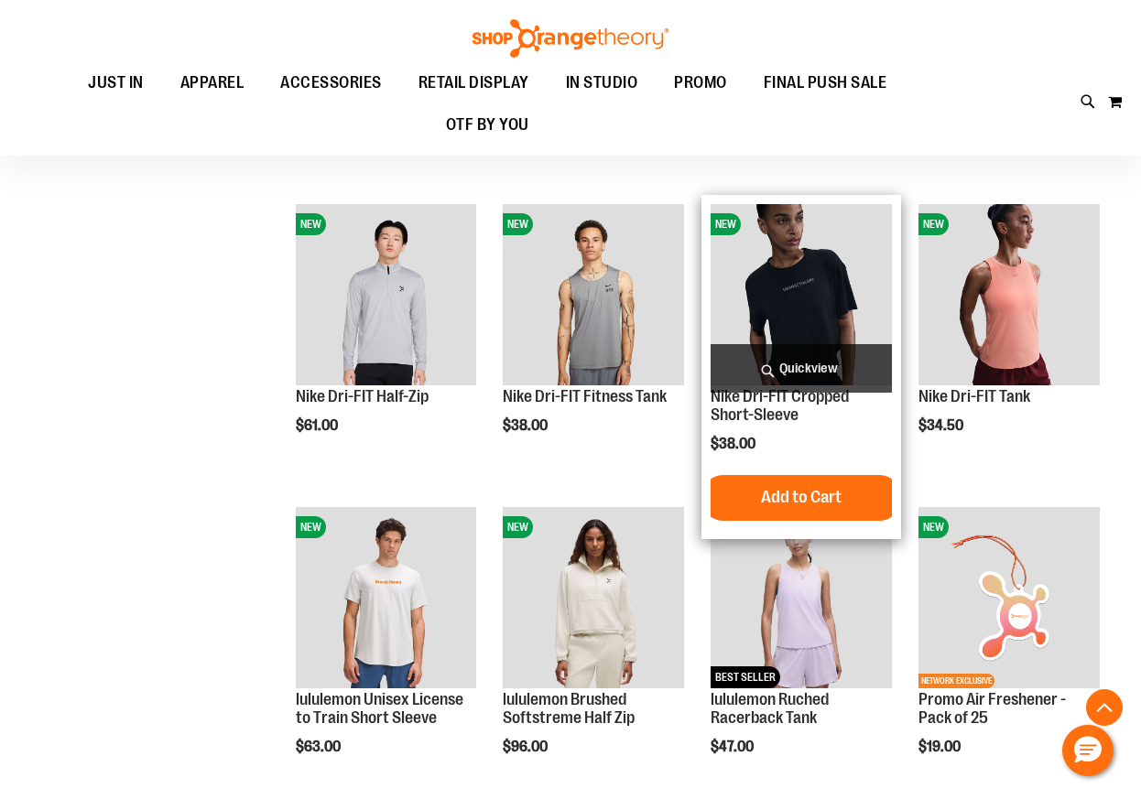
click at [774, 366] on span "Quickview" at bounding box center [801, 368] width 181 height 49
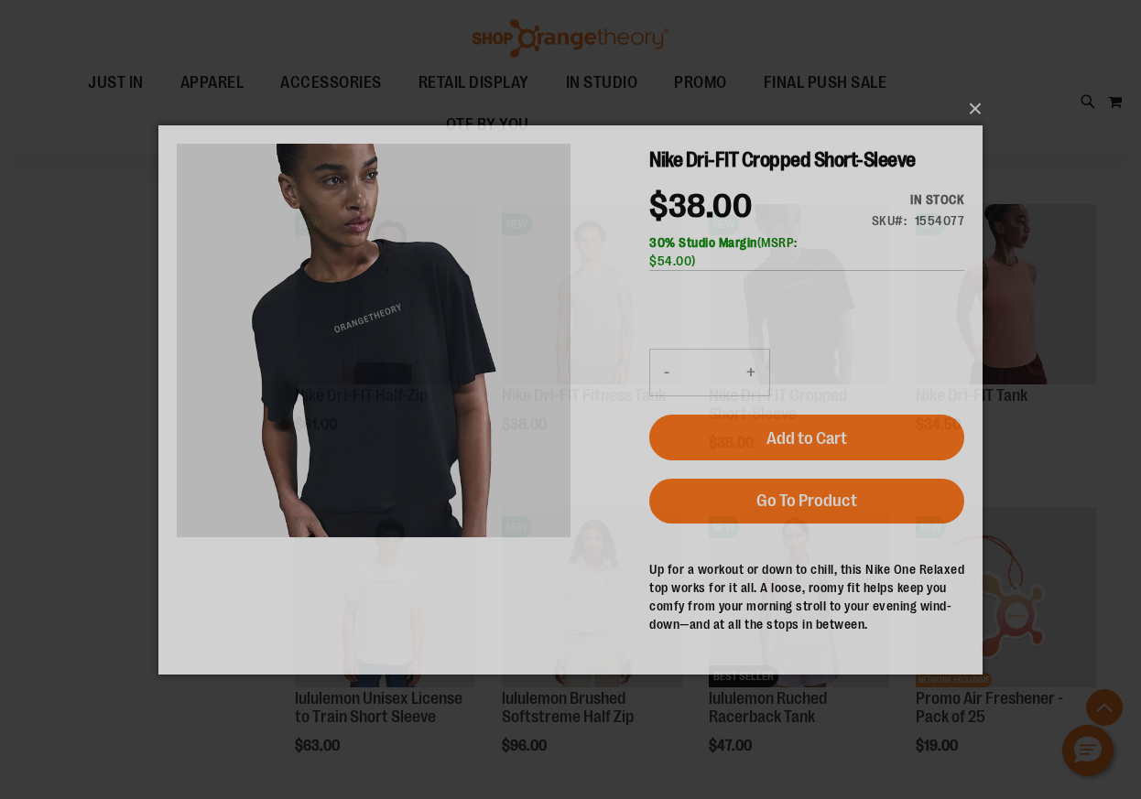
scroll to position [0, 0]
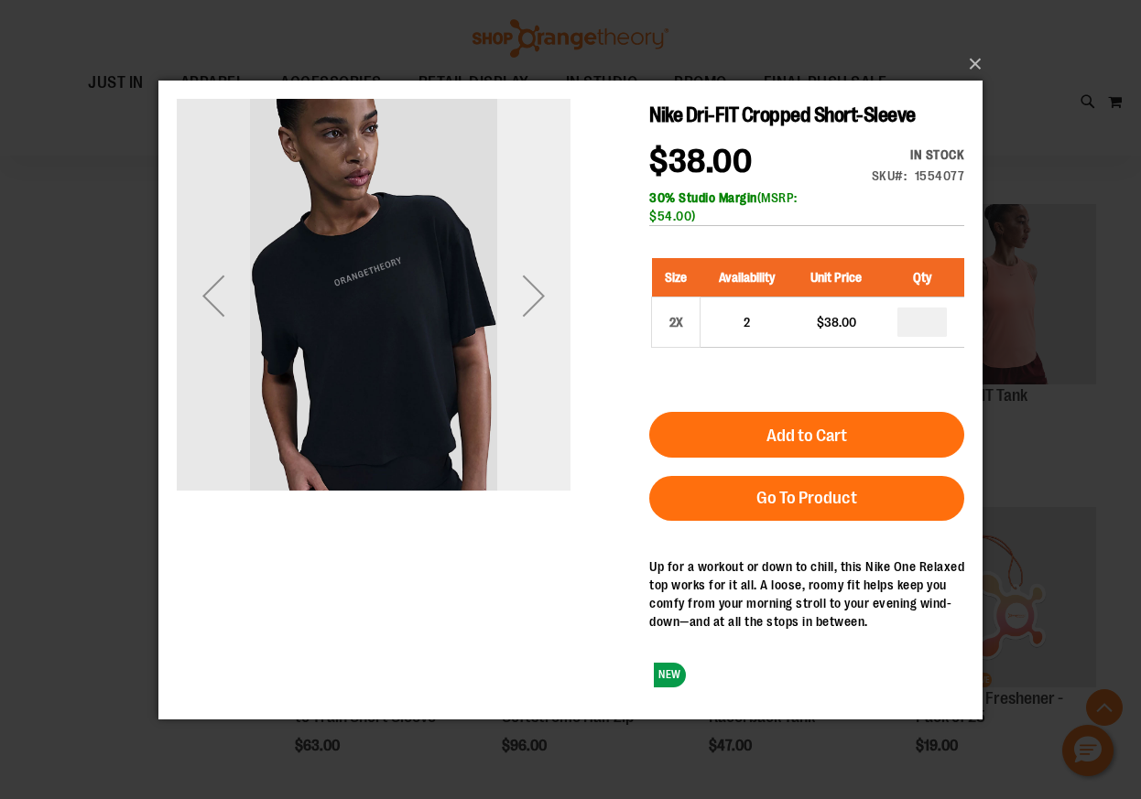
click at [526, 292] on div "Next" at bounding box center [533, 294] width 73 height 73
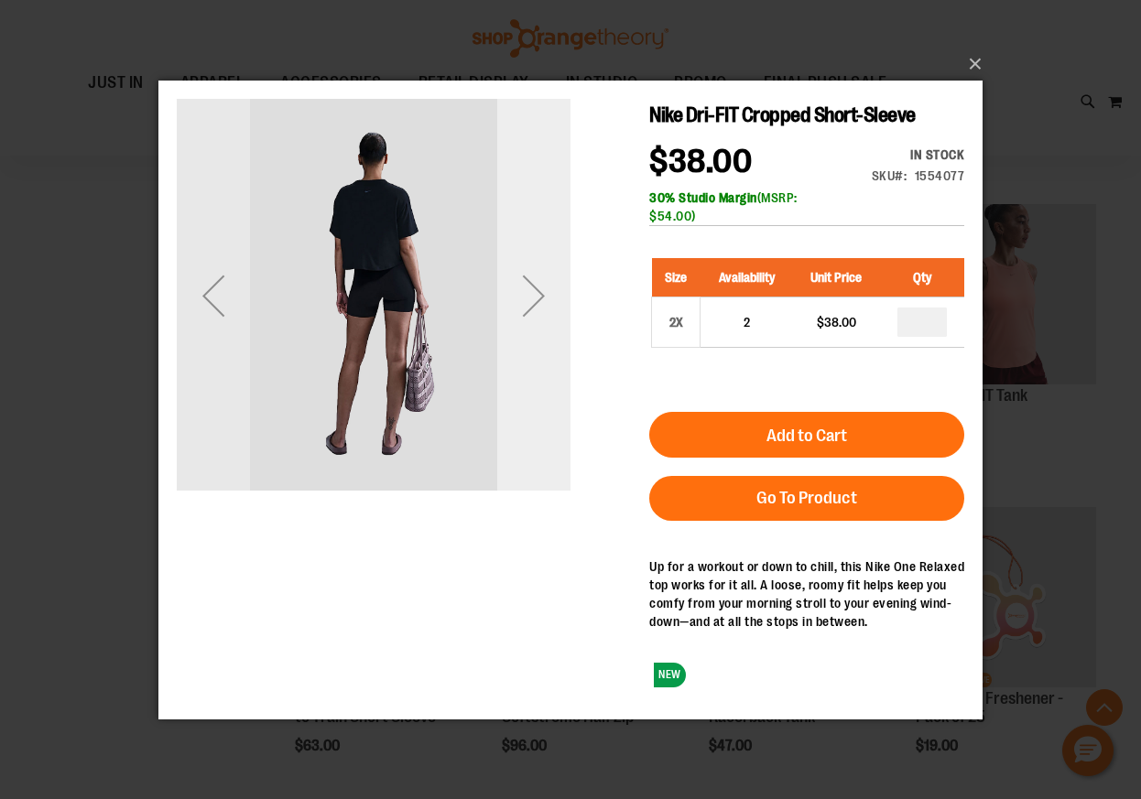
click at [526, 292] on div "Next" at bounding box center [533, 294] width 73 height 73
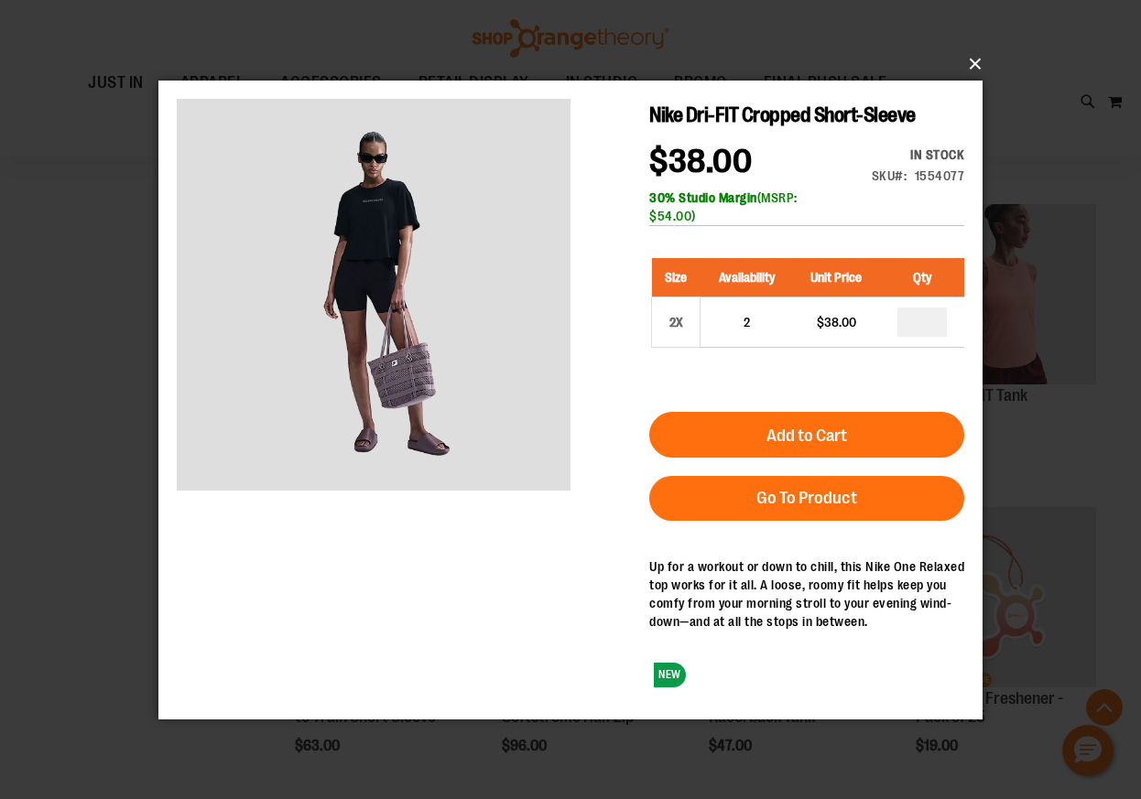
click at [981, 67] on button "×" at bounding box center [576, 64] width 824 height 40
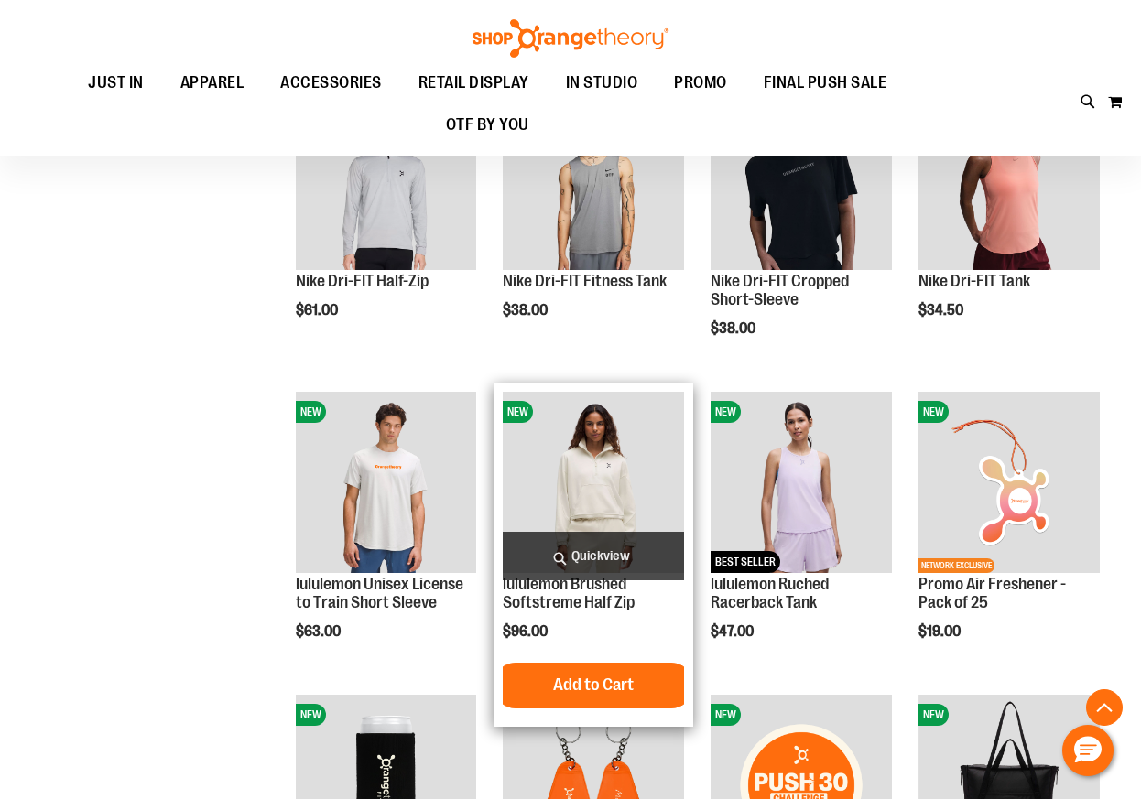
scroll to position [1296, 0]
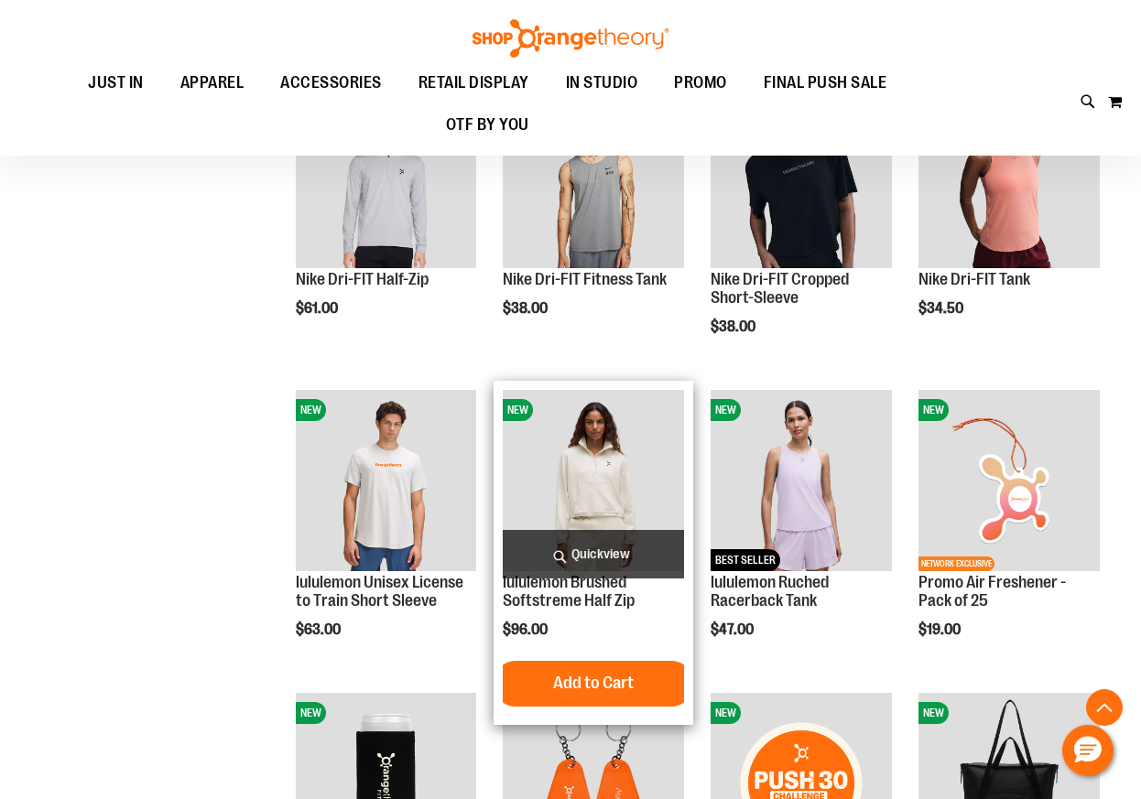
click at [598, 549] on span "Quickview" at bounding box center [593, 554] width 181 height 49
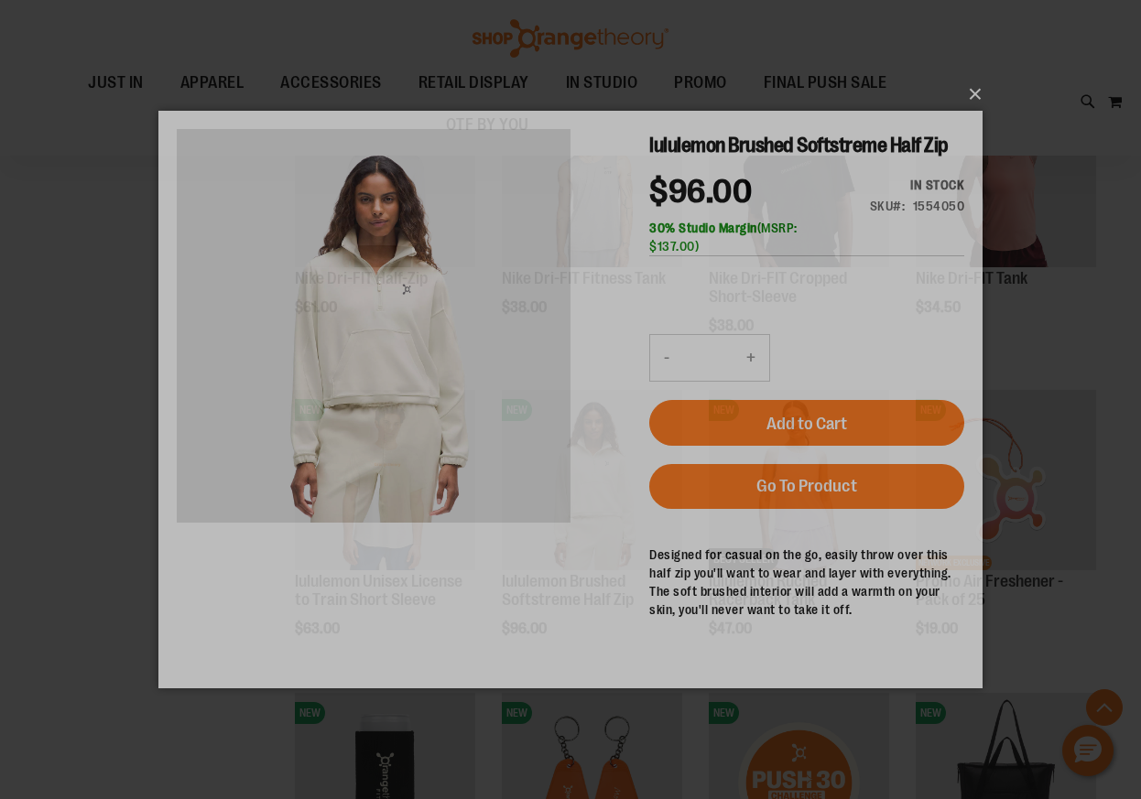
scroll to position [0, 0]
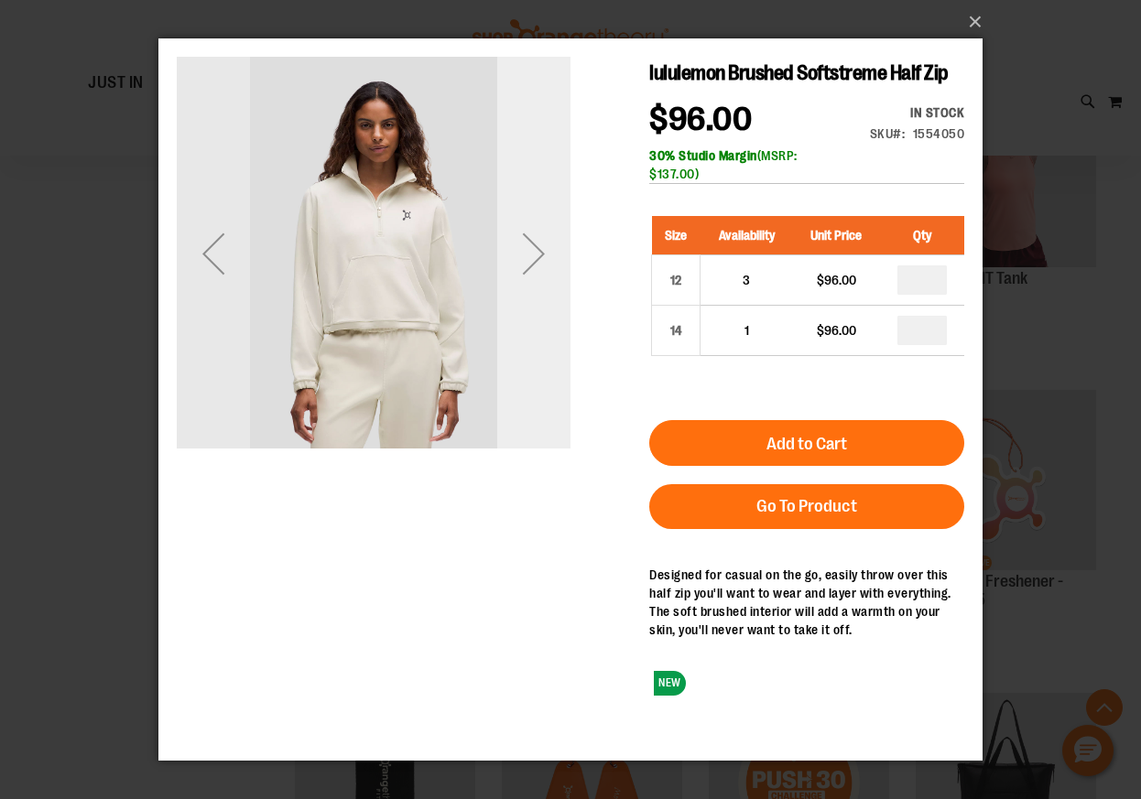
click at [529, 272] on div "Next" at bounding box center [533, 253] width 73 height 73
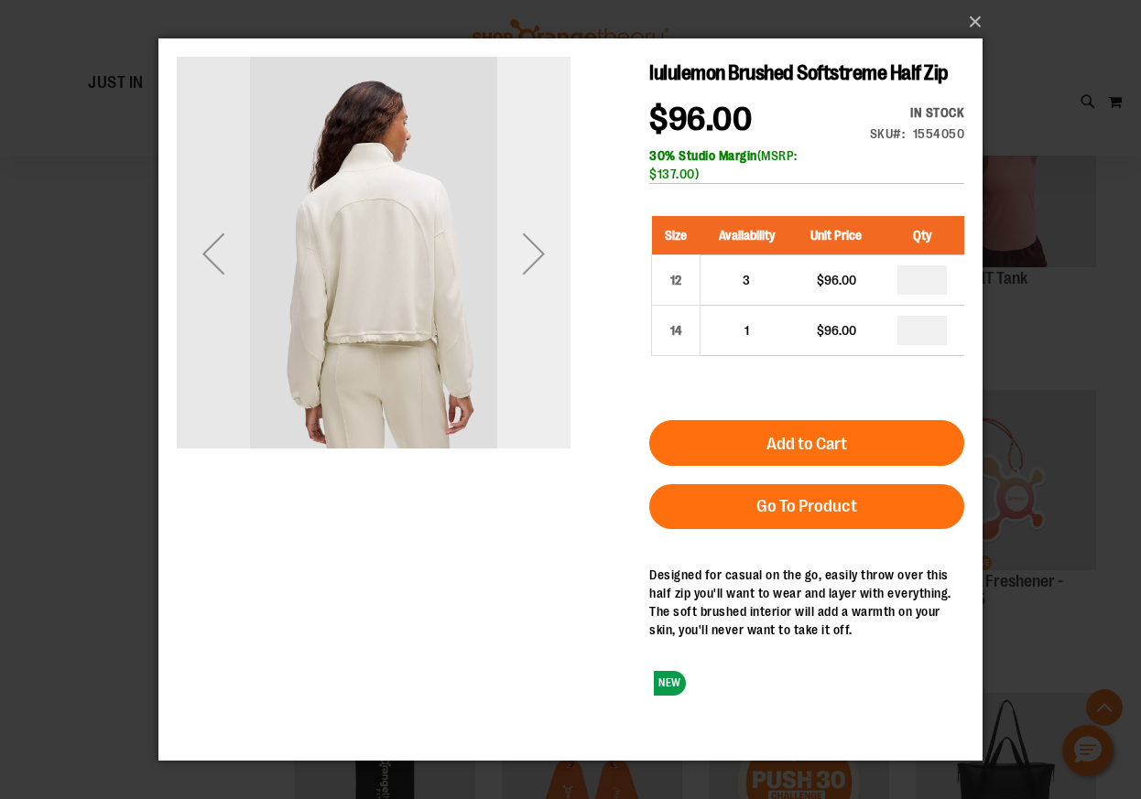
click at [529, 264] on div "Next" at bounding box center [533, 253] width 73 height 73
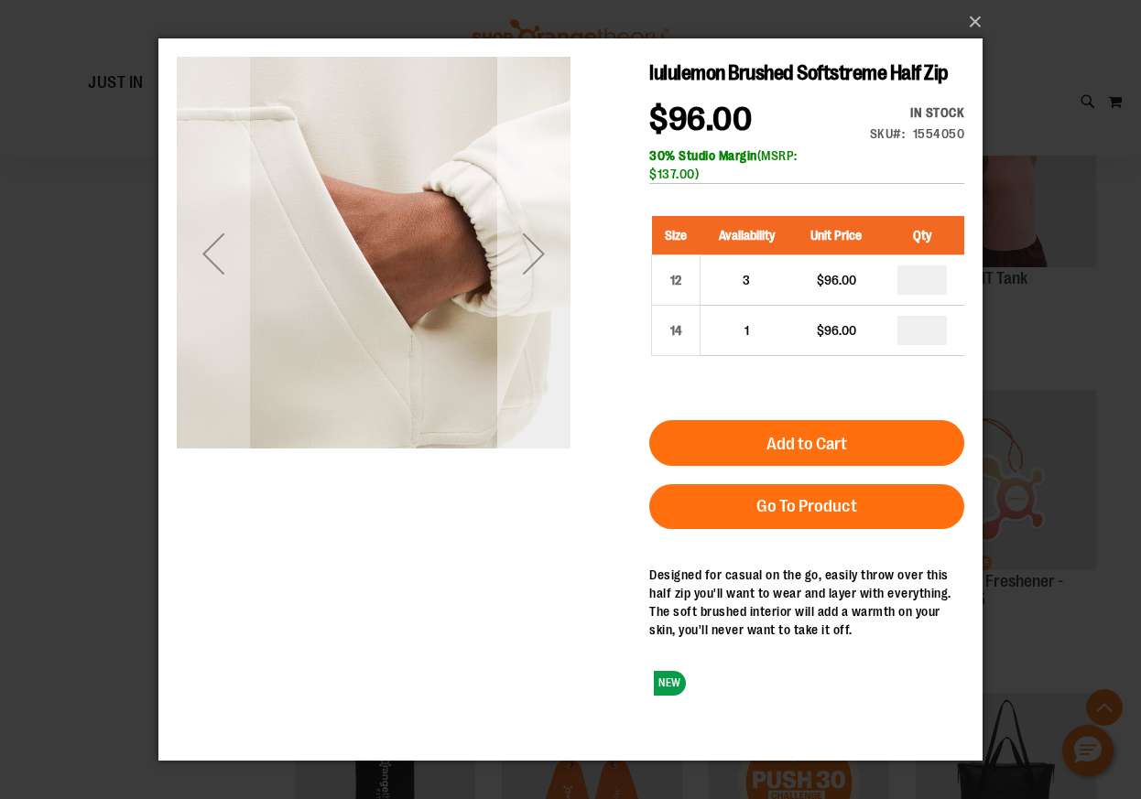
click at [553, 242] on div "Next" at bounding box center [533, 253] width 73 height 73
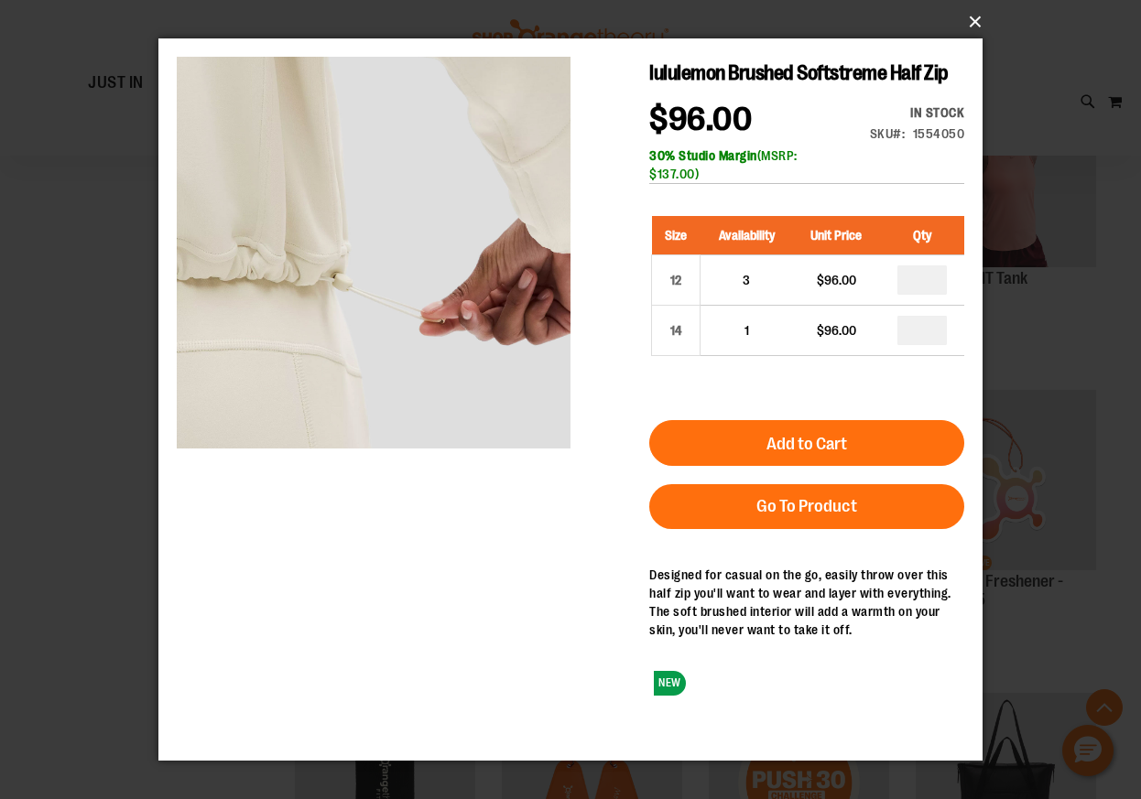
click at [970, 30] on button "×" at bounding box center [576, 22] width 824 height 40
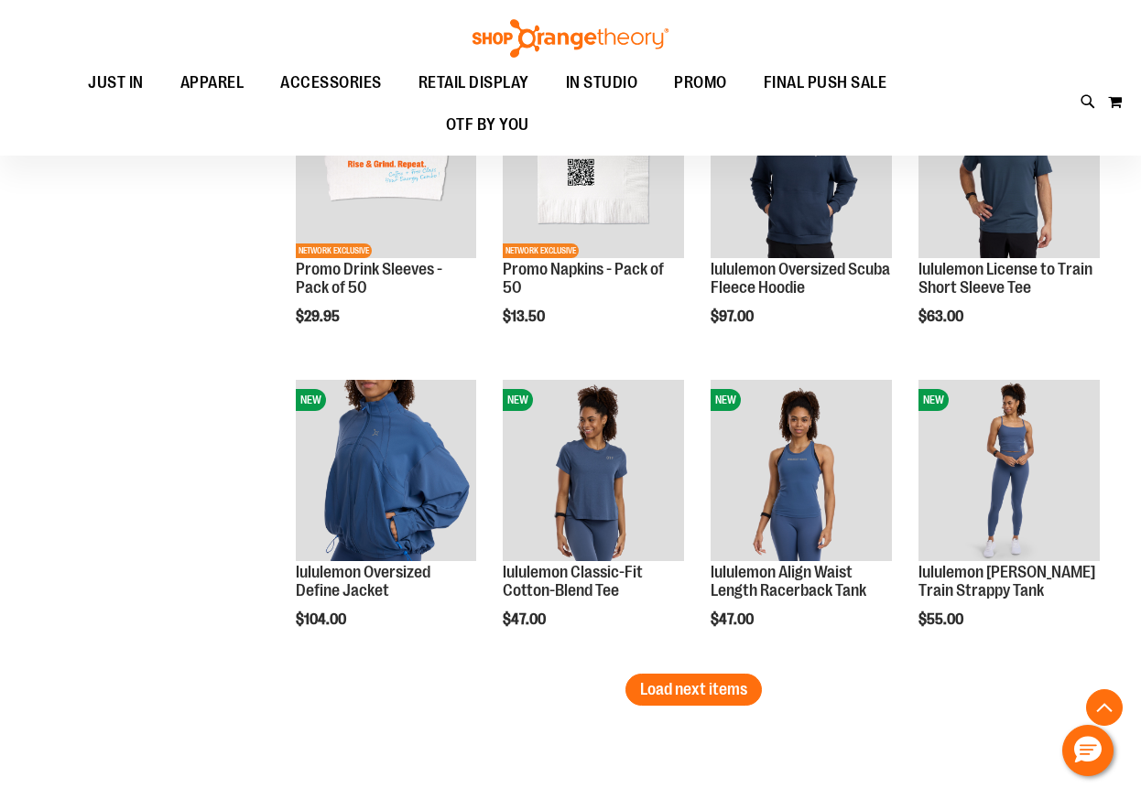
scroll to position [2259, 0]
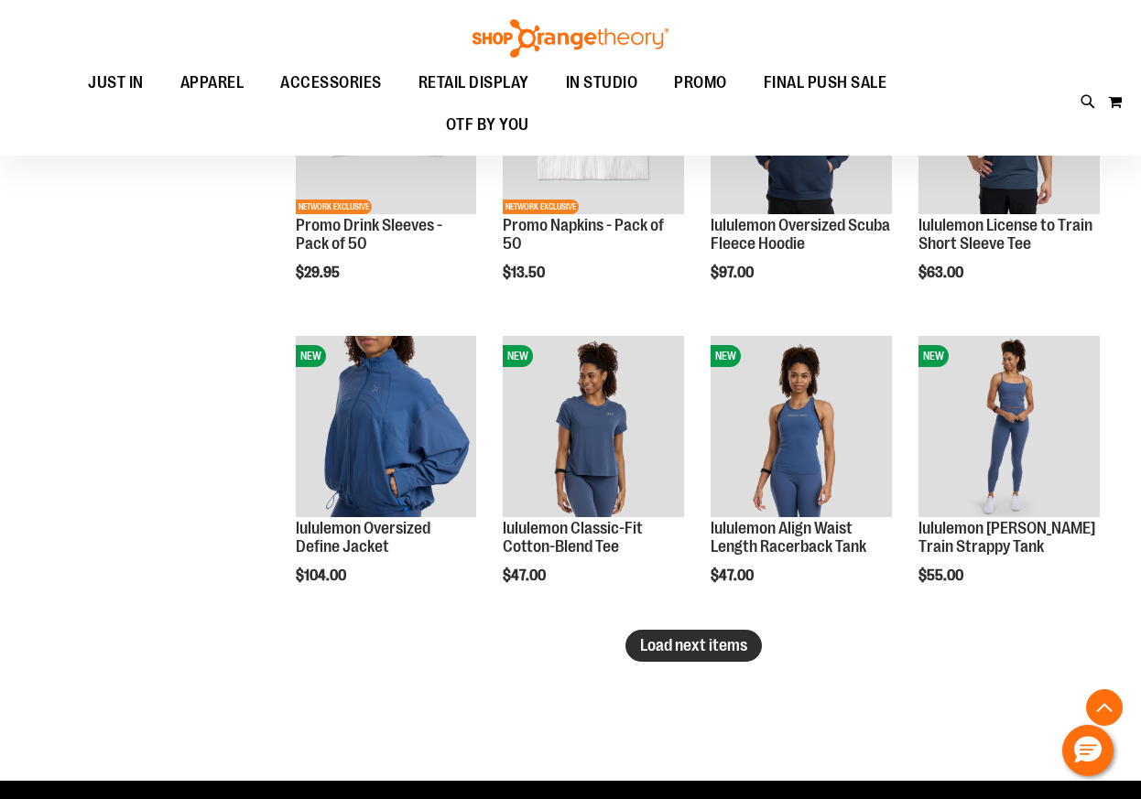
click at [722, 654] on span "Load next items" at bounding box center [693, 645] width 107 height 18
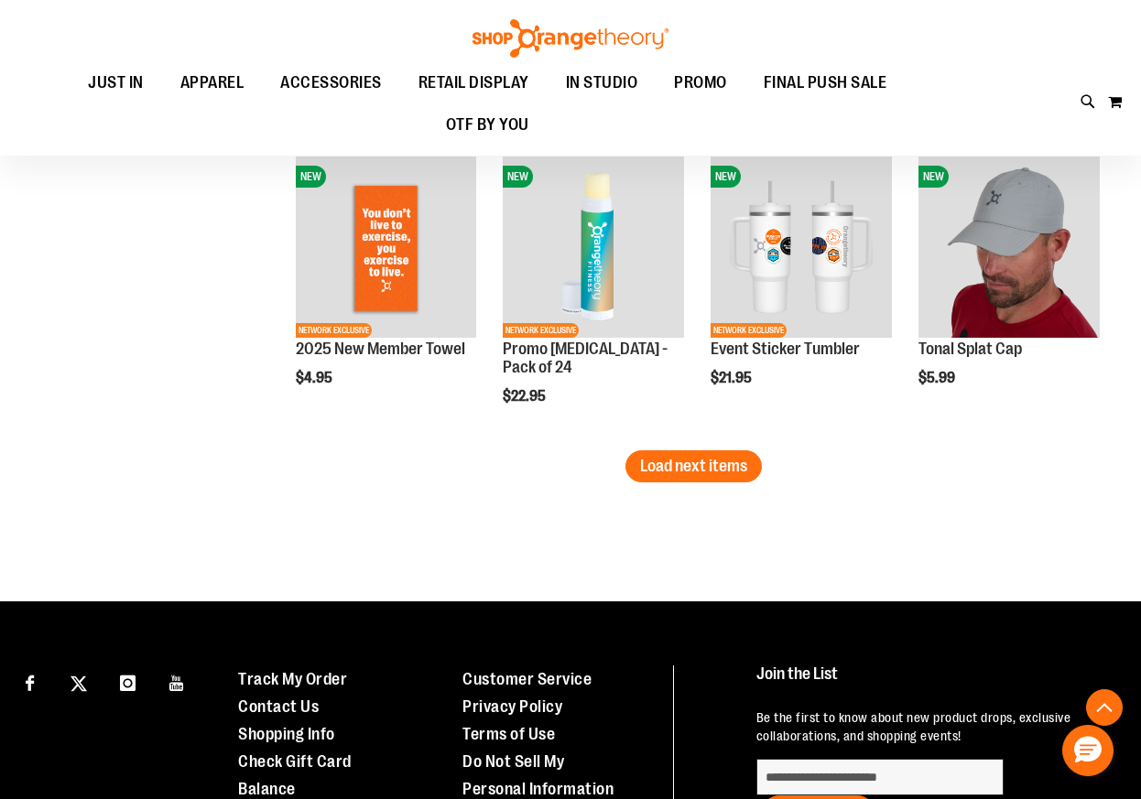
scroll to position [3354, 0]
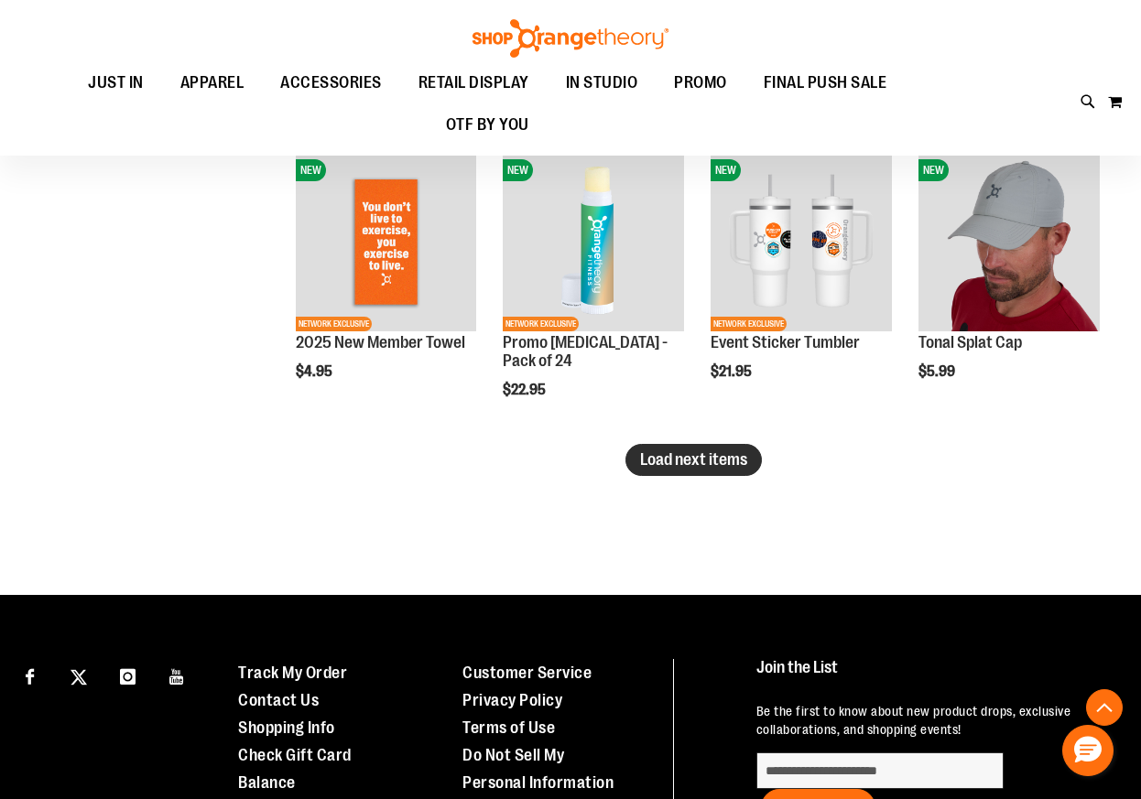
click at [641, 467] on span "Load next items" at bounding box center [693, 460] width 107 height 18
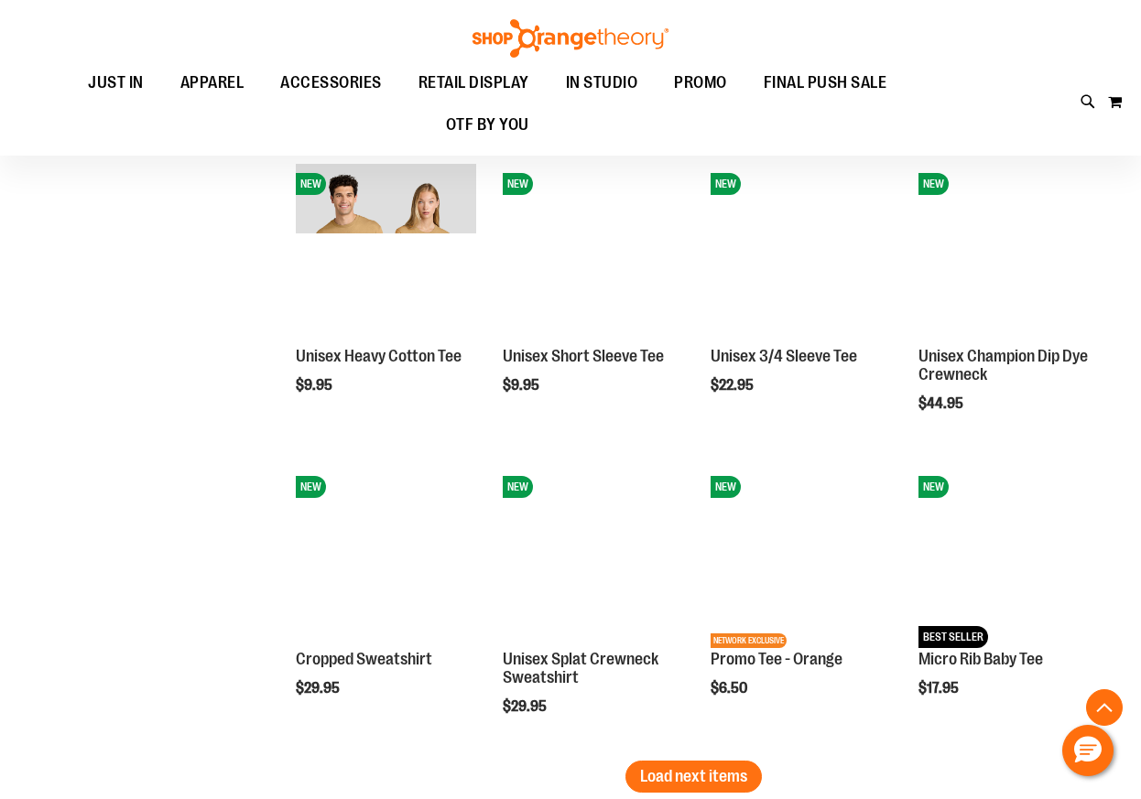
scroll to position [3945, 0]
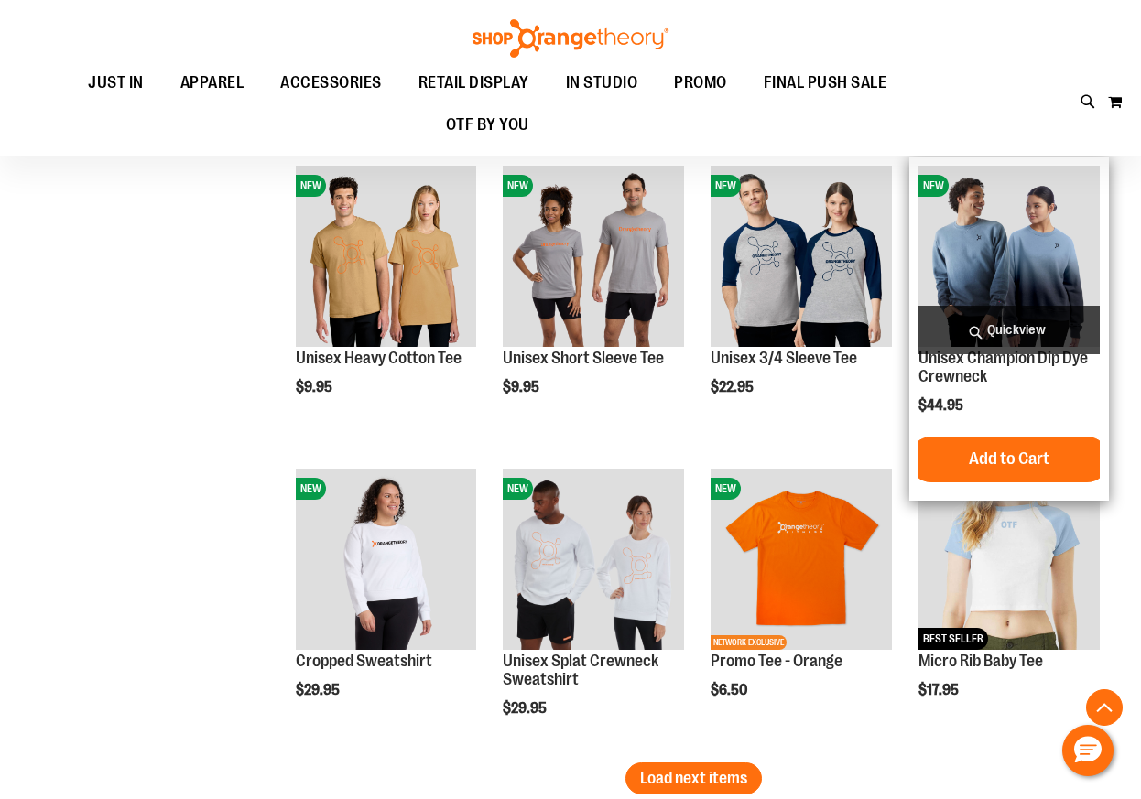
click at [990, 334] on span "Quickview" at bounding box center [1008, 330] width 181 height 49
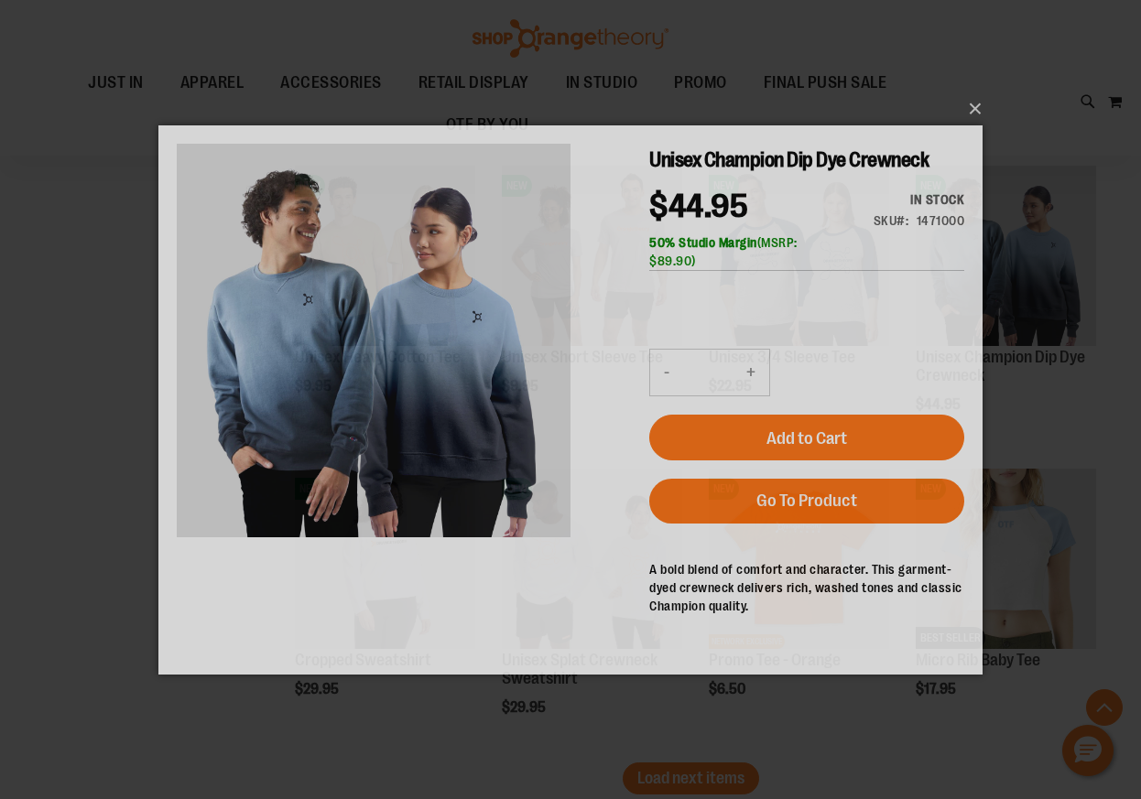
scroll to position [0, 0]
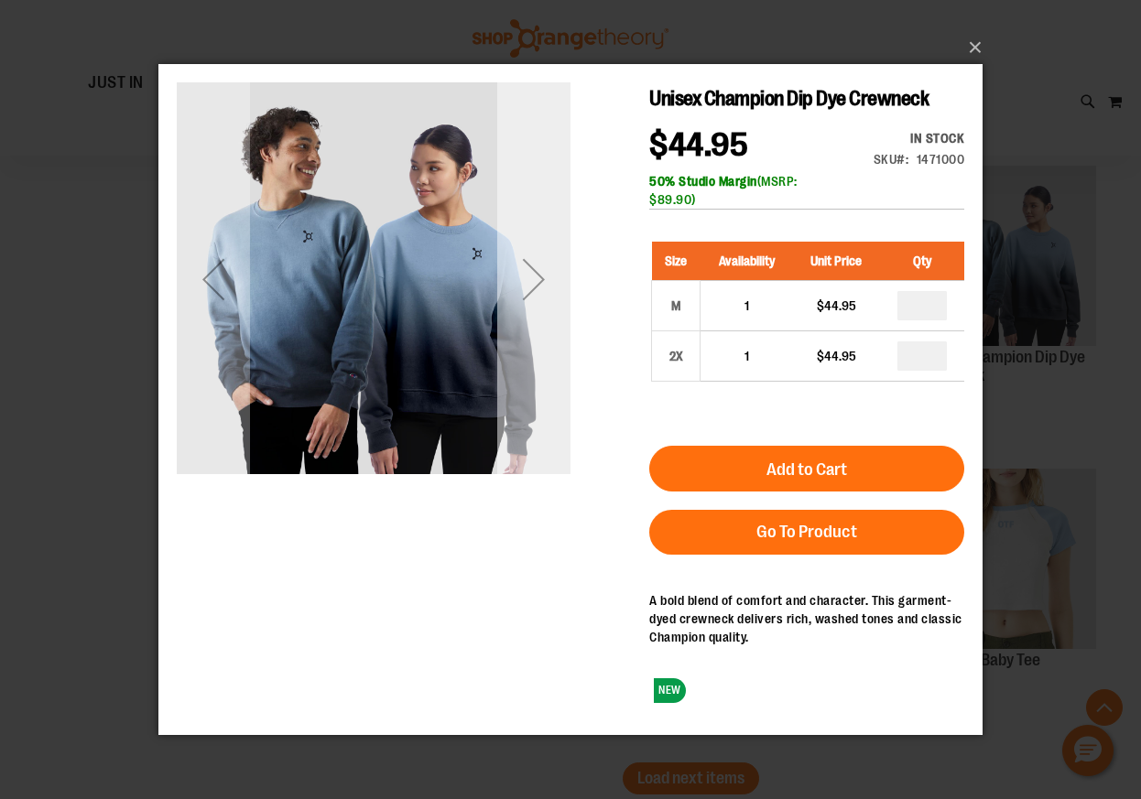
click at [541, 277] on div "Next" at bounding box center [533, 279] width 73 height 73
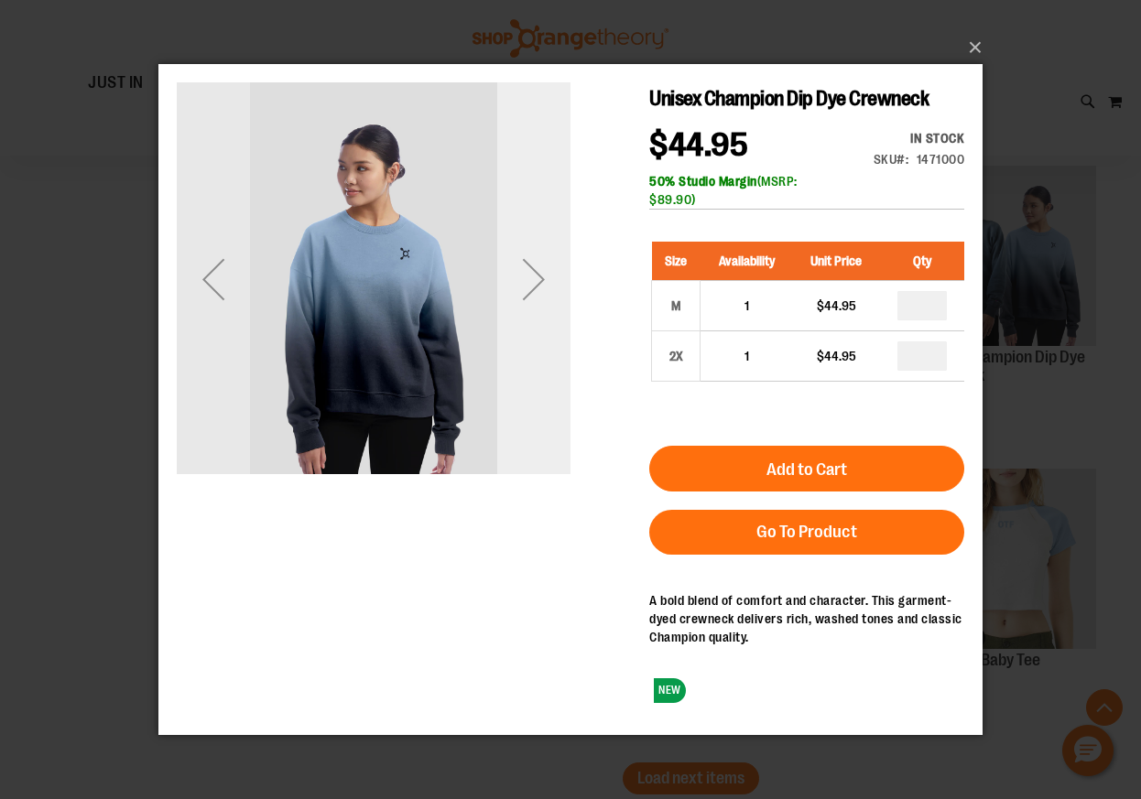
click at [541, 277] on div "Next" at bounding box center [533, 279] width 73 height 73
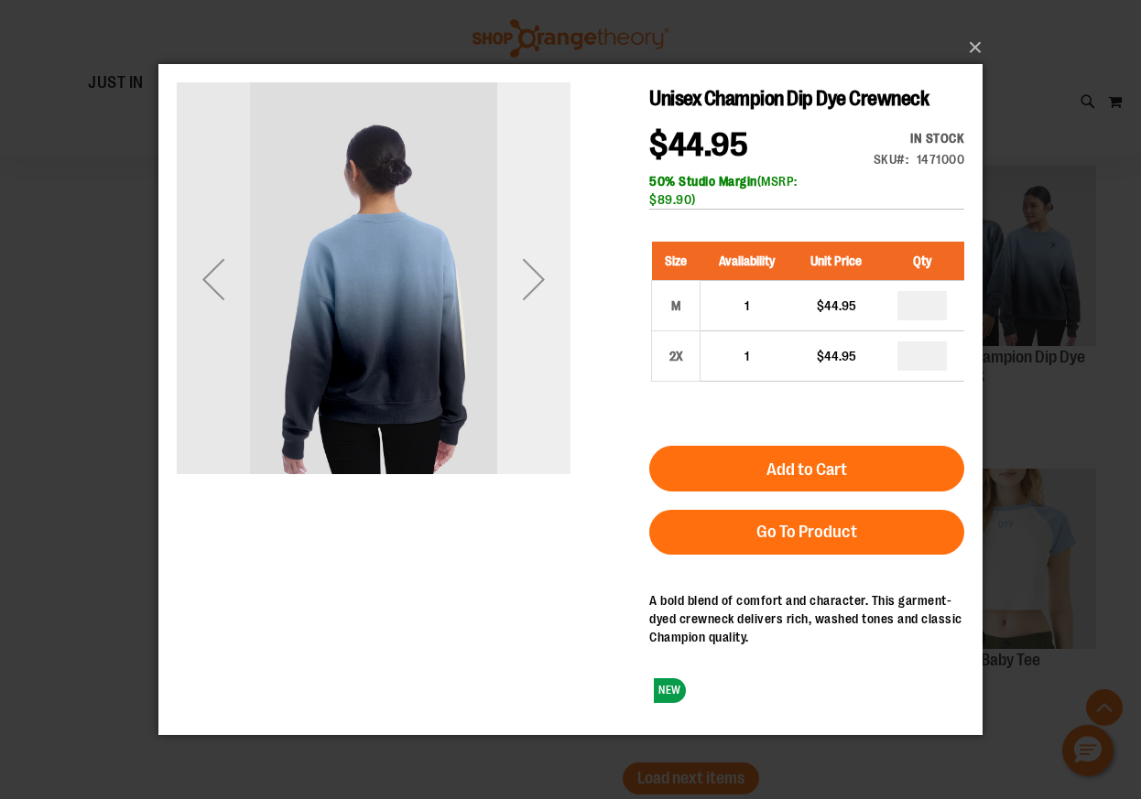
click at [541, 277] on div "Next" at bounding box center [533, 279] width 73 height 73
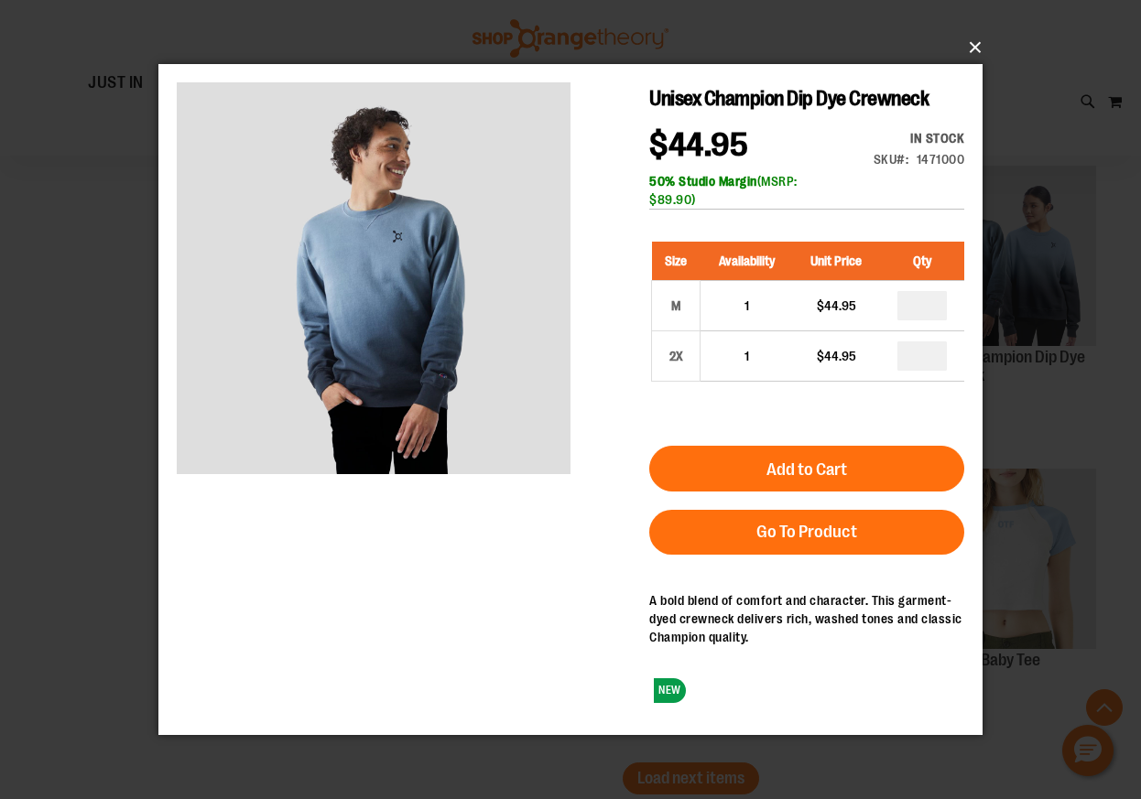
click at [970, 50] on button "×" at bounding box center [576, 47] width 824 height 40
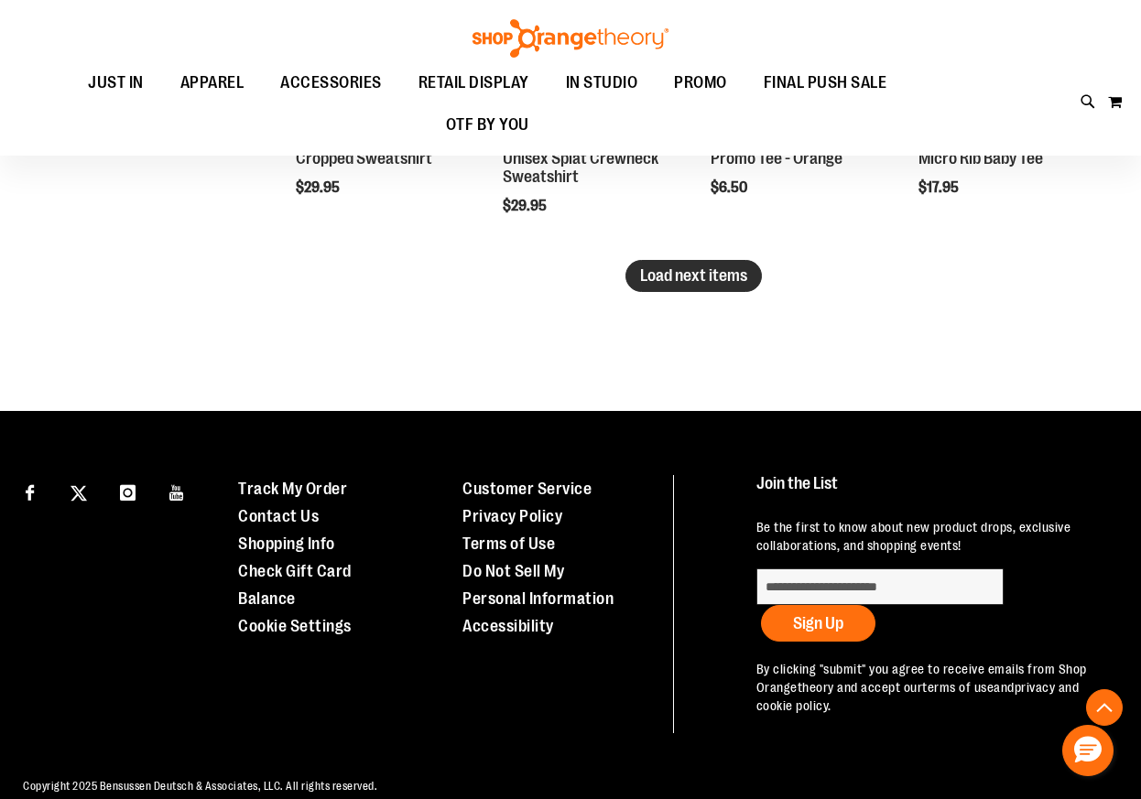
click at [681, 277] on span "Load next items" at bounding box center [693, 275] width 107 height 18
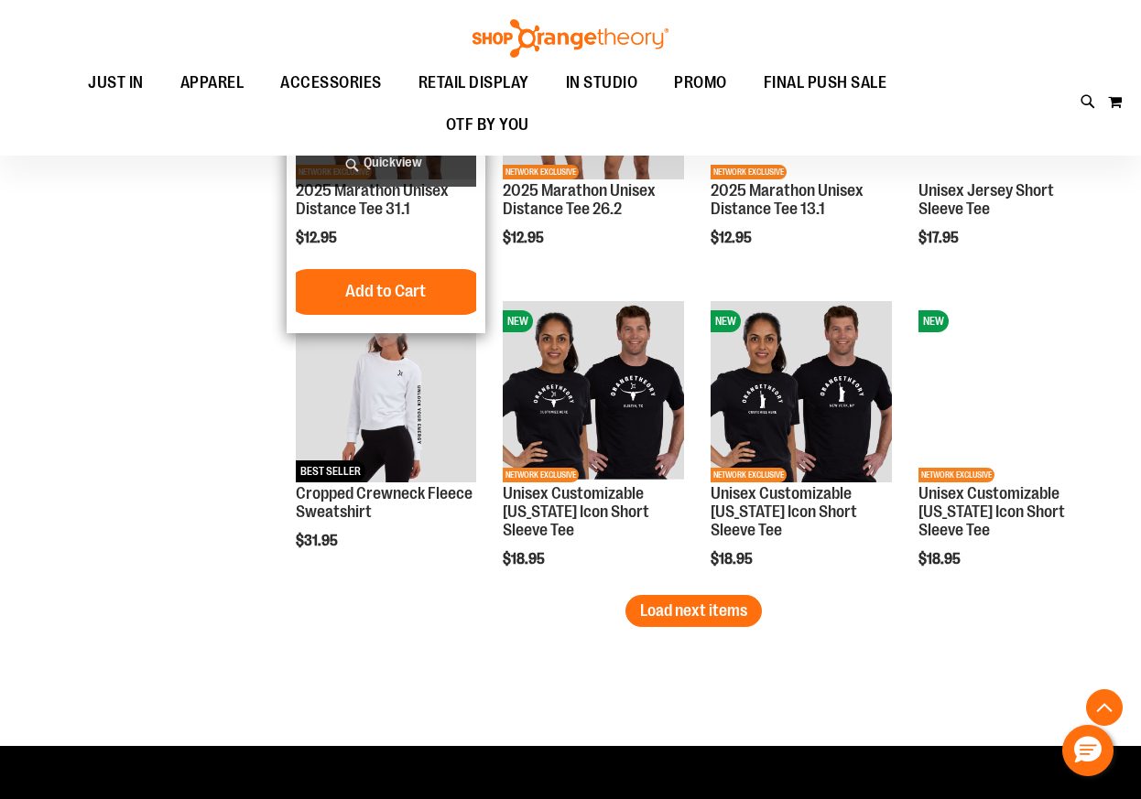
scroll to position [5179, 0]
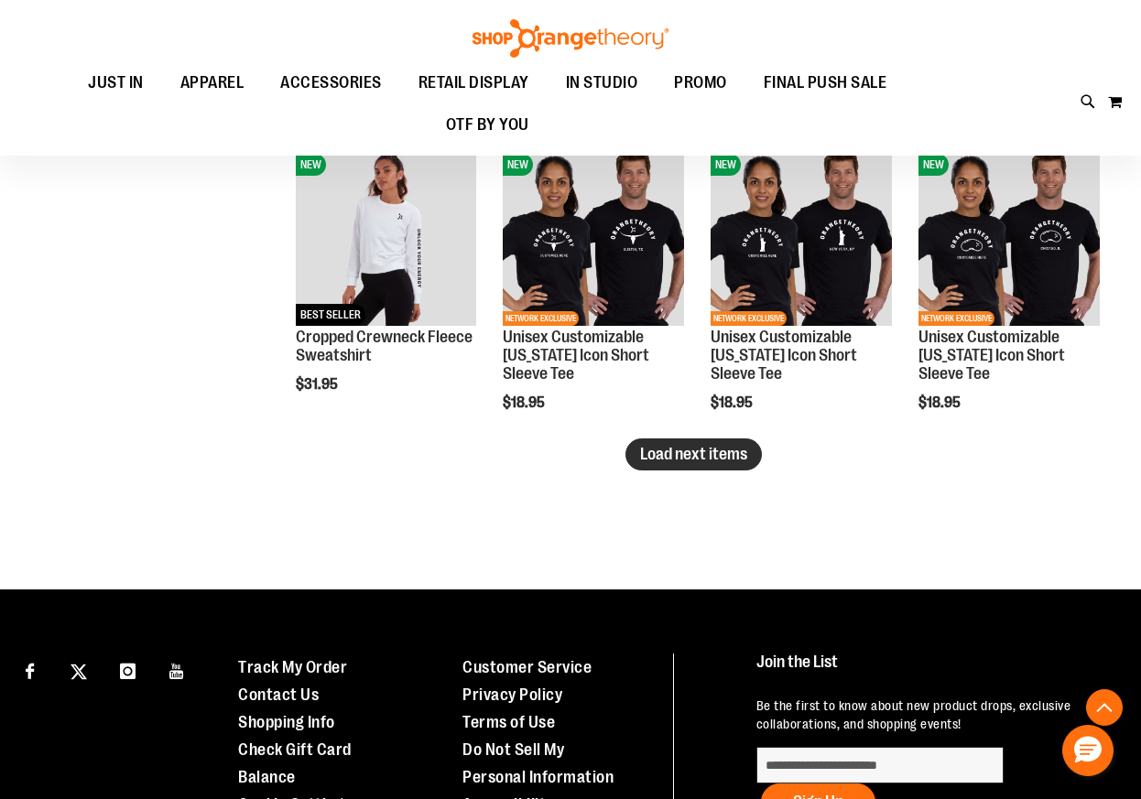
click at [698, 459] on span "Load next items" at bounding box center [693, 454] width 107 height 18
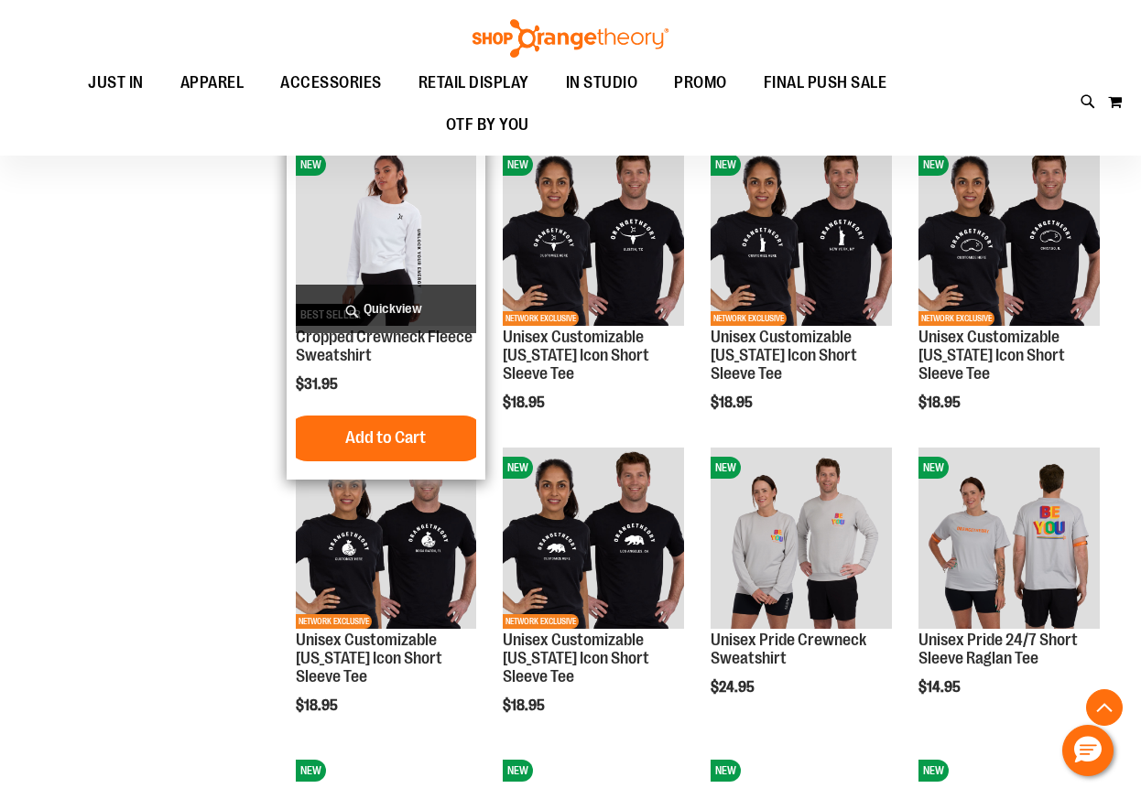
click at [402, 309] on span "Quickview" at bounding box center [386, 309] width 181 height 49
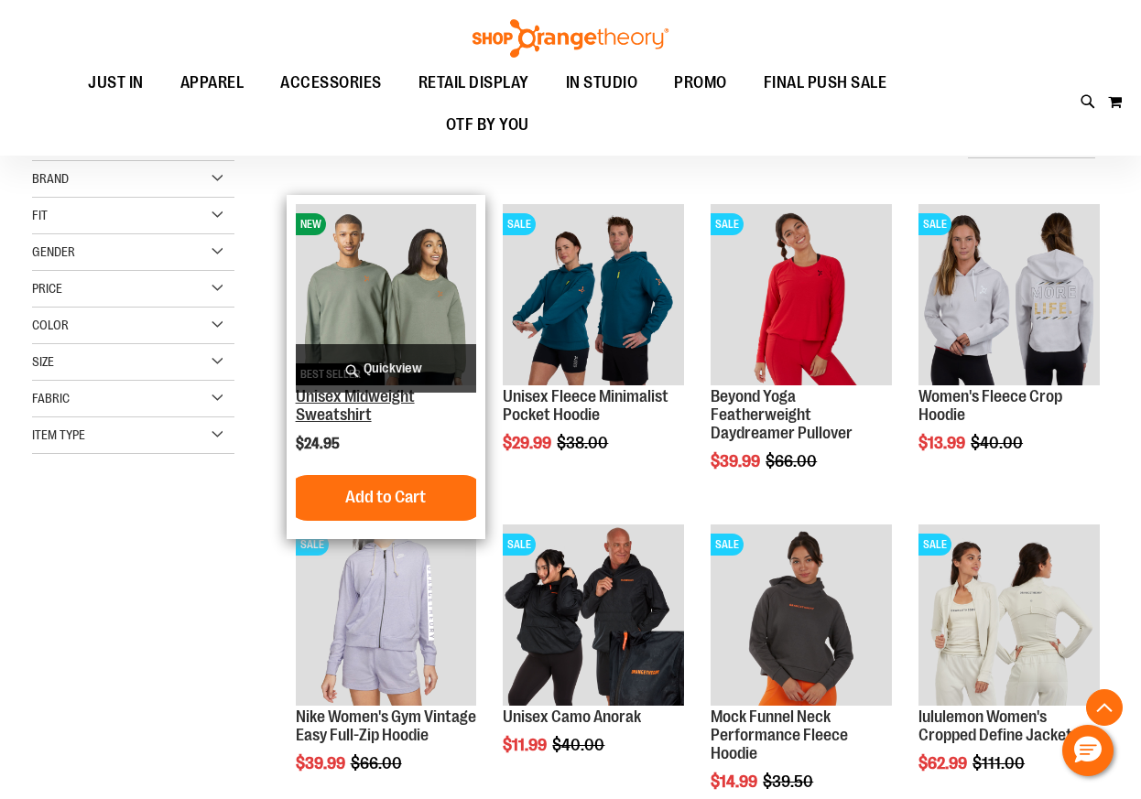
scroll to position [369, 0]
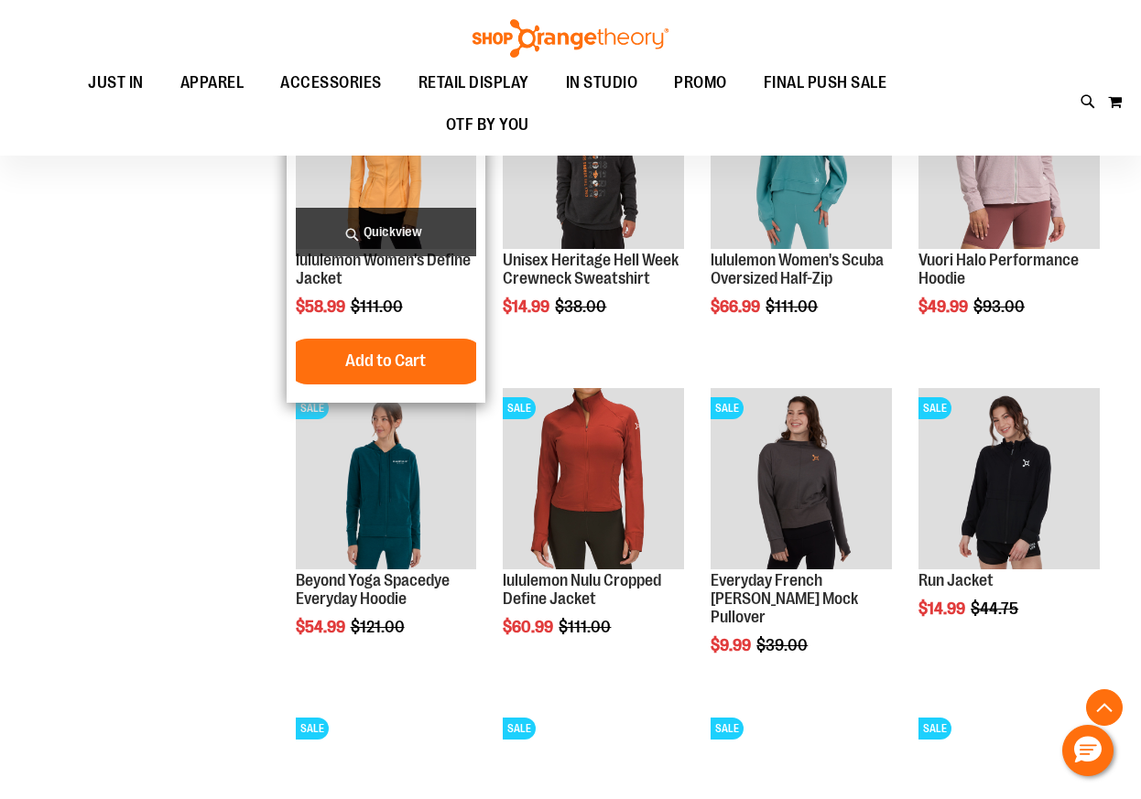
scroll to position [773, 0]
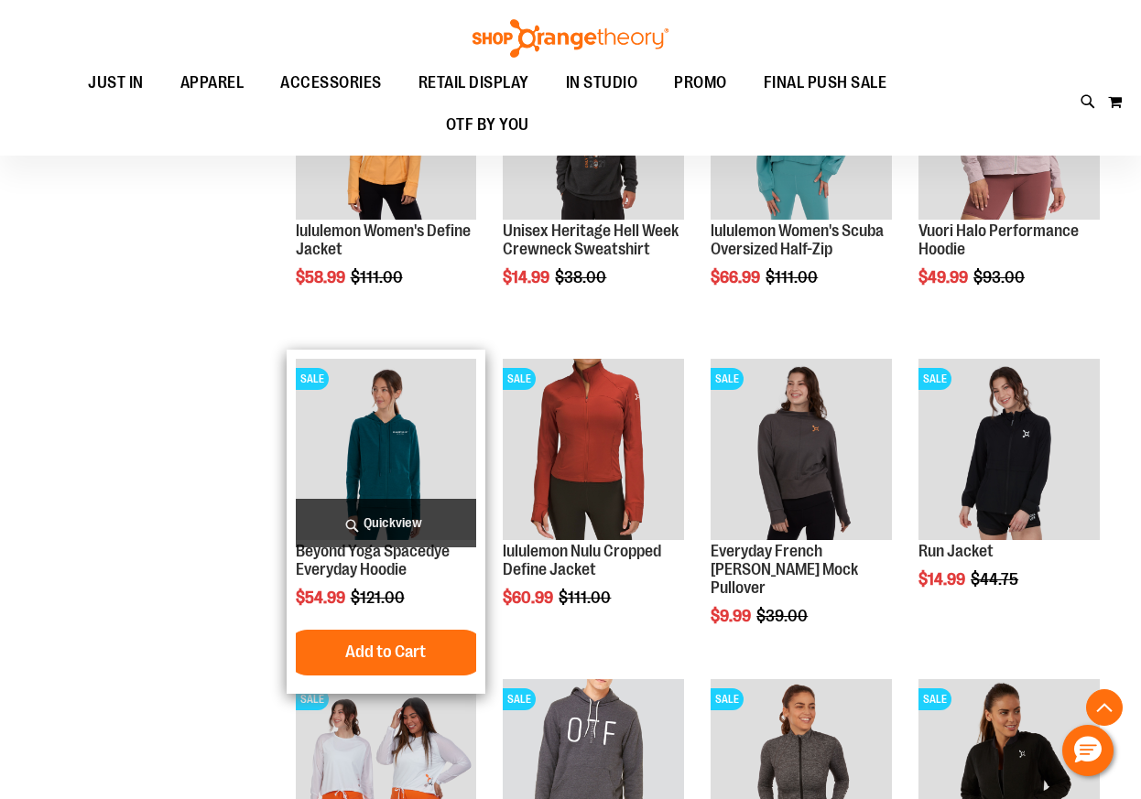
click at [364, 526] on span "Quickview" at bounding box center [386, 523] width 181 height 49
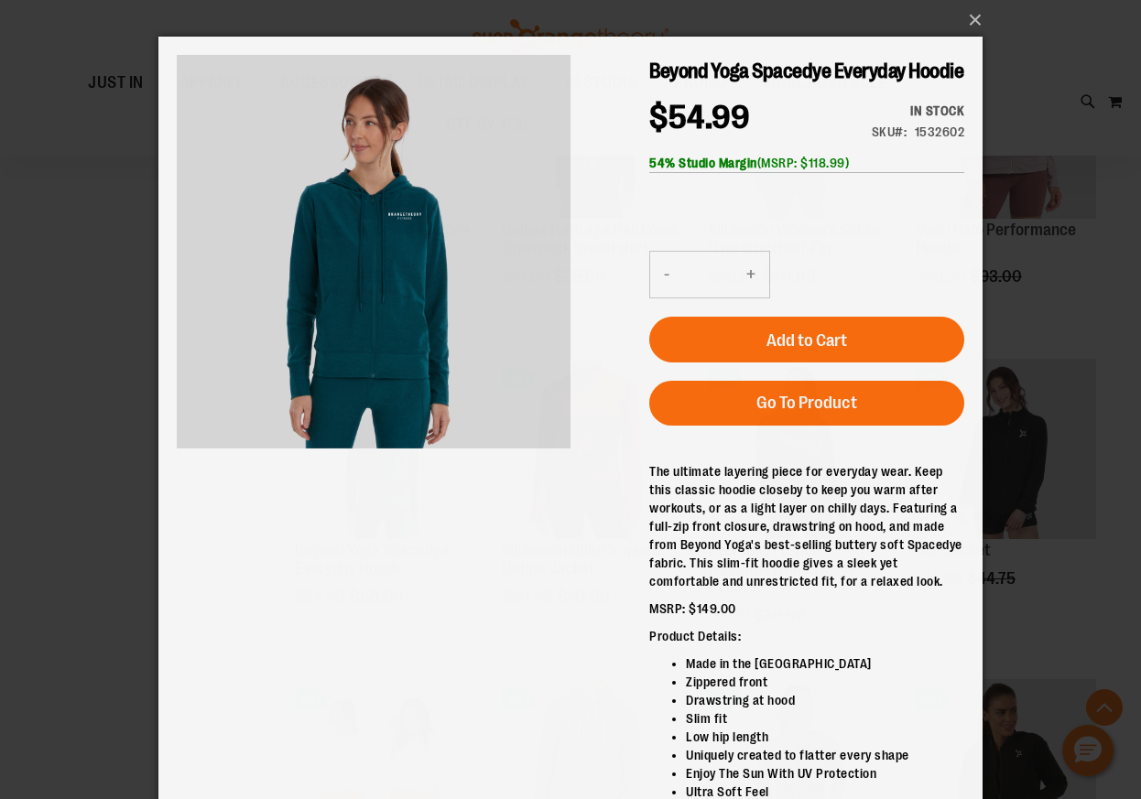
scroll to position [0, 0]
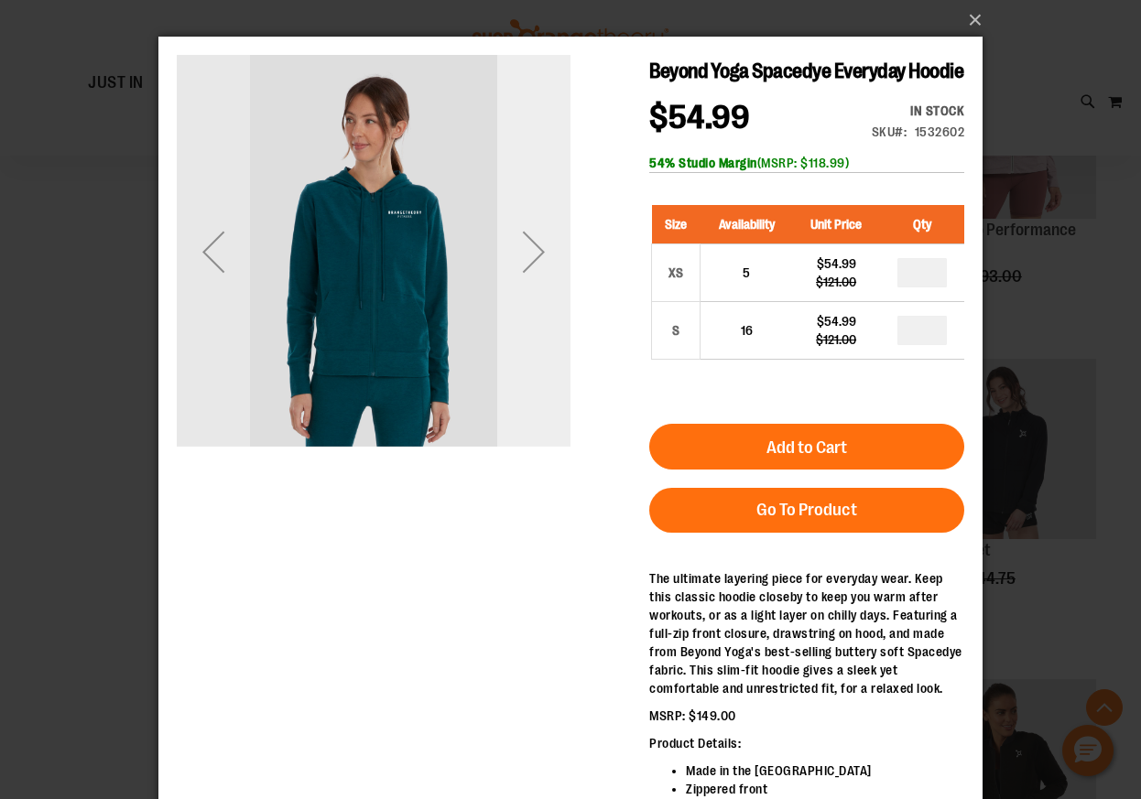
click at [527, 256] on div "Next" at bounding box center [533, 251] width 73 height 73
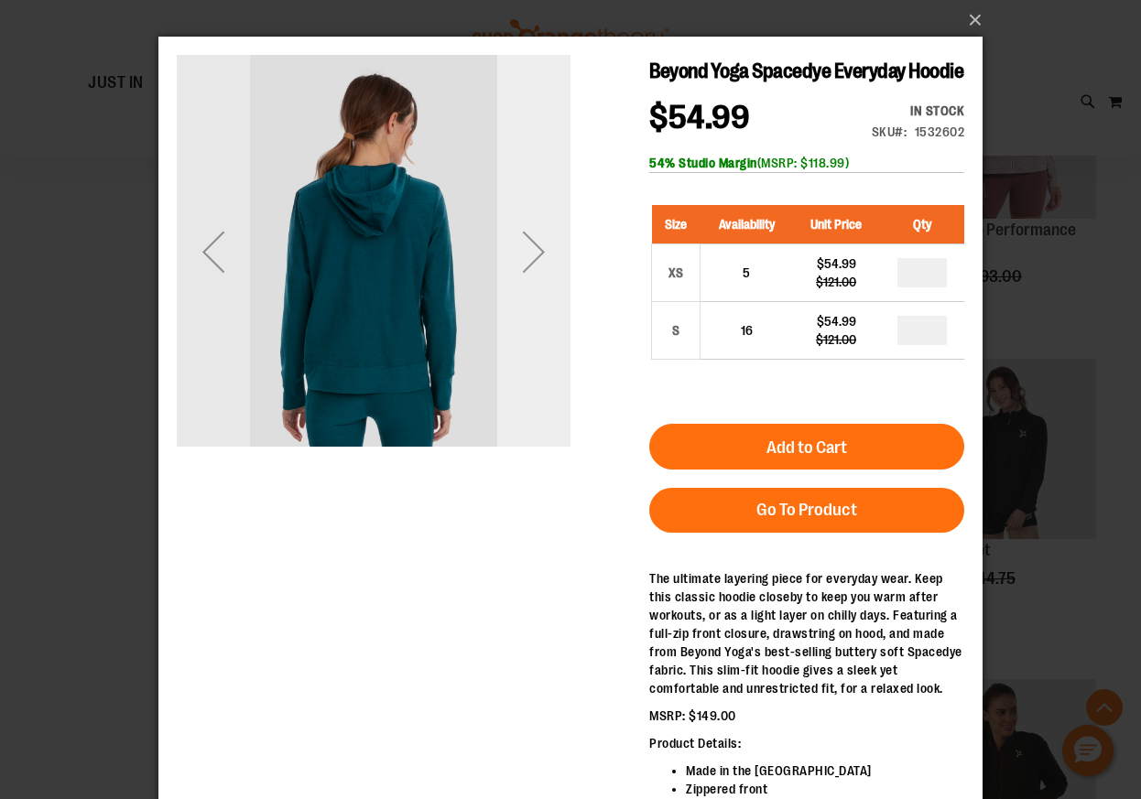
click at [527, 256] on div "Next" at bounding box center [533, 251] width 73 height 73
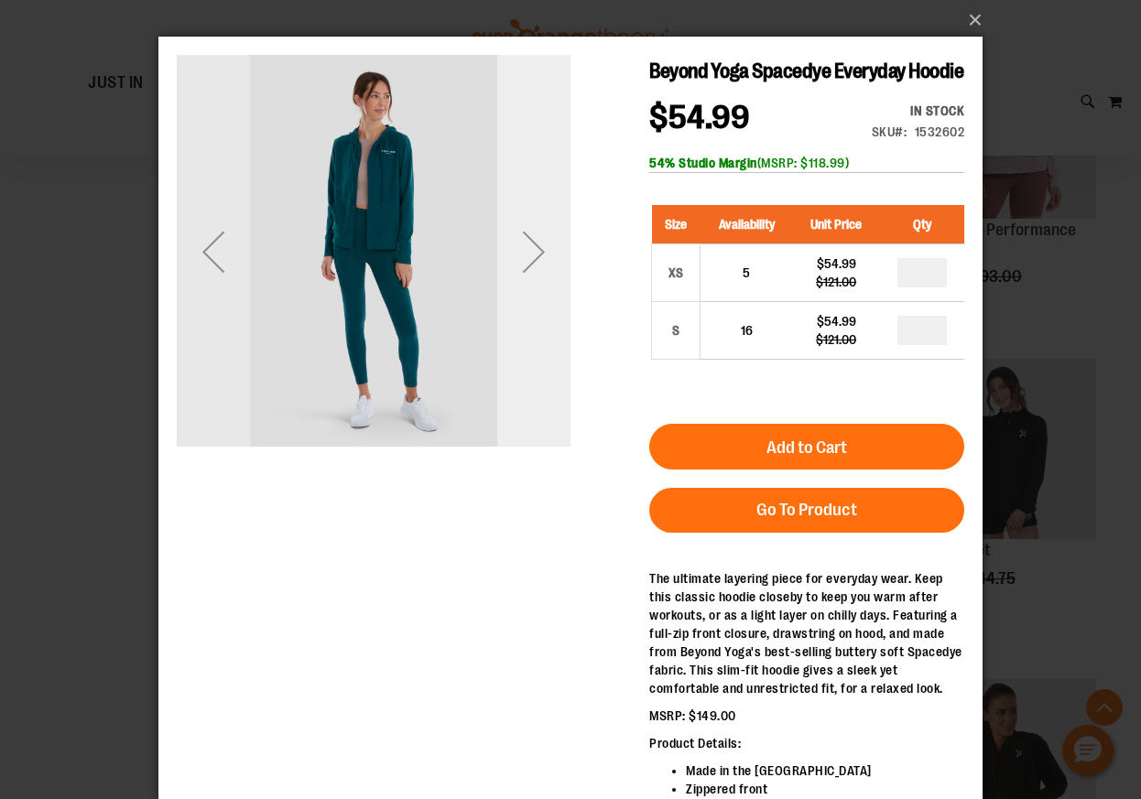
click at [527, 256] on div "Next" at bounding box center [533, 251] width 73 height 73
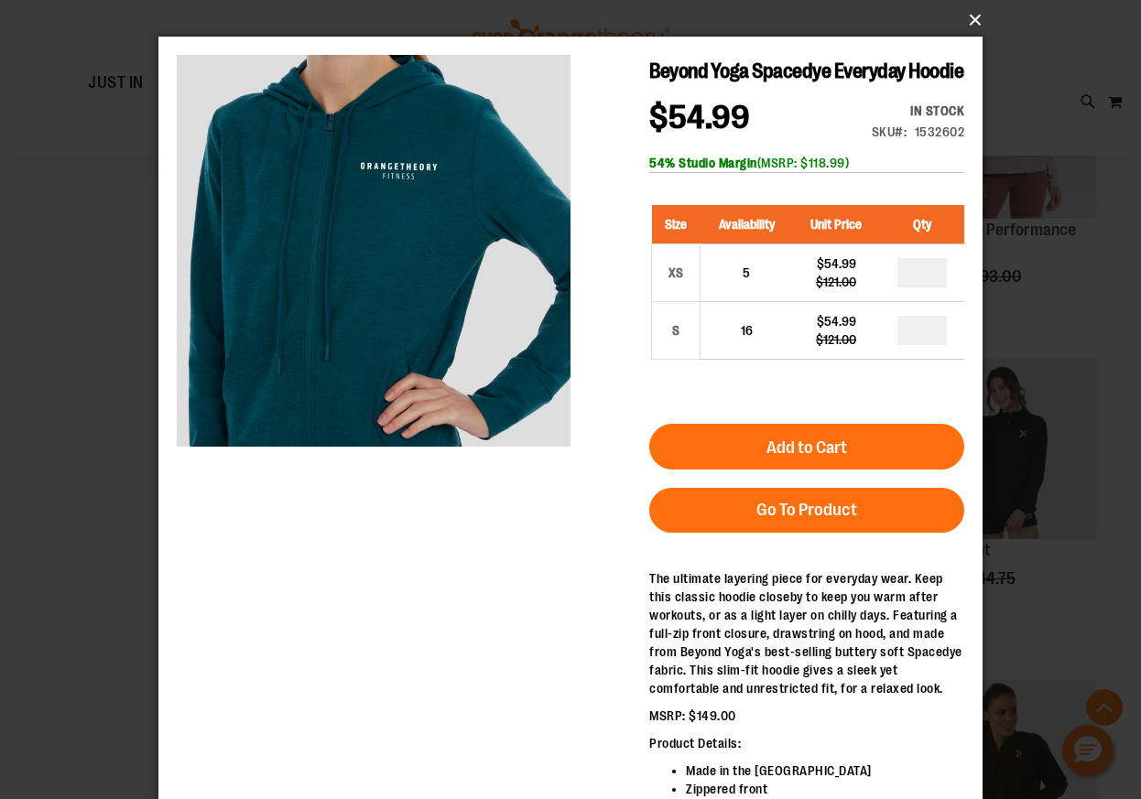
click at [973, 23] on button "×" at bounding box center [576, 20] width 824 height 40
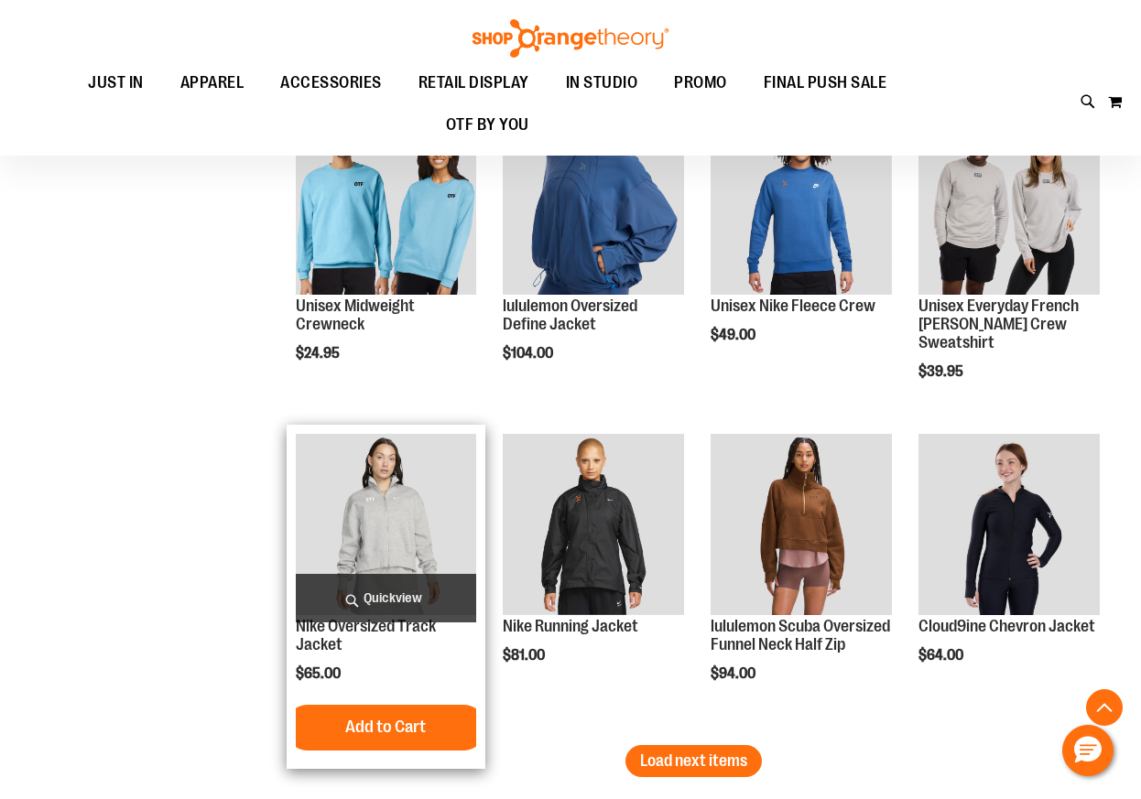
scroll to position [2299, 0]
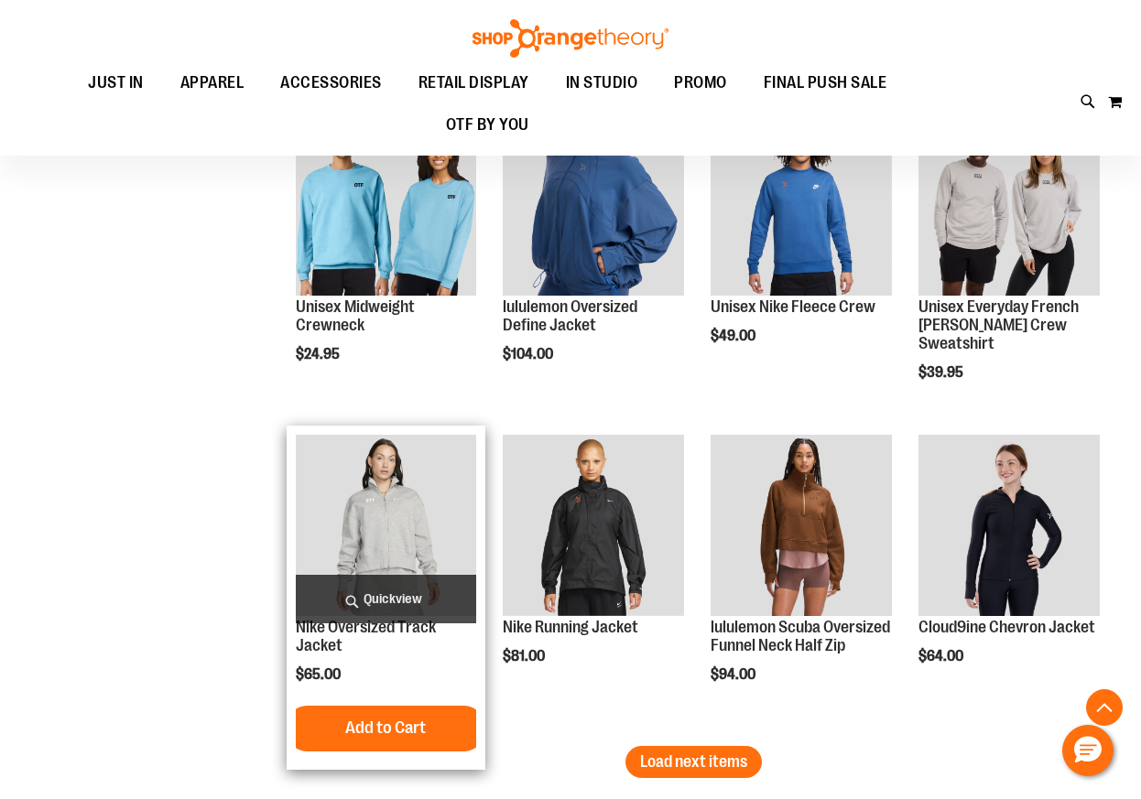
click at [396, 588] on span "Quickview" at bounding box center [386, 599] width 181 height 49
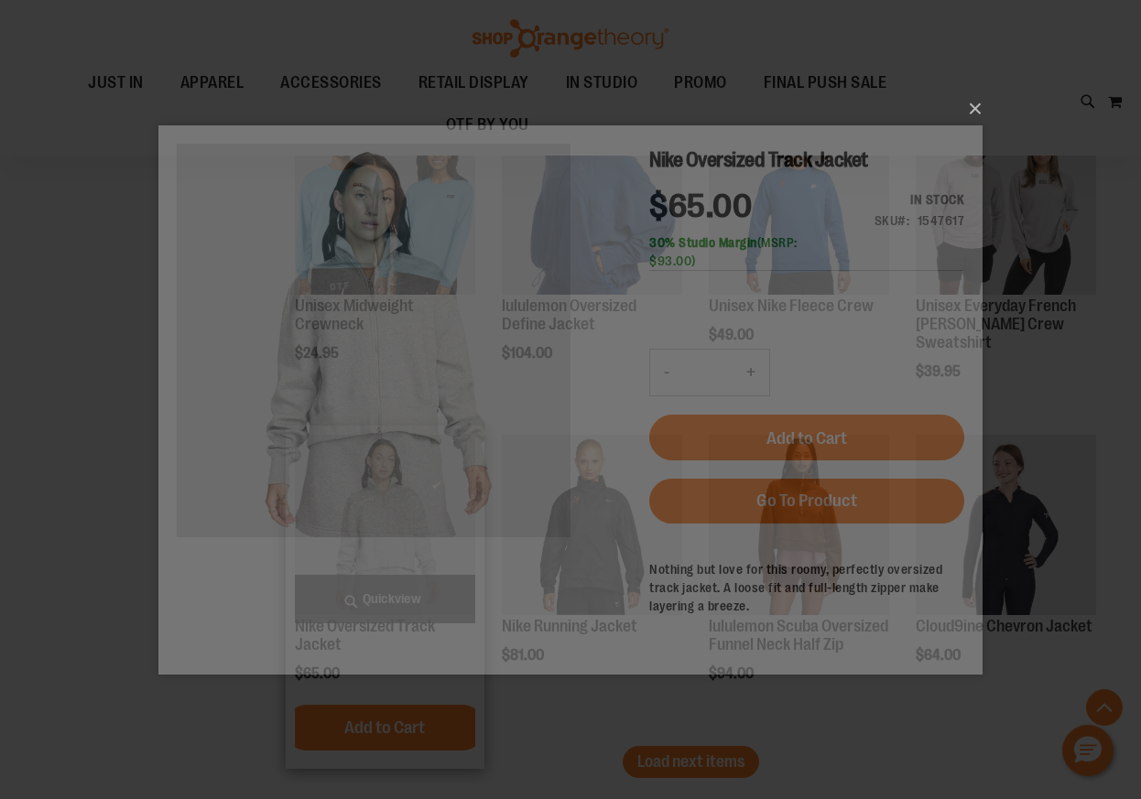
scroll to position [0, 0]
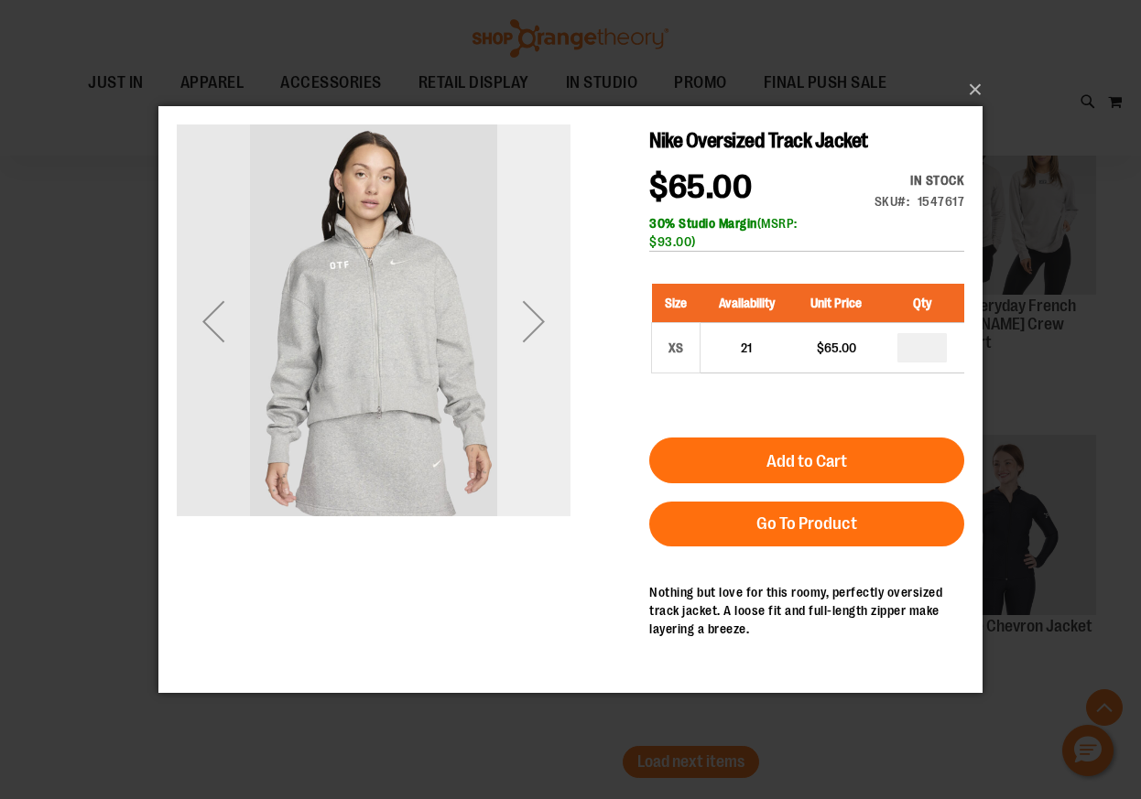
click at [542, 303] on div "Next" at bounding box center [533, 321] width 73 height 73
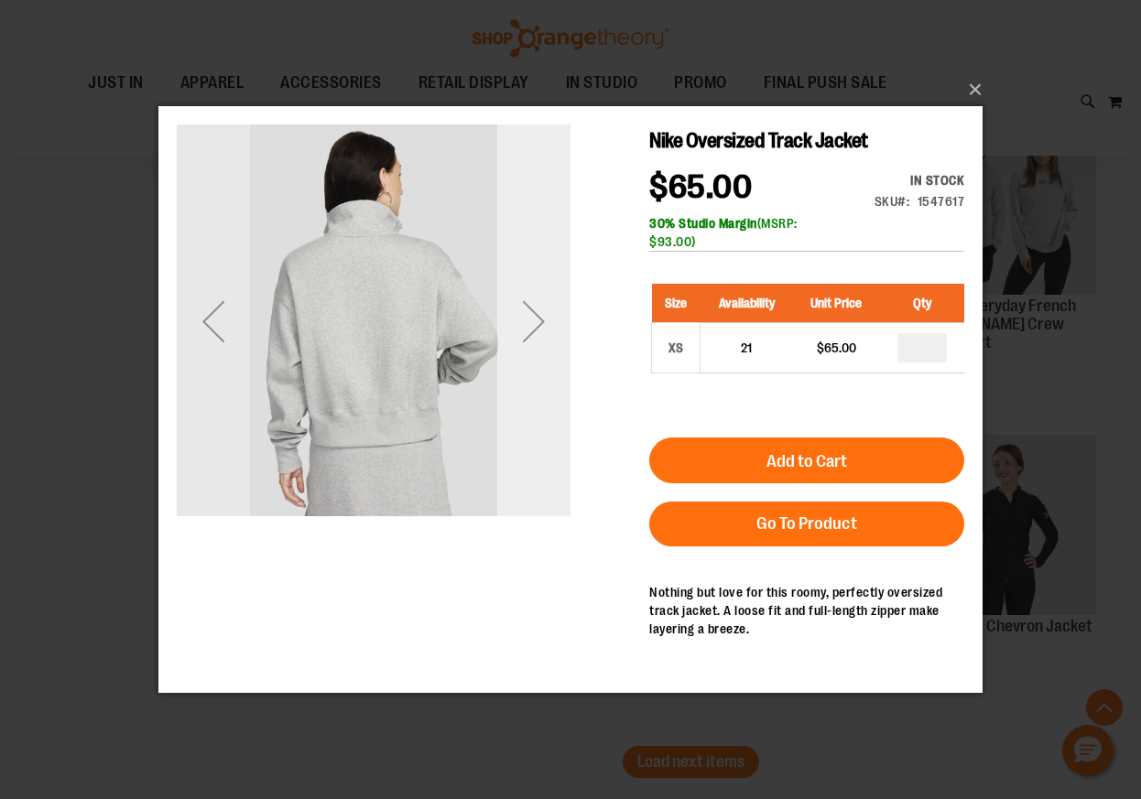
click at [542, 303] on div "Next" at bounding box center [533, 321] width 73 height 73
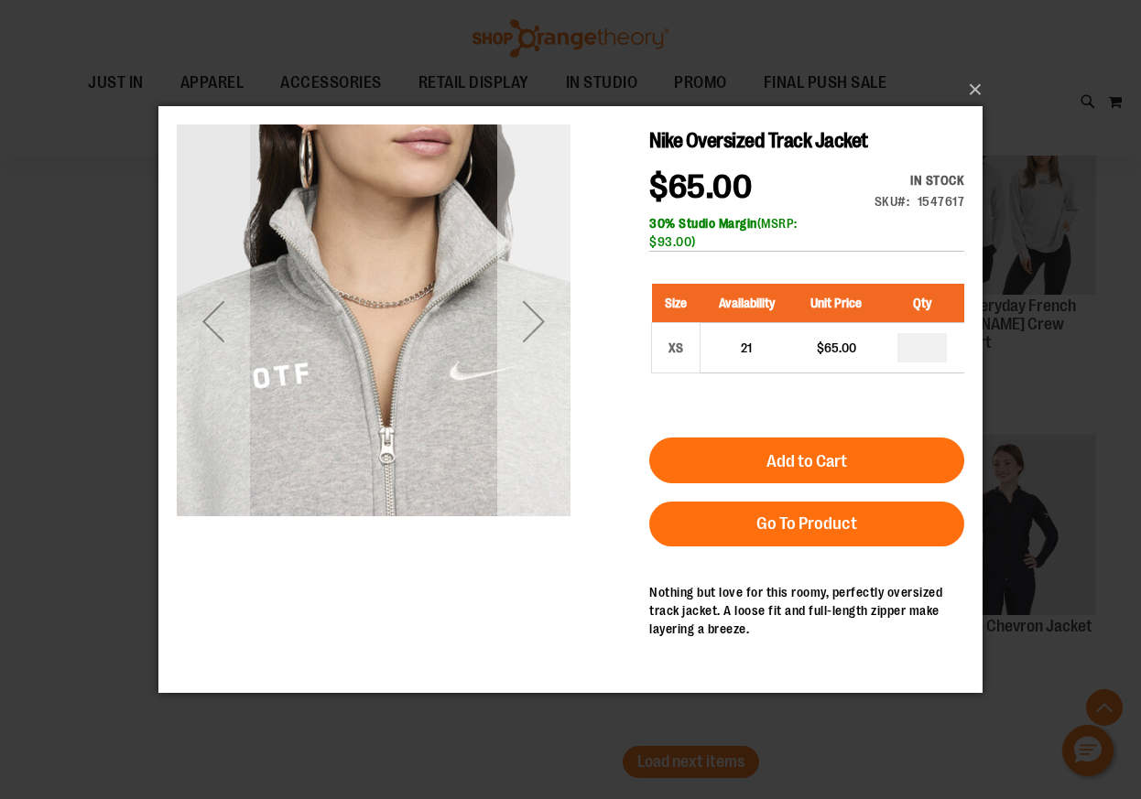
click at [542, 303] on div "Next" at bounding box center [533, 321] width 73 height 73
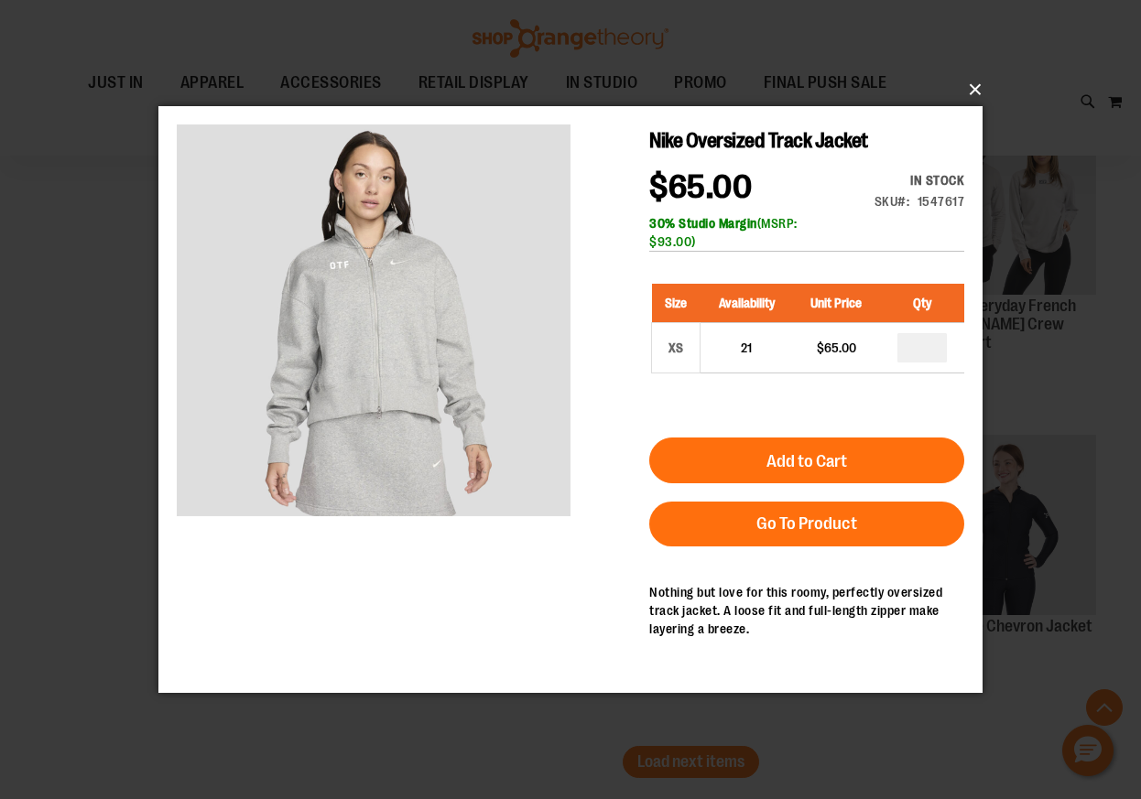
click at [973, 90] on button "×" at bounding box center [576, 90] width 824 height 40
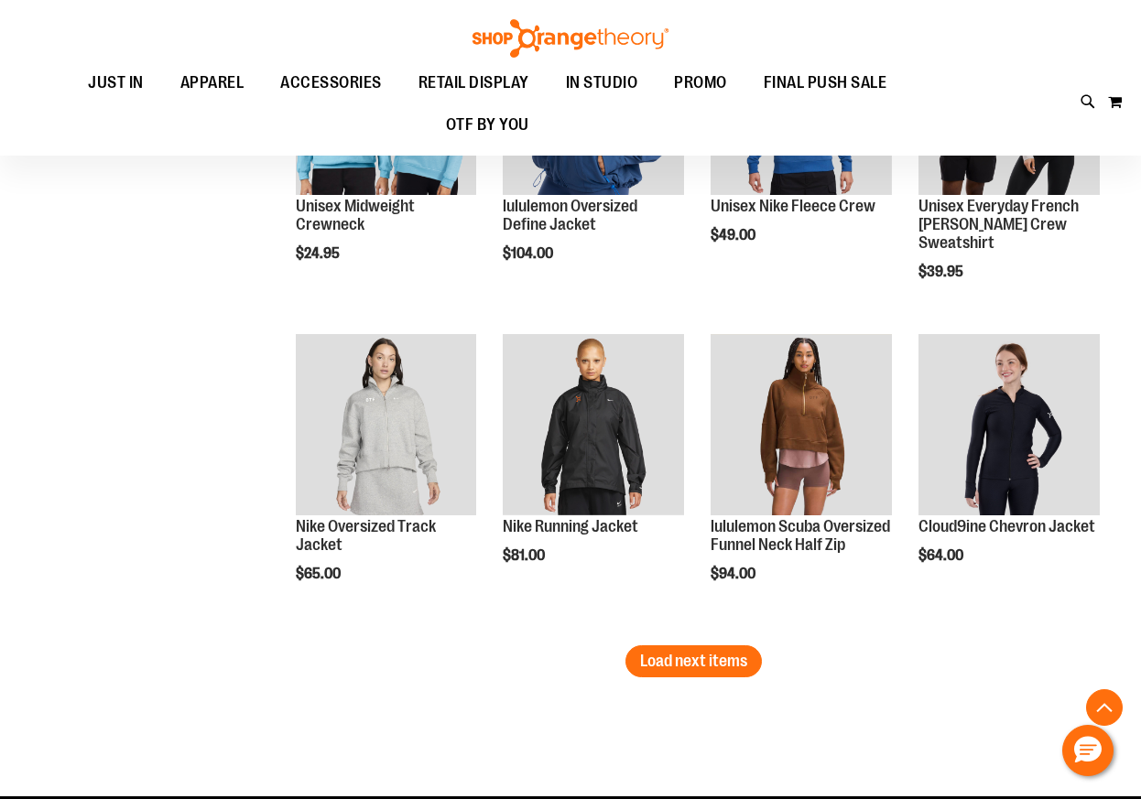
scroll to position [2399, 0]
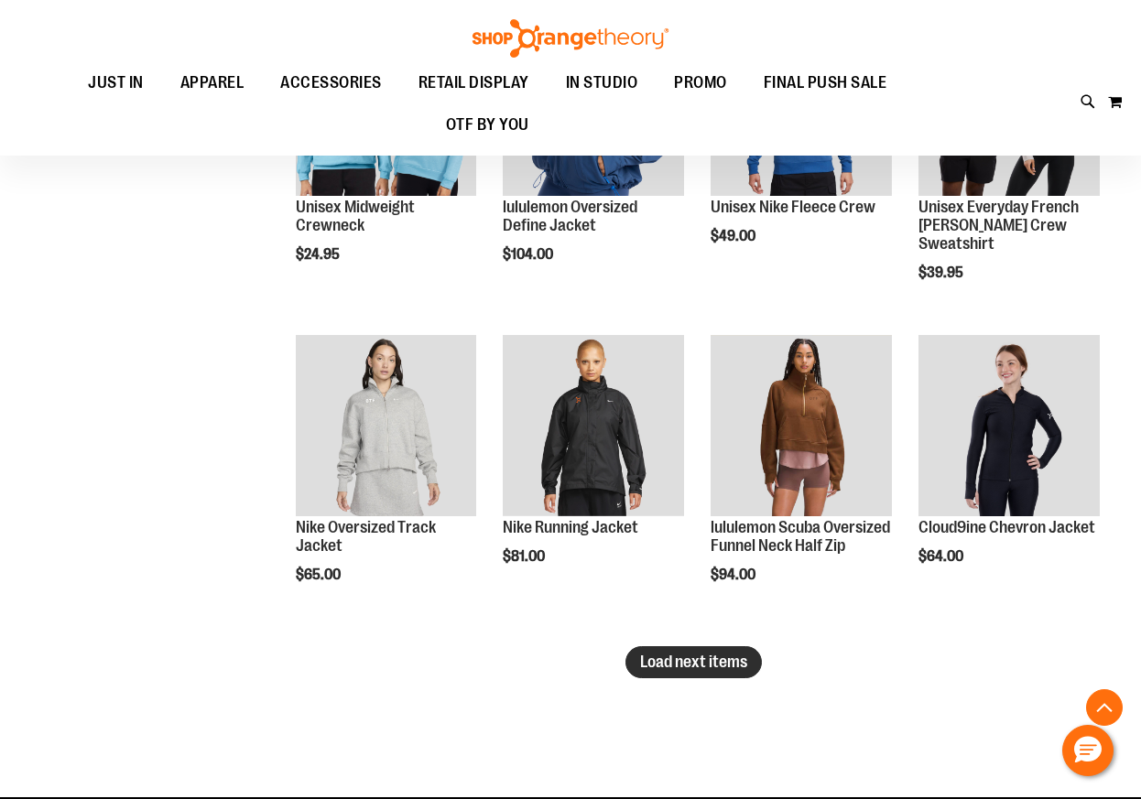
click at [683, 672] on button "Load next items" at bounding box center [693, 663] width 136 height 32
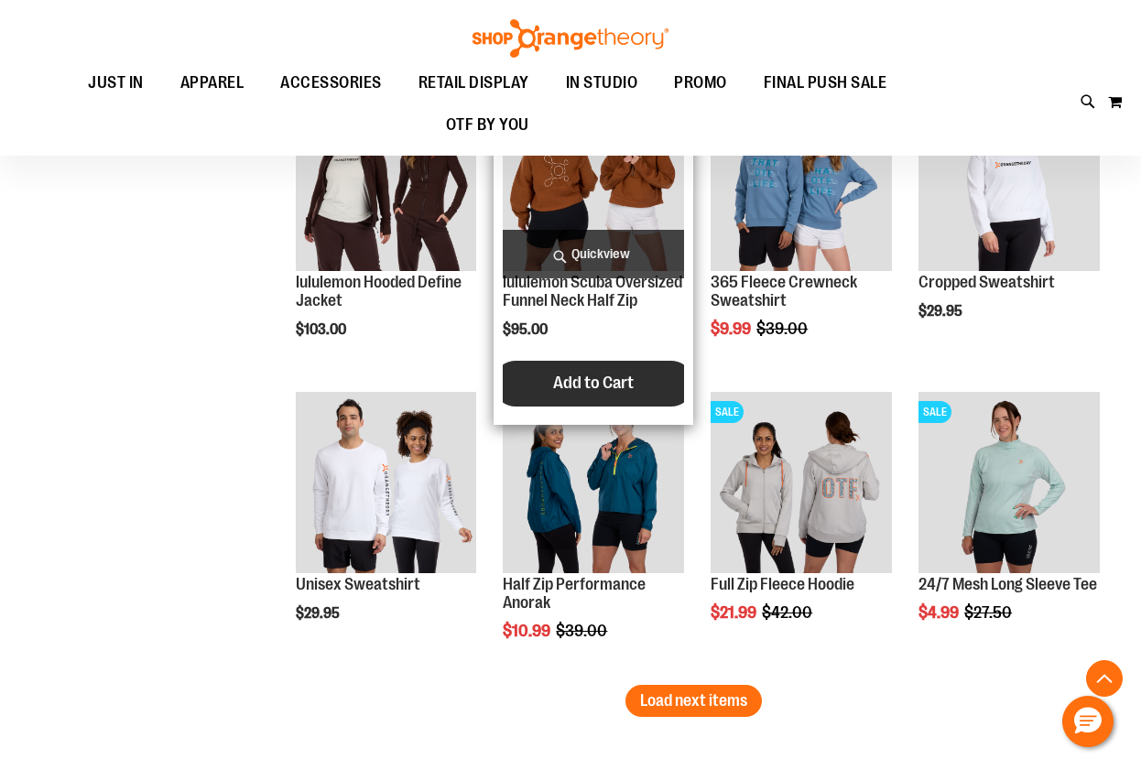
scroll to position [3209, 0]
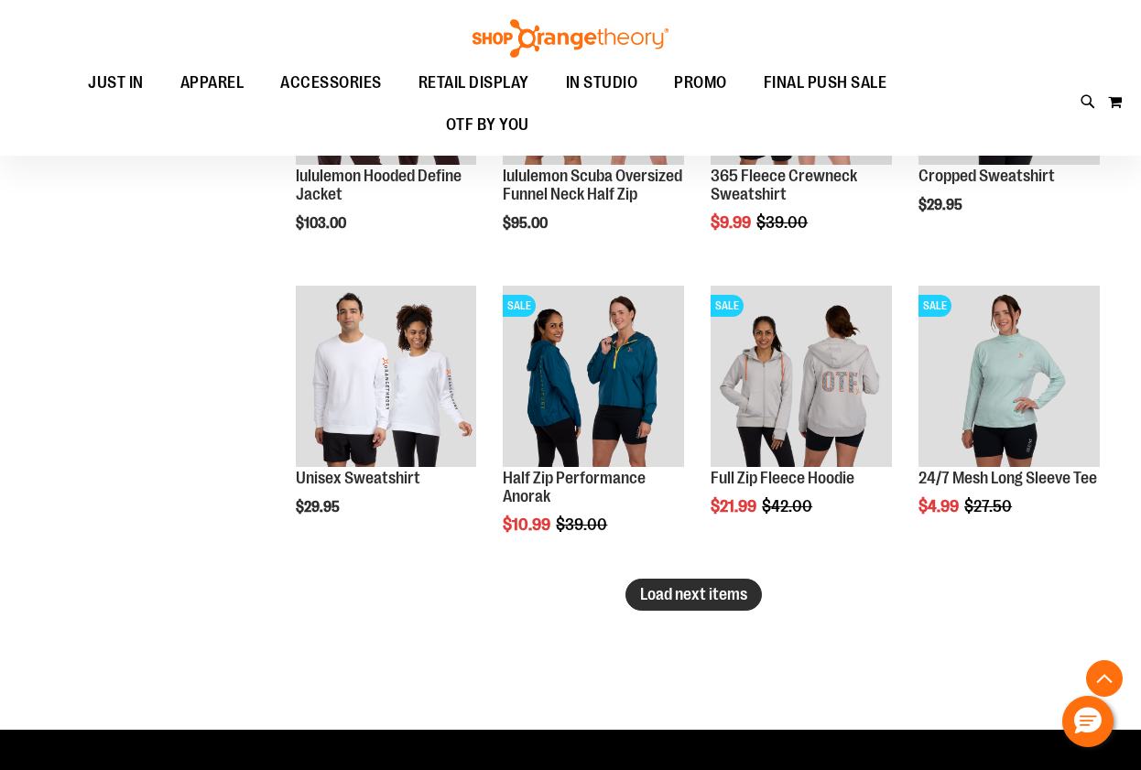
click at [713, 603] on span "Load next items" at bounding box center [693, 594] width 107 height 18
